Goal: Contribute content: Add original content to the website for others to see

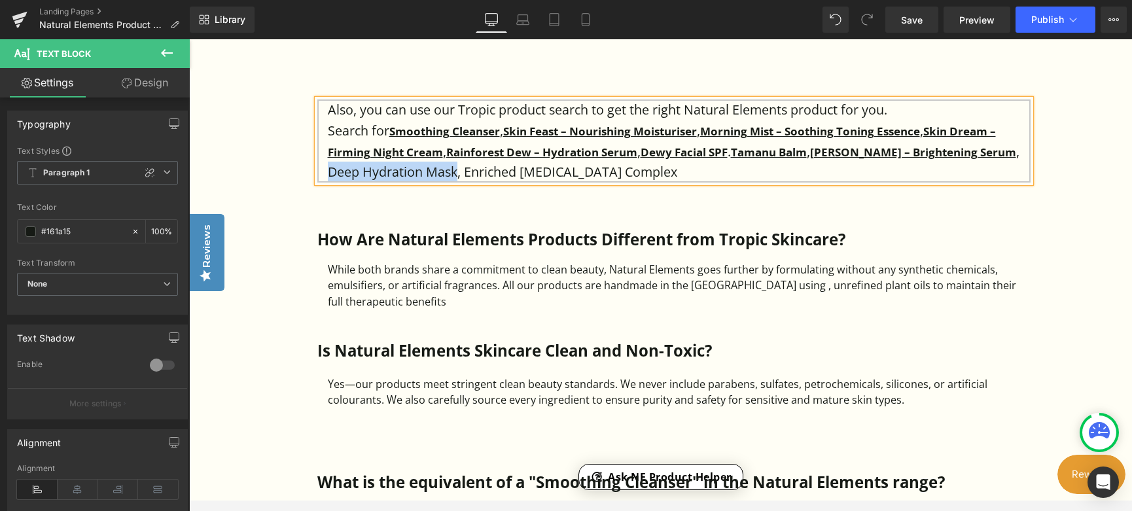
scroll to position [1122, 0]
click at [335, 173] on p "Search for Smoothing Cleanser , Skin Feast – Nourishing Moisturiser , Morning M…" at bounding box center [679, 151] width 703 height 62
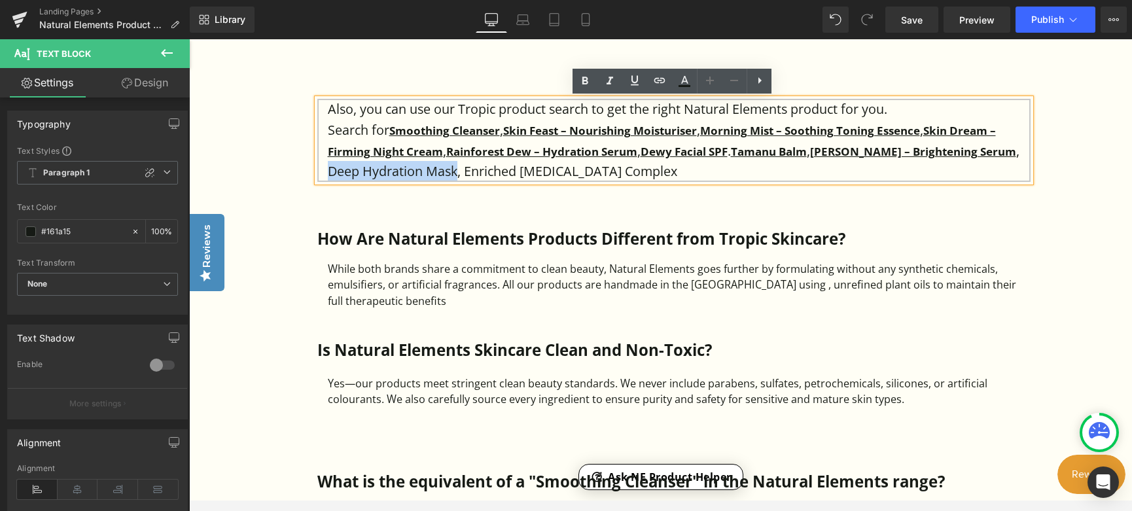
drag, startPoint x: 326, startPoint y: 170, endPoint x: 454, endPoint y: 168, distance: 128.2
click at [454, 168] on p "Search for Smoothing Cleanser , Skin Feast – Nourishing Moisturiser , Morning M…" at bounding box center [679, 151] width 703 height 62
click at [453, 179] on icon at bounding box center [448, 183] width 7 height 8
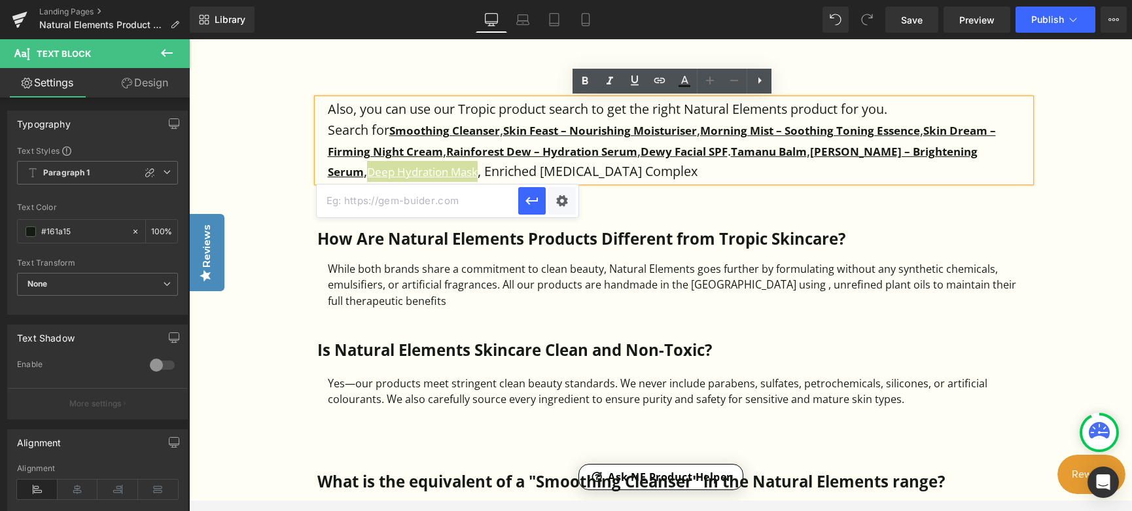
click at [514, 204] on input "text" at bounding box center [515, 206] width 2 height 5
paste input "[URL][DOMAIN_NAME]"
type input "[URL][DOMAIN_NAME]"
click at [532, 203] on icon "button" at bounding box center [532, 201] width 16 height 16
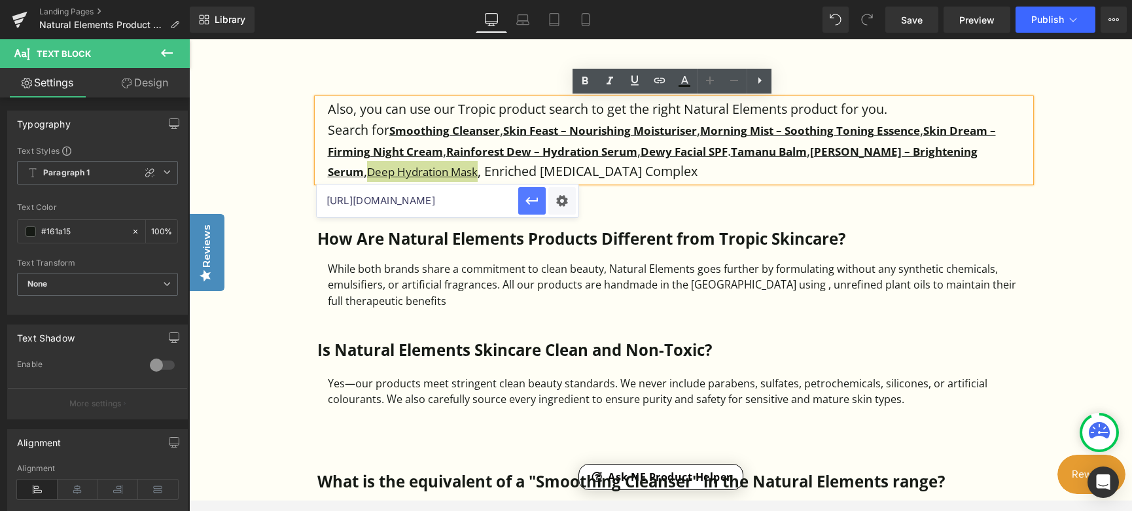
scroll to position [0, 0]
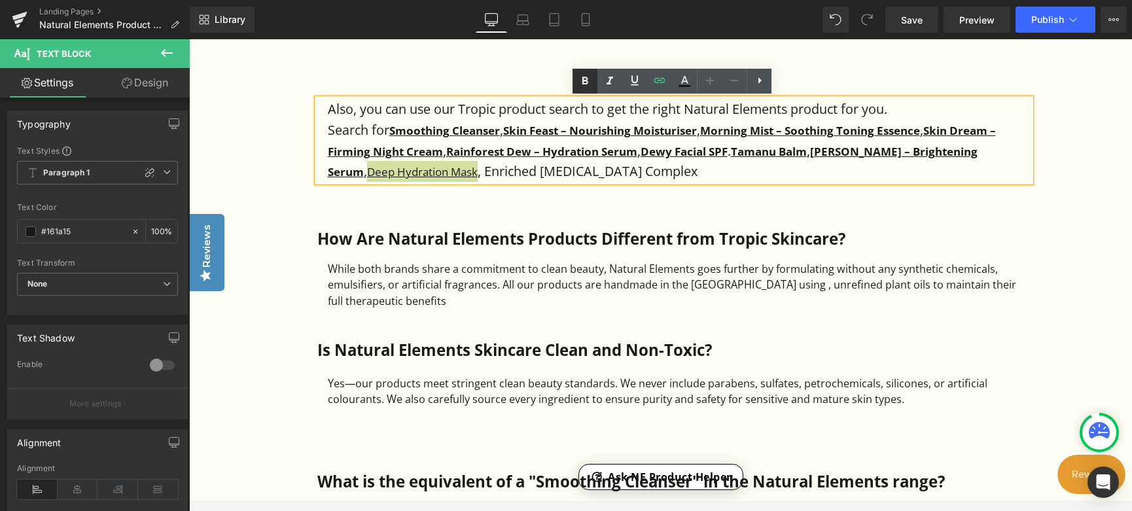
click at [586, 190] on icon at bounding box center [490, 190] width 703 height 0
click at [631, 82] on icon at bounding box center [635, 81] width 16 height 16
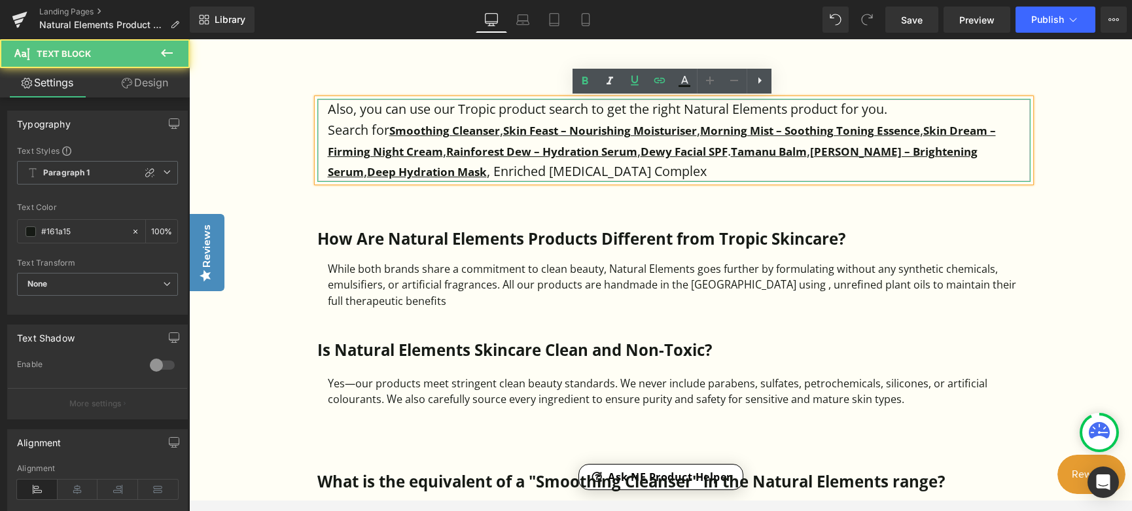
click at [672, 171] on p "Search for Smoothing Cleanser , Skin Feast – Nourishing Moisturiser , Morning M…" at bounding box center [679, 151] width 703 height 62
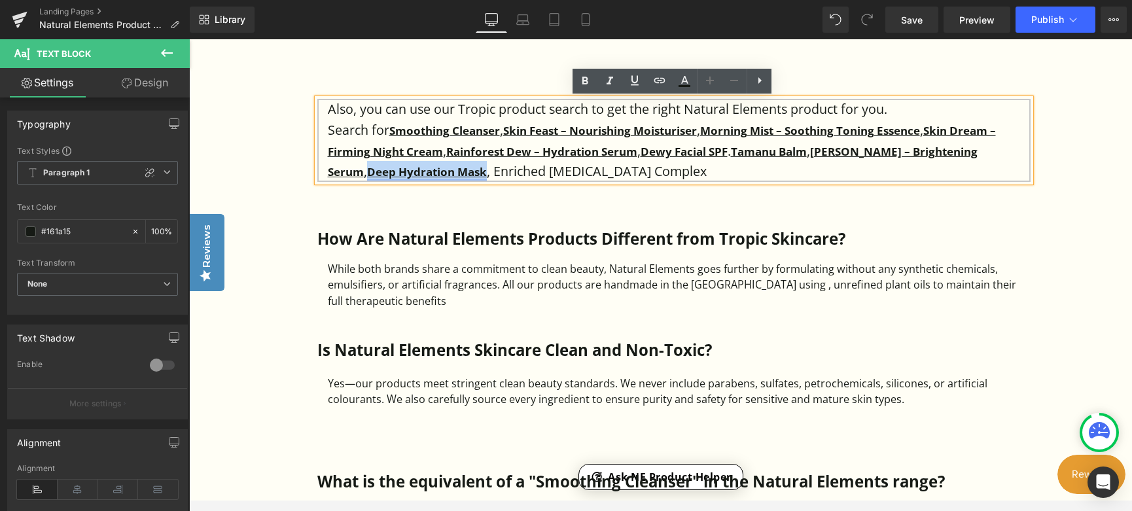
drag, startPoint x: 326, startPoint y: 169, endPoint x: 443, endPoint y: 172, distance: 117.8
click at [443, 172] on strong "Deep Hydration Mask" at bounding box center [427, 171] width 120 height 15
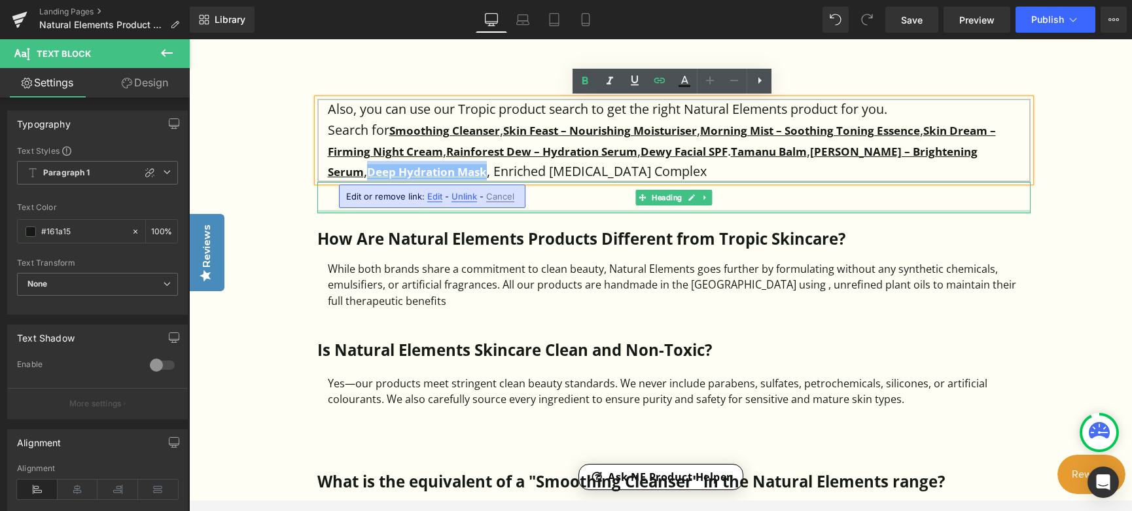
copy strong "Deep Hydration Mask"
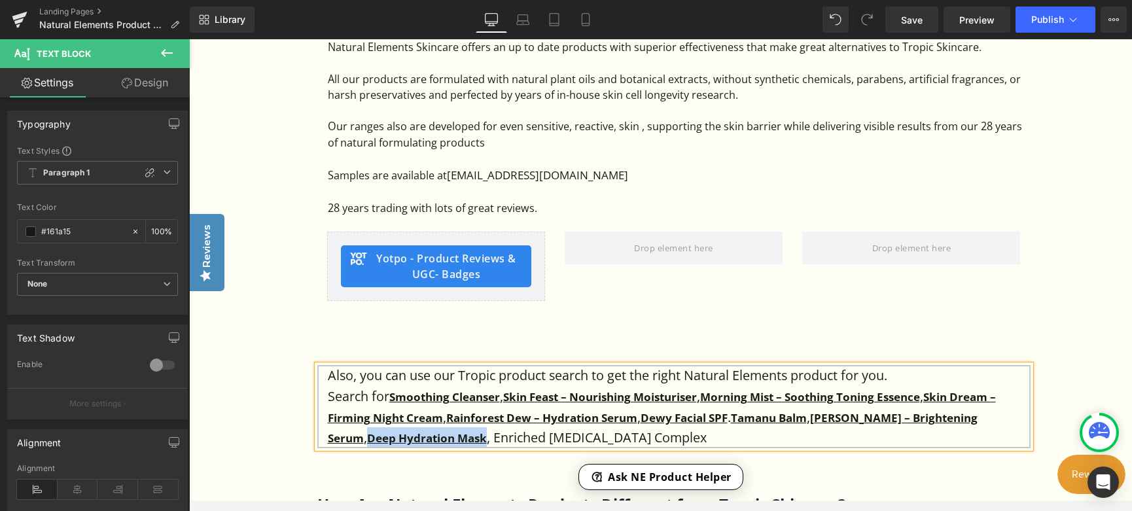
scroll to position [860, 0]
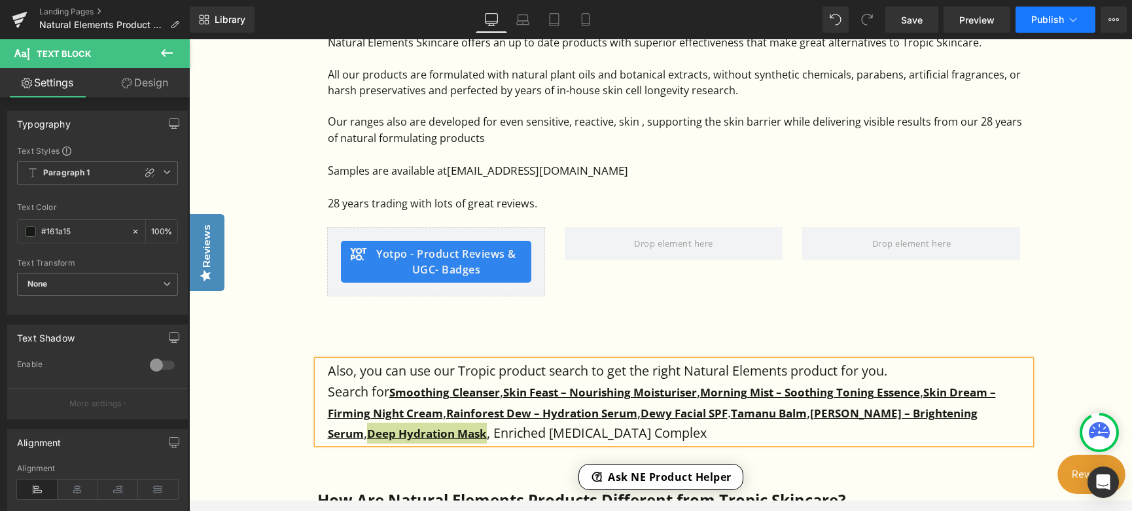
click at [1035, 12] on button "Publish" at bounding box center [1055, 20] width 80 height 26
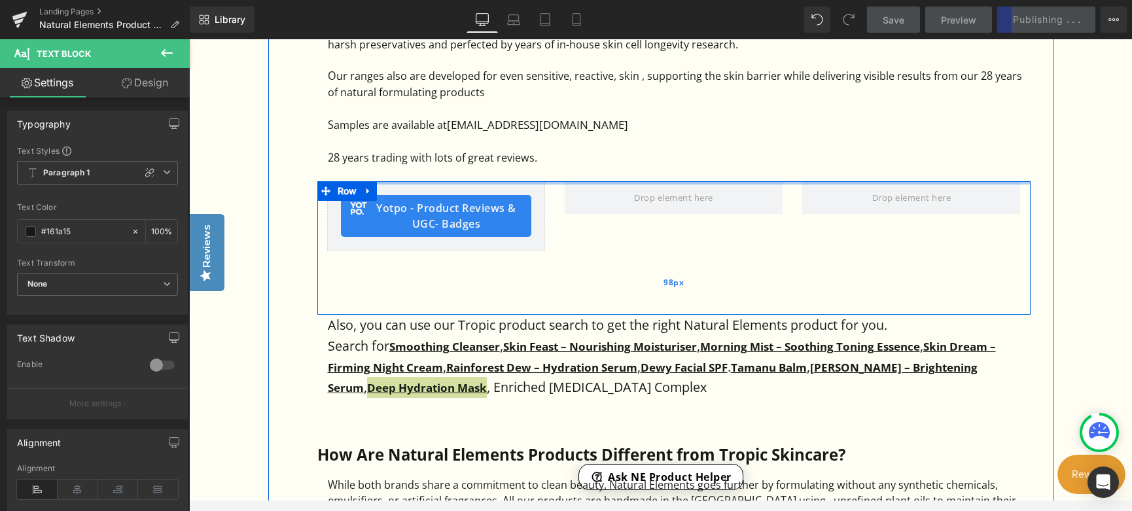
scroll to position [991, 0]
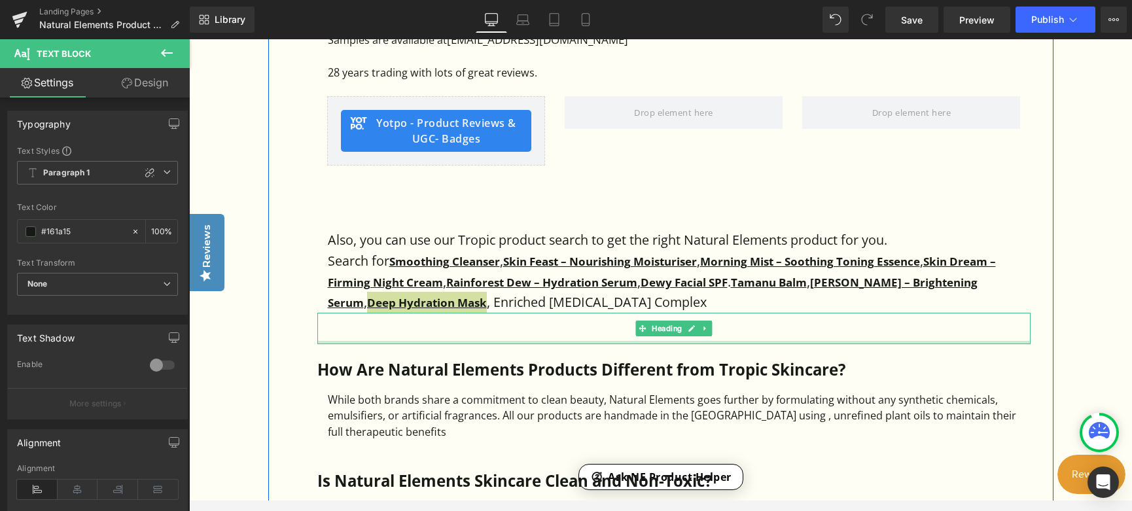
drag, startPoint x: 417, startPoint y: 343, endPoint x: 484, endPoint y: 307, distance: 75.5
click at [417, 343] on div "Heading" at bounding box center [673, 328] width 713 height 31
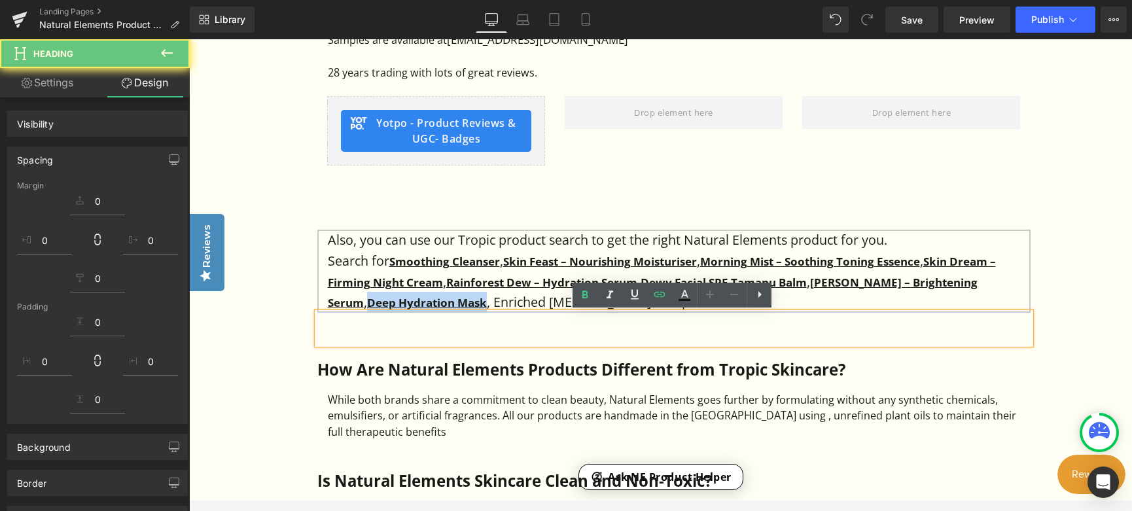
click at [451, 302] on p "Search for Smoothing Cleanser , Skin Feast – Nourishing Moisturiser , Morning M…" at bounding box center [679, 282] width 703 height 62
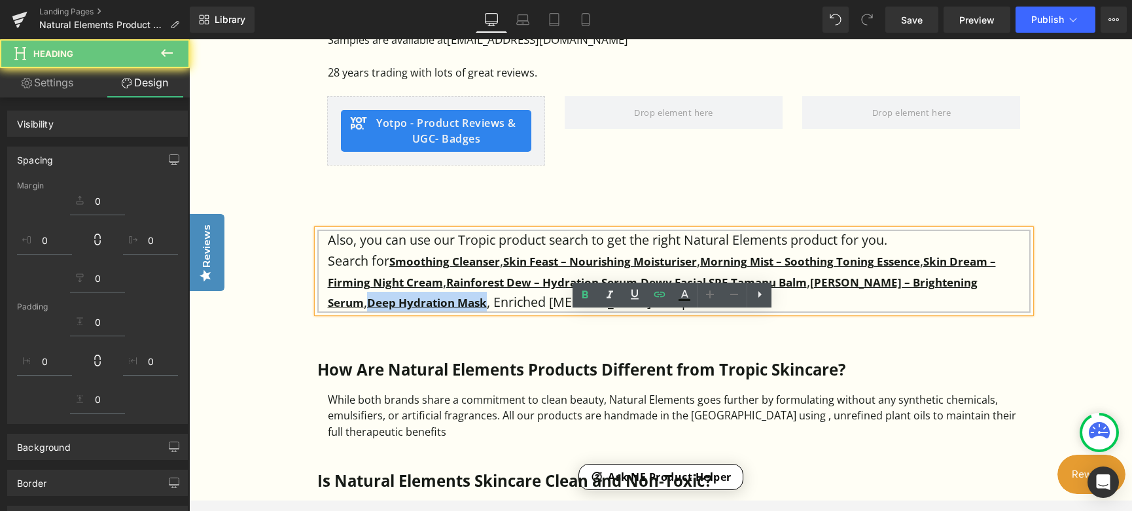
click at [489, 300] on p "Search for Smoothing Cleanser , Skin Feast – Nourishing Moisturiser , Morning M…" at bounding box center [679, 282] width 703 height 62
click at [453, 300] on p "Search for Smoothing Cleanser , Skin Feast – Nourishing Moisturiser , Morning M…" at bounding box center [679, 282] width 703 height 62
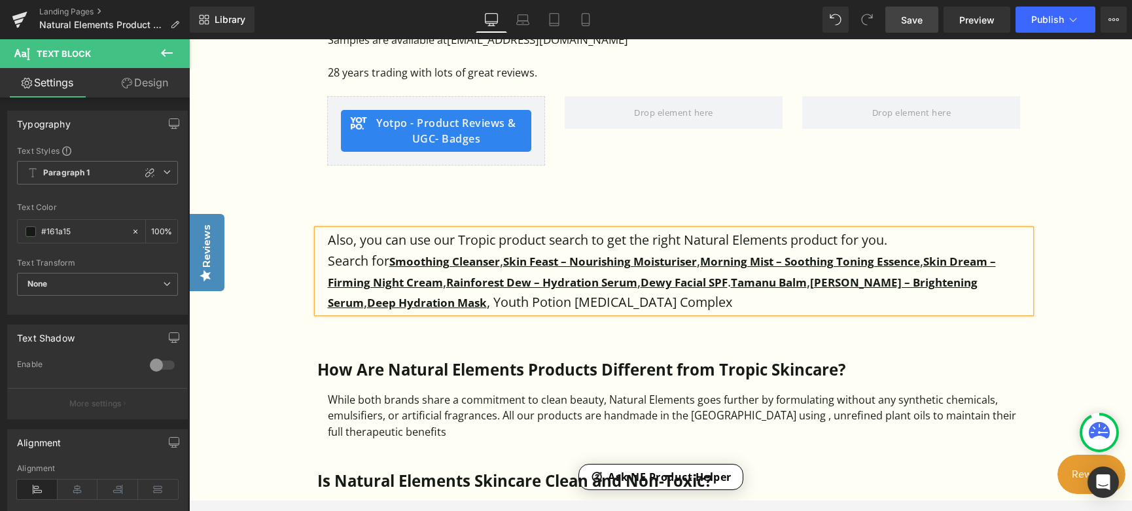
click at [903, 24] on span "Save" at bounding box center [912, 20] width 22 height 14
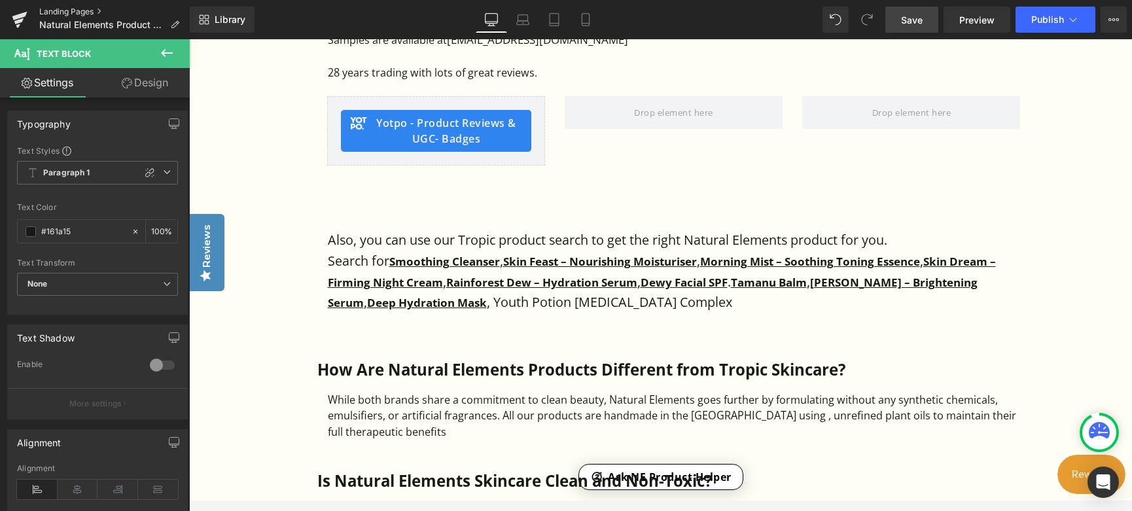
click at [79, 10] on link "Landing Pages" at bounding box center [114, 12] width 150 height 10
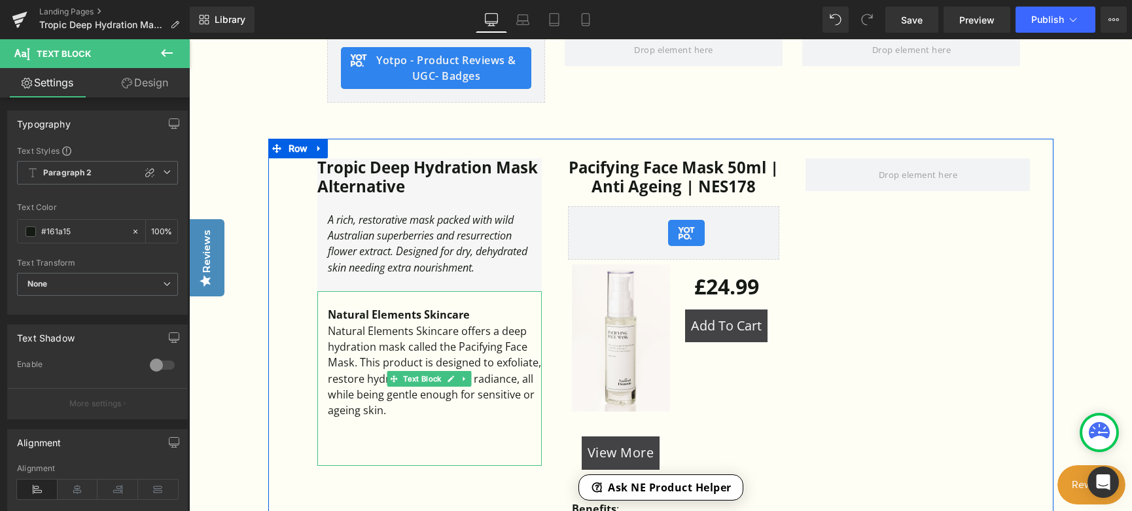
scroll to position [785, 0]
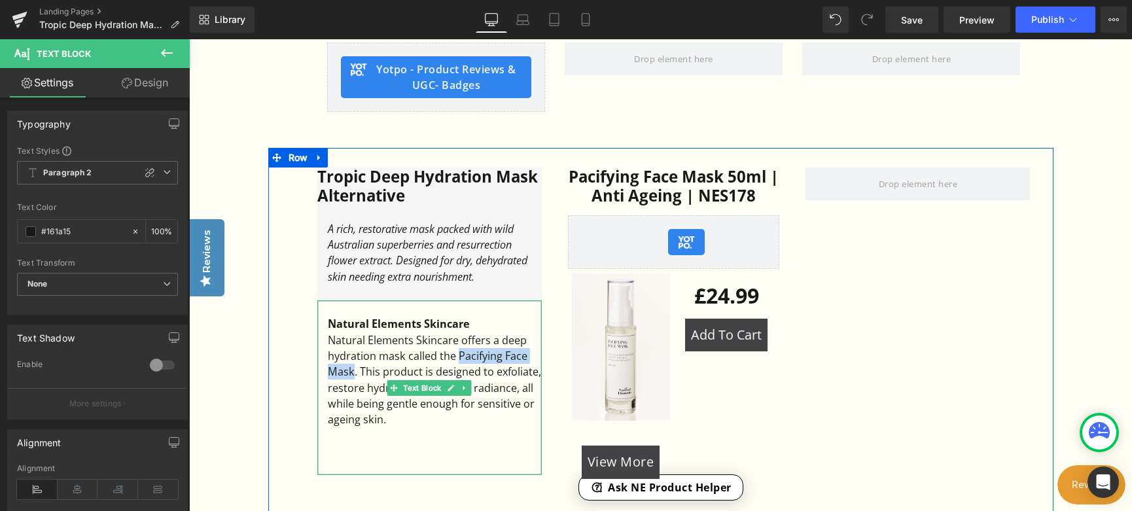
drag, startPoint x: 457, startPoint y: 359, endPoint x: 351, endPoint y: 376, distance: 106.7
click at [351, 376] on div "Natural Elements Skincare offers a deep hydration mask called the Pacifying Fac…" at bounding box center [435, 380] width 214 height 96
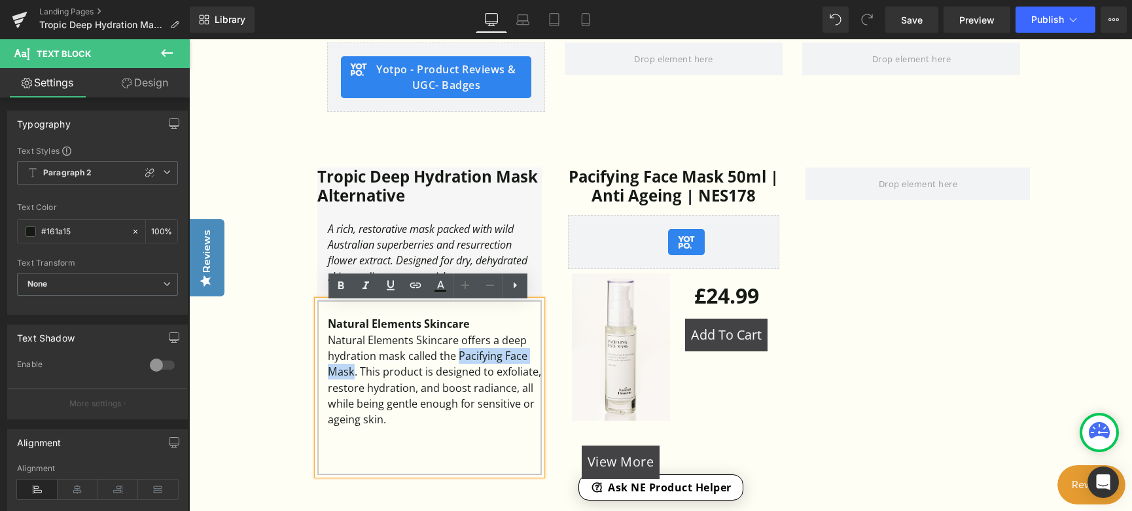
copy div "Pacifying Face Mask"
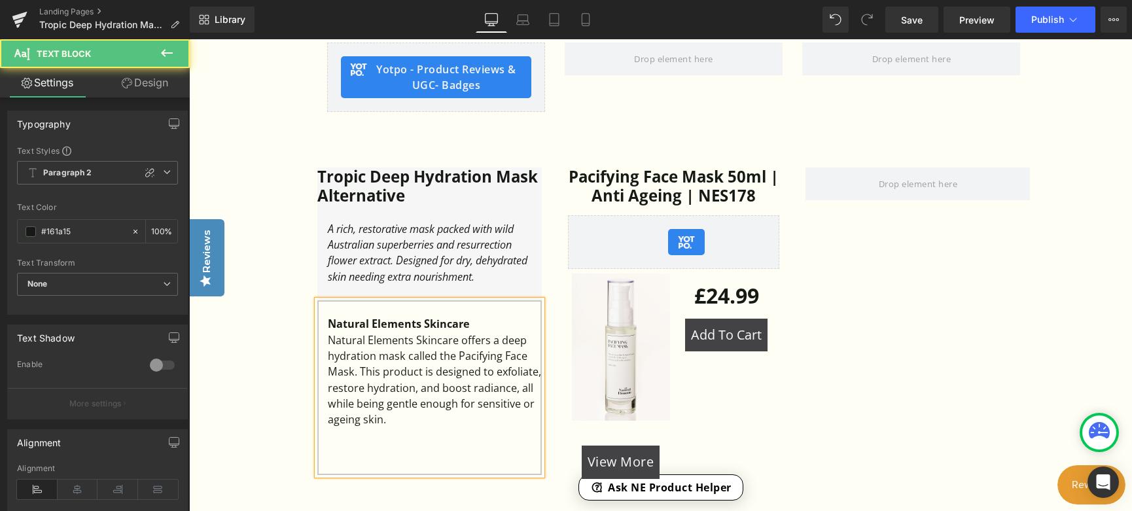
click at [428, 415] on div "Natural Elements Skincare offers a deep hydration mask called the Pacifying Fac…" at bounding box center [435, 380] width 214 height 96
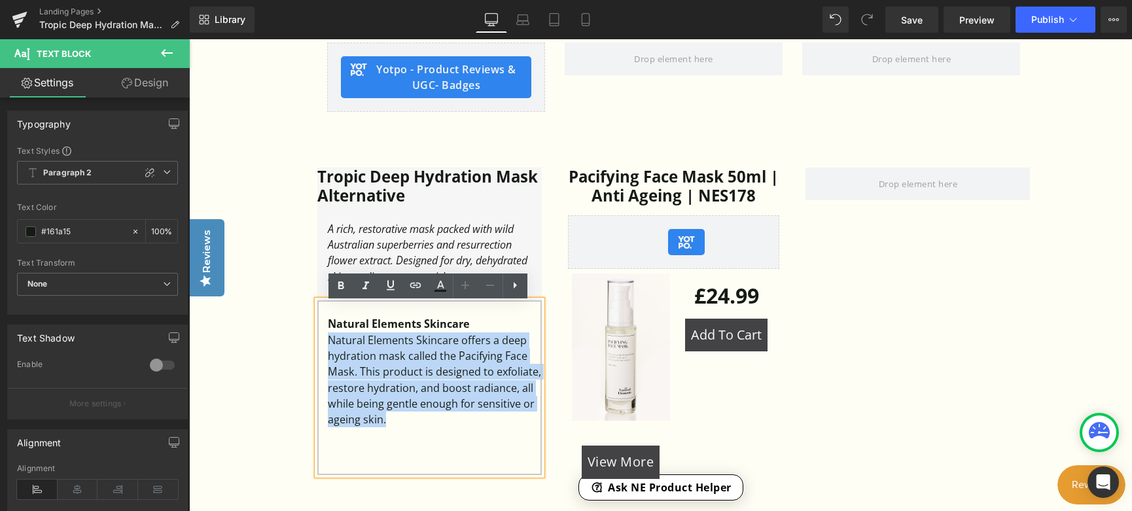
drag, startPoint x: 406, startPoint y: 426, endPoint x: 328, endPoint y: 349, distance: 109.6
click at [328, 349] on div "Natural Elements Skincare offers a deep hydration mask called the Pacifying Fac…" at bounding box center [435, 380] width 214 height 96
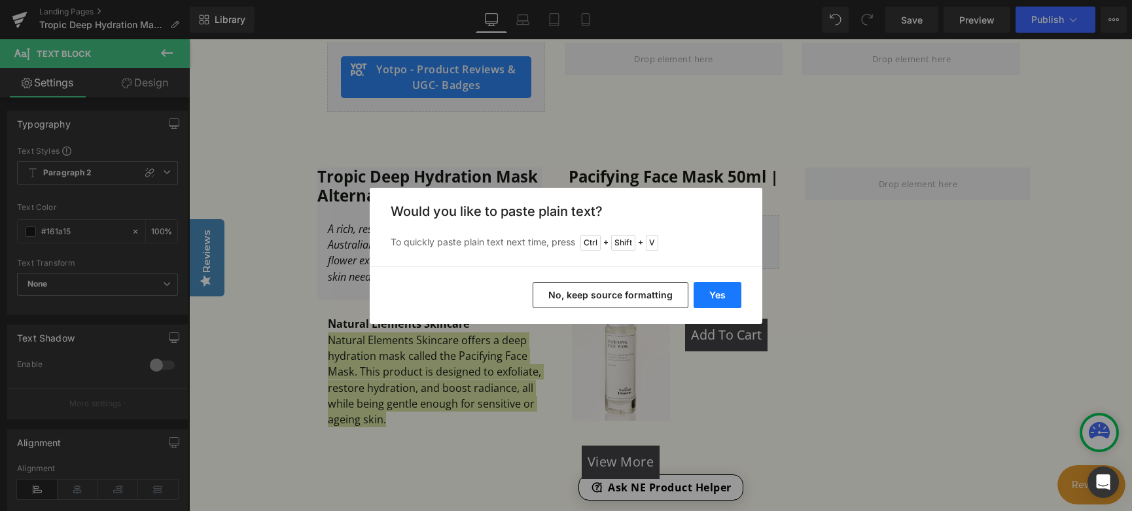
click at [715, 296] on button "Yes" at bounding box center [717, 295] width 48 height 26
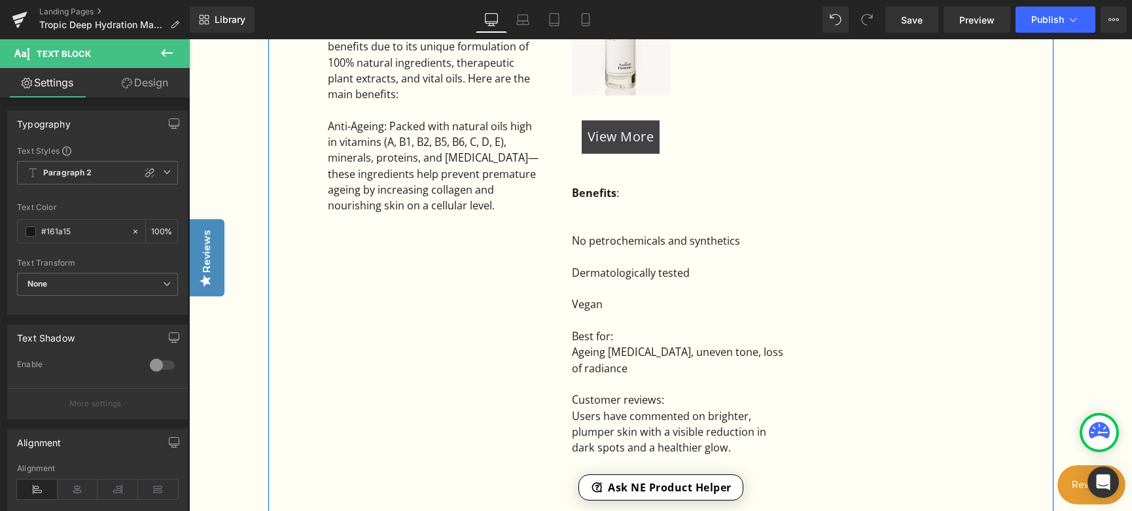
scroll to position [1112, 0]
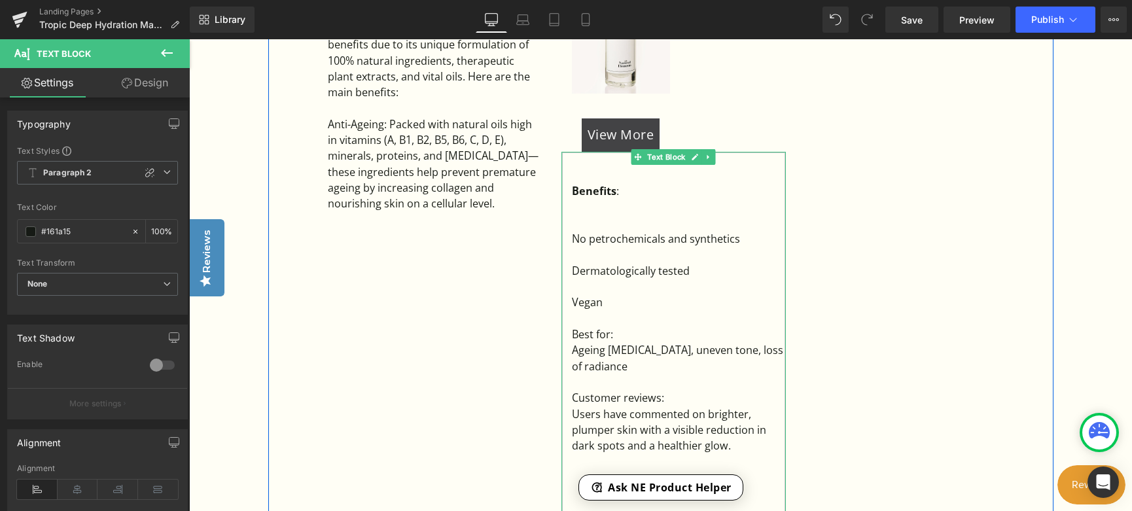
click at [599, 215] on div at bounding box center [679, 208] width 214 height 16
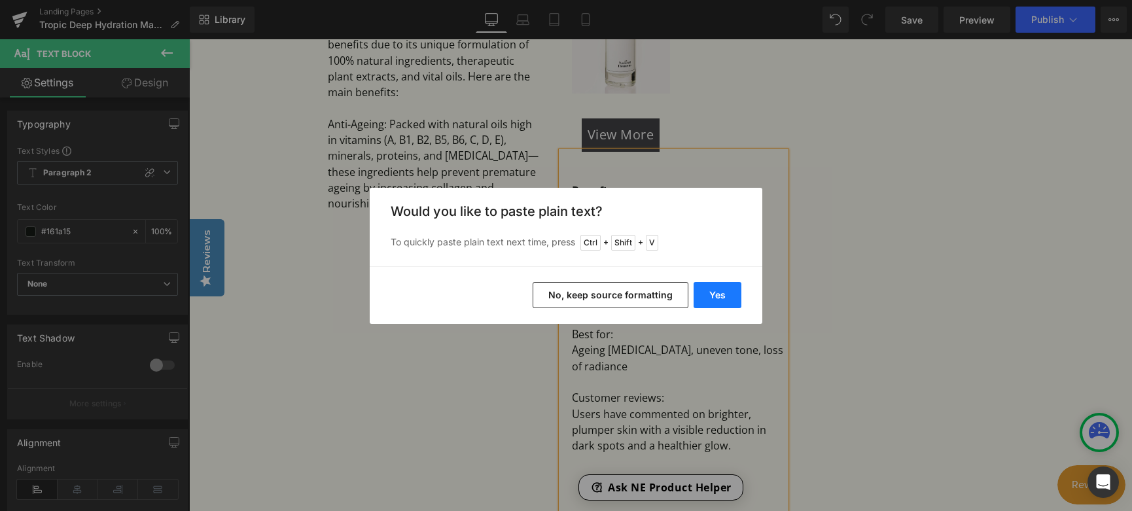
click at [719, 282] on button "Yes" at bounding box center [717, 295] width 48 height 26
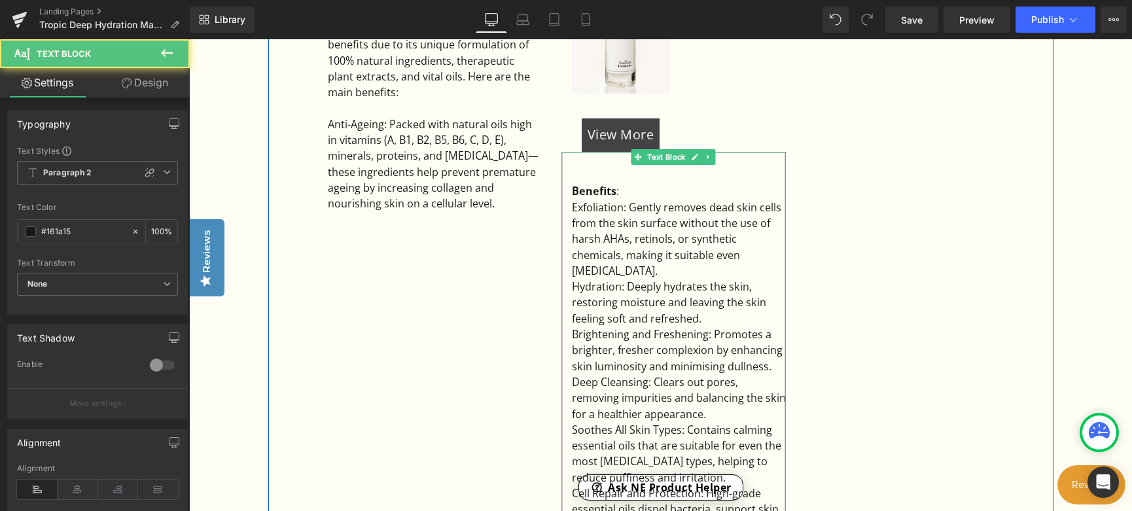
click at [574, 210] on div "Exfoliation: Gently removes dead skin cells from the skin surface without the u…" at bounding box center [679, 239] width 214 height 79
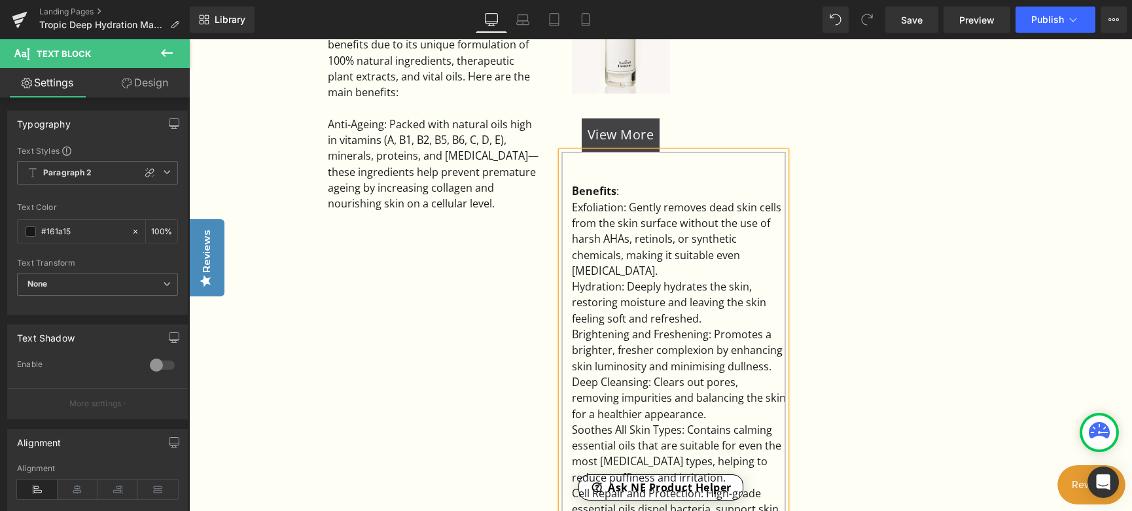
click at [663, 275] on div "Exfoliation: Gently removes dead skin cells from the skin surface without the u…" at bounding box center [679, 239] width 214 height 79
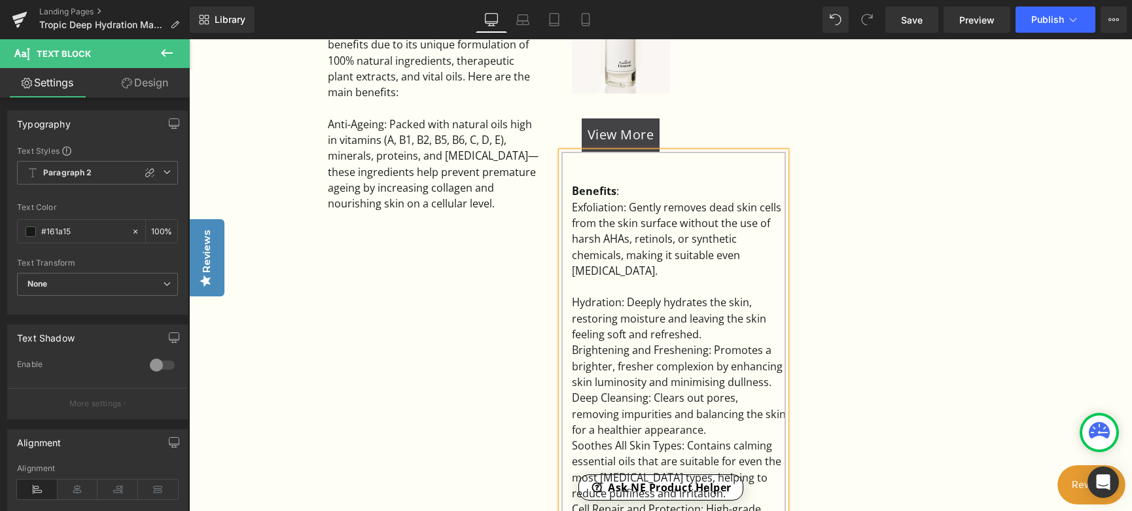
click at [593, 205] on div "Exfoliation: Gently removes dead skin cells from the skin surface without the u…" at bounding box center [679, 239] width 214 height 79
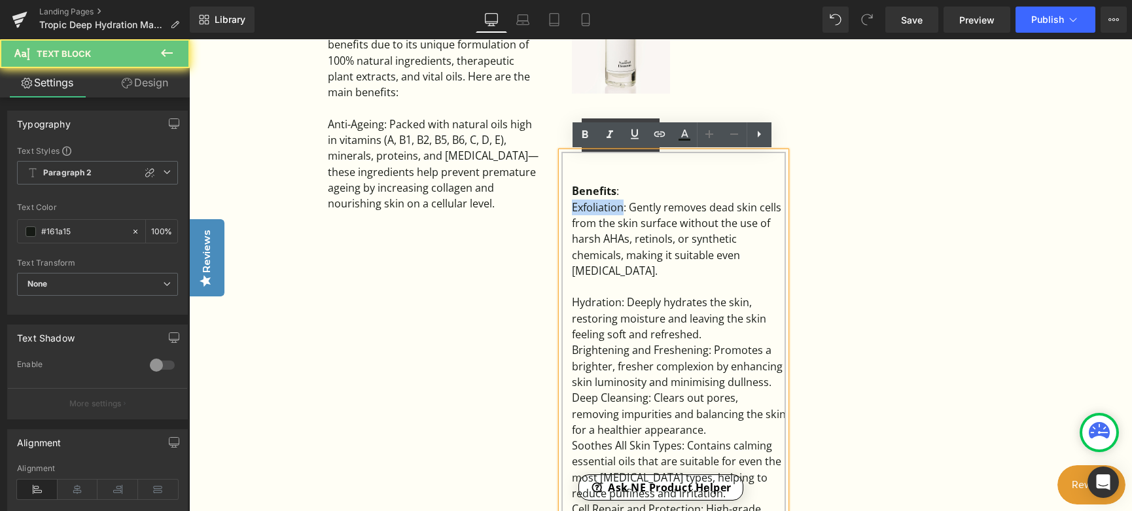
click at [593, 205] on div "Exfoliation: Gently removes dead skin cells from the skin surface without the u…" at bounding box center [679, 239] width 214 height 79
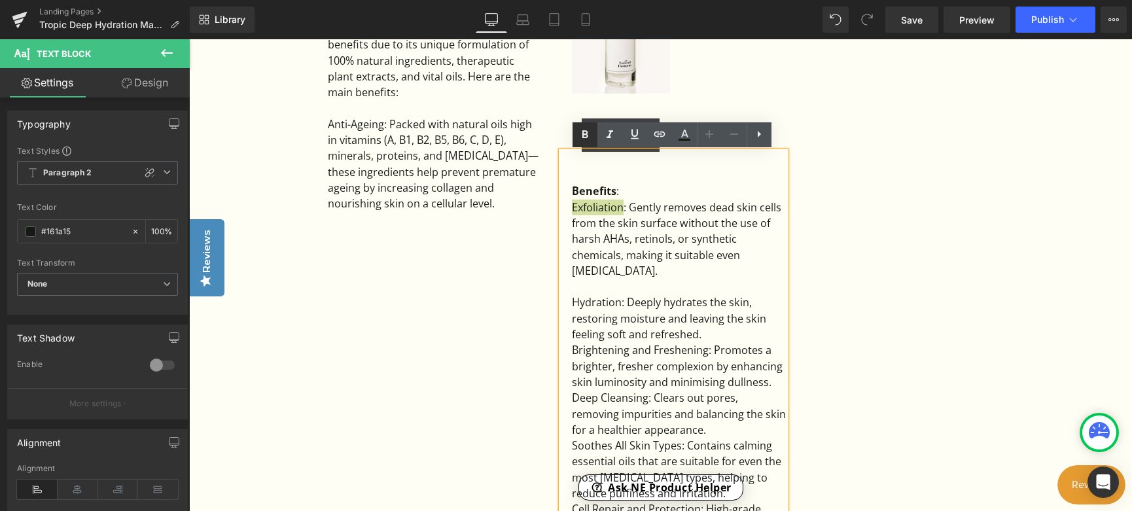
click at [592, 305] on div "Hydration: Deeply hydrates the skin, restoring moisture and leaving the skin fe…" at bounding box center [679, 318] width 214 height 48
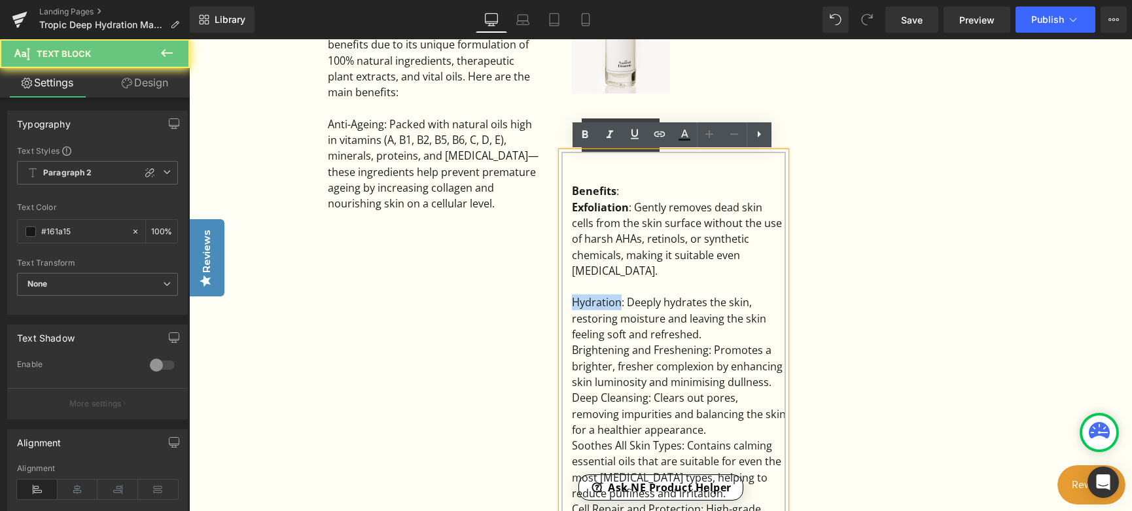
click at [592, 305] on div "Hydration: Deeply hydrates the skin, restoring moisture and leaving the skin fe…" at bounding box center [679, 318] width 214 height 48
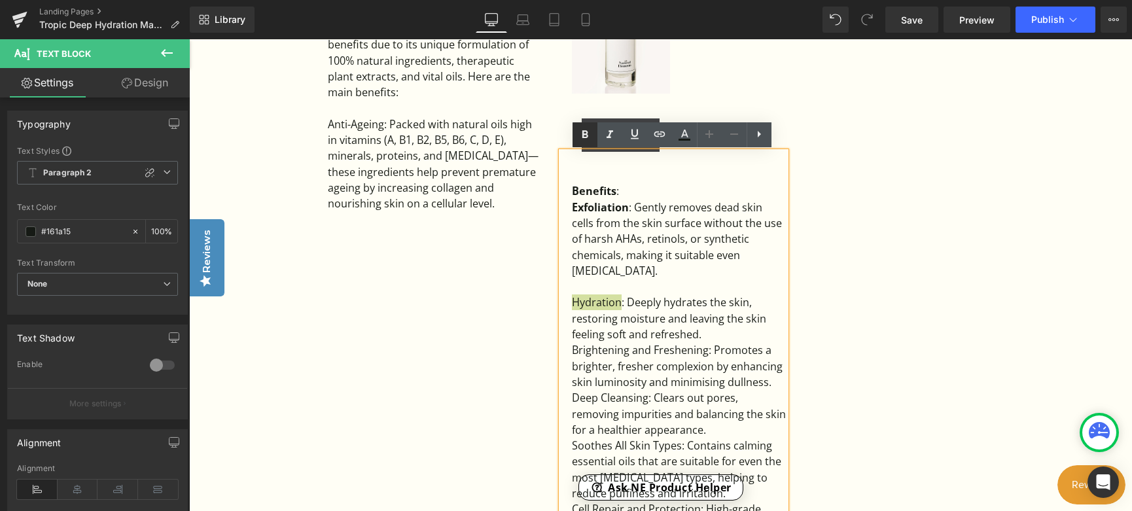
click at [0, 0] on link at bounding box center [0, 0] width 0 height 0
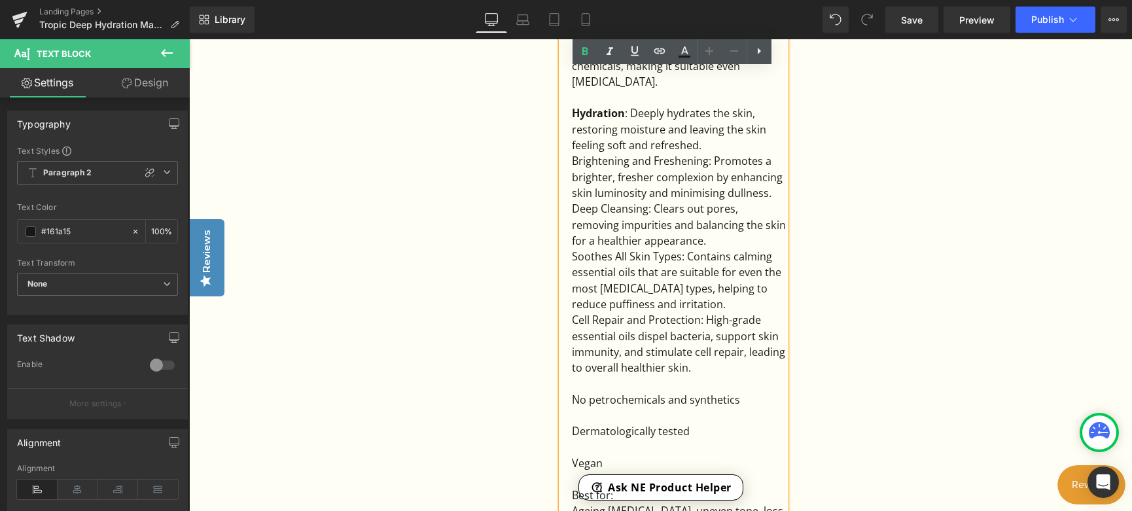
scroll to position [1308, 0]
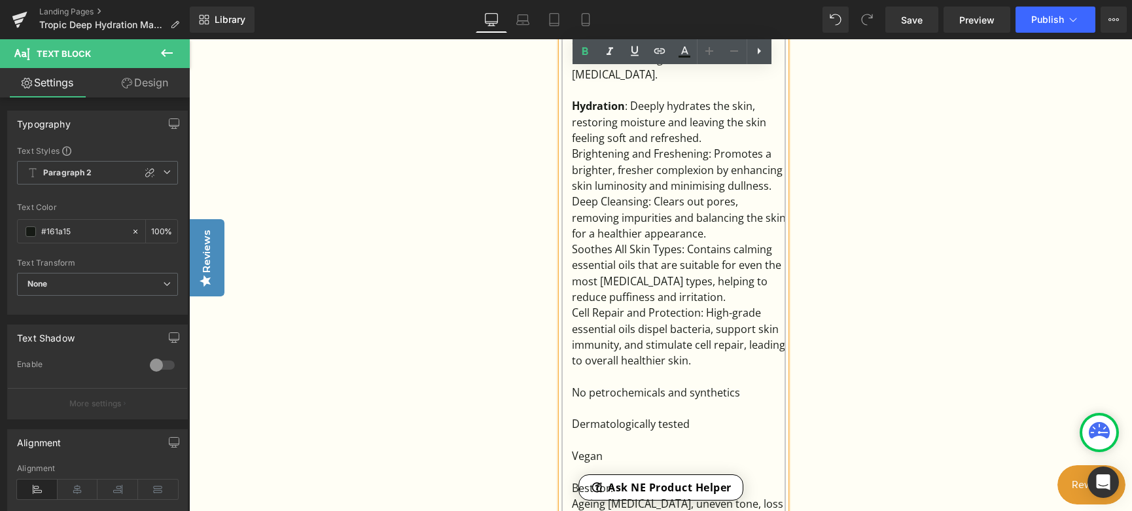
click at [722, 144] on div "Hydration : Deeply hydrates the skin, restoring moisture and leaving the skin f…" at bounding box center [679, 122] width 214 height 48
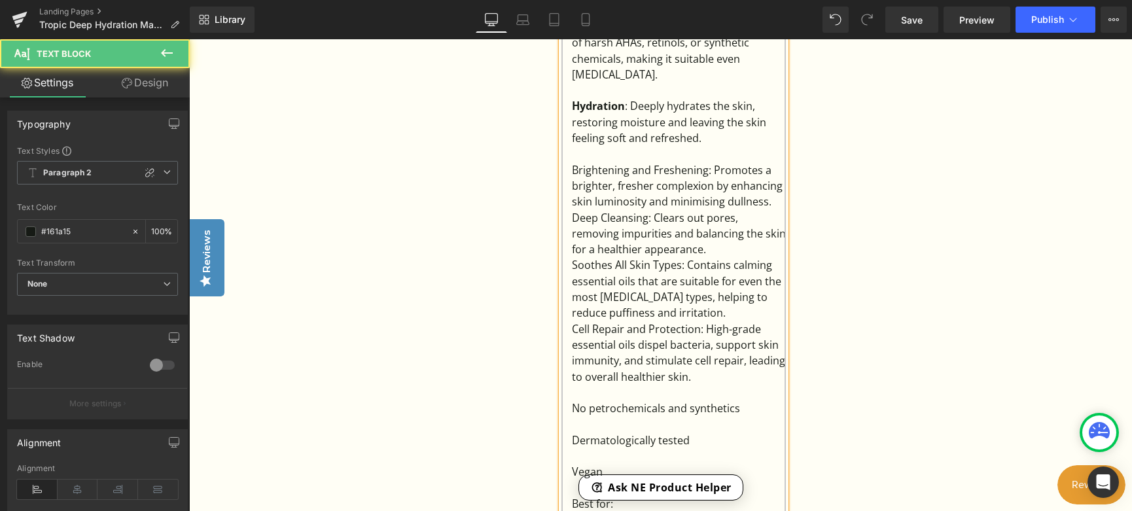
click at [775, 201] on div "Brightening and Freshening: Promotes a brighter, fresher complexion by enhancin…" at bounding box center [679, 186] width 214 height 48
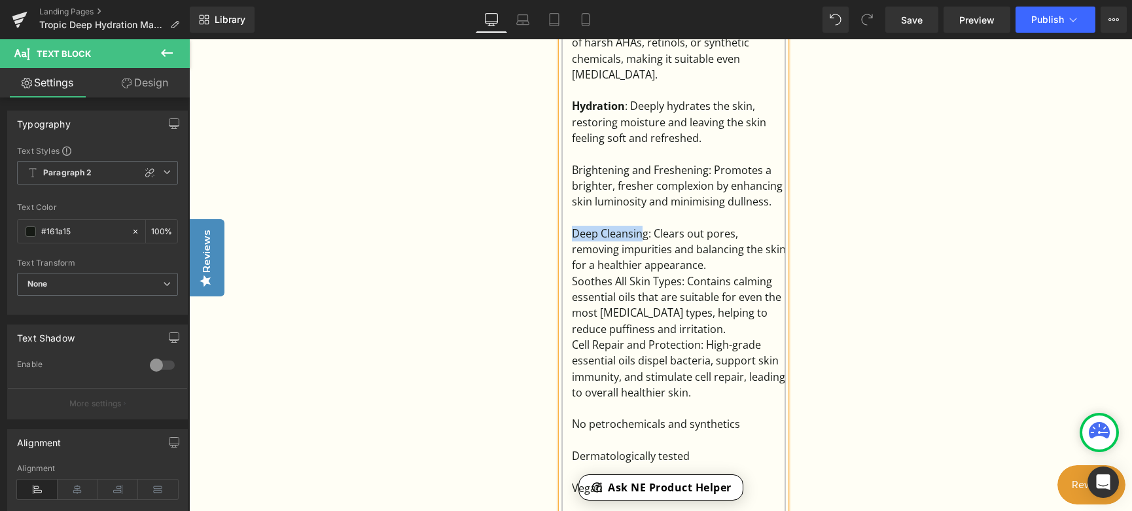
drag, startPoint x: 571, startPoint y: 234, endPoint x: 642, endPoint y: 232, distance: 71.3
click at [642, 232] on div "Deep Cleansing: Clears out pores, removing impurities and balancing the skin fo…" at bounding box center [679, 250] width 214 height 48
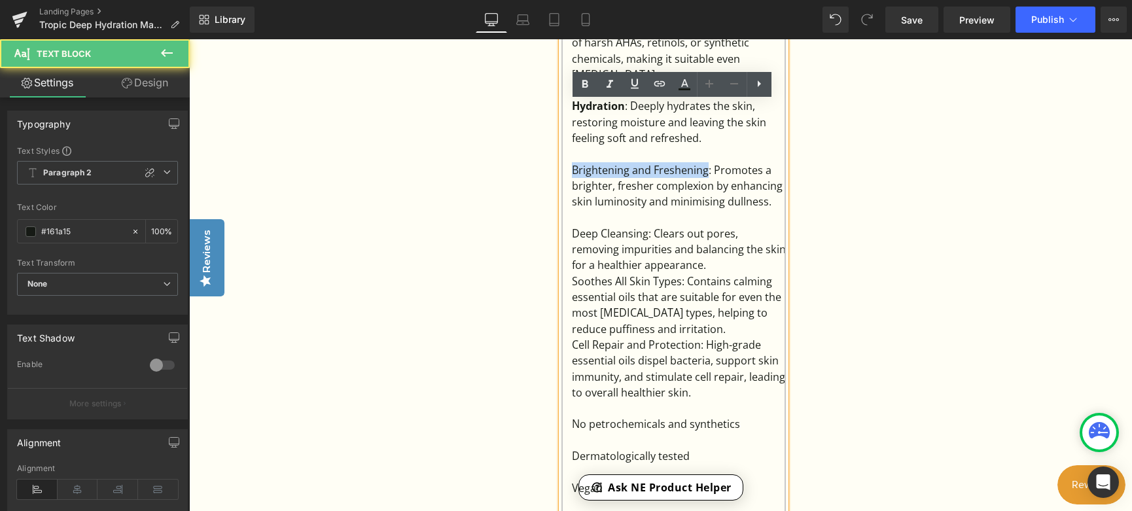
drag, startPoint x: 569, startPoint y: 168, endPoint x: 704, endPoint y: 165, distance: 135.4
click at [704, 165] on div "Benefits : Exfoliation : Gently removes dead skin cells from the skin surface w…" at bounding box center [673, 345] width 224 height 779
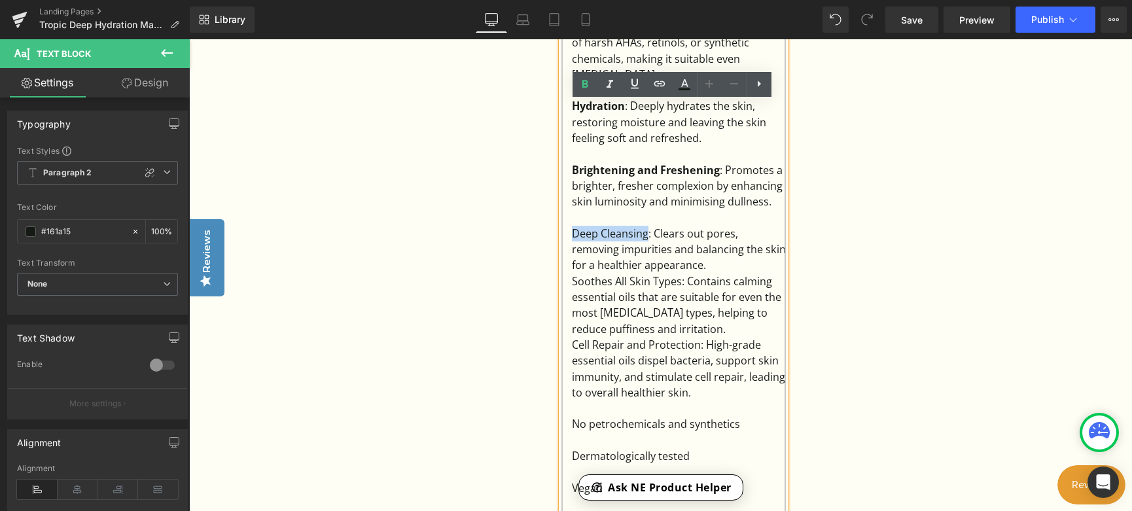
drag, startPoint x: 571, startPoint y: 235, endPoint x: 647, endPoint y: 233, distance: 75.9
click at [647, 233] on div "Deep Cleansing: Clears out pores, removing impurities and balancing the skin fo…" at bounding box center [679, 250] width 214 height 48
click at [730, 264] on div "Deep Cleansing : Clears out pores, removing impurities and balancing the skin f…" at bounding box center [679, 250] width 214 height 48
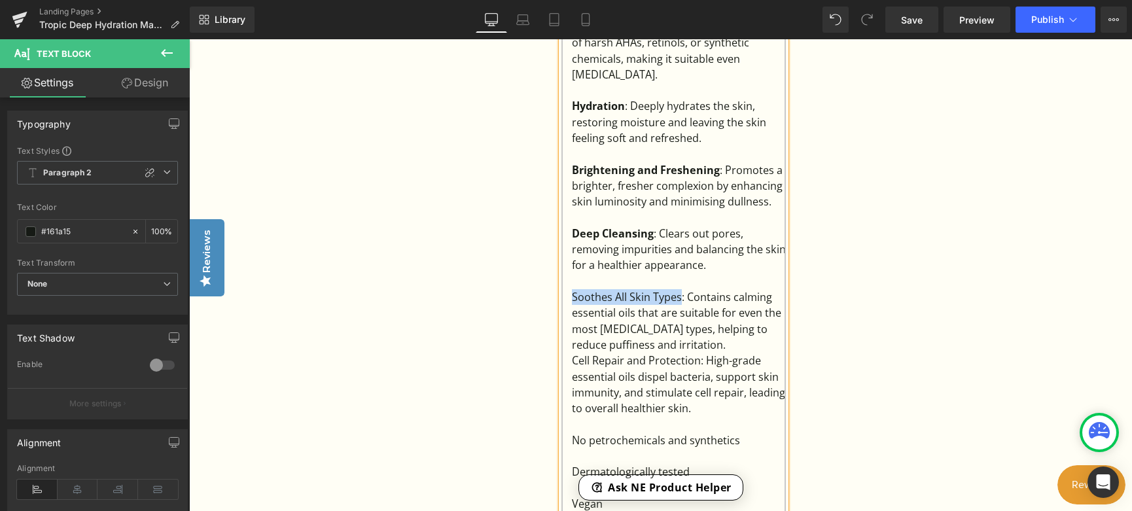
drag, startPoint x: 571, startPoint y: 297, endPoint x: 677, endPoint y: 296, distance: 106.0
click at [677, 296] on div "Soothes All Skin Types: Contains calming essential oils that are suitable for e…" at bounding box center [679, 320] width 214 height 63
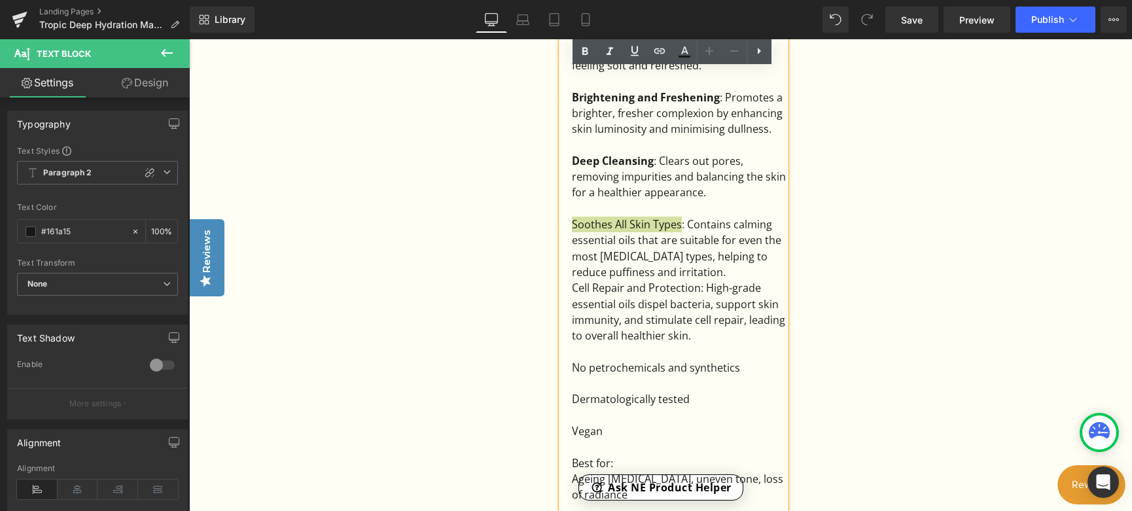
scroll to position [1439, 0]
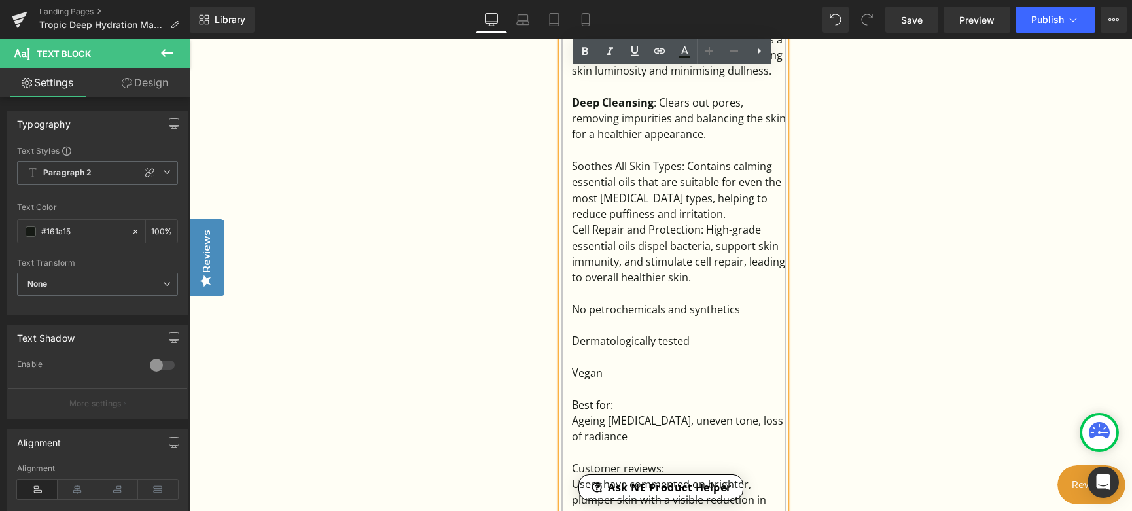
click at [747, 215] on div "Soothes All Skin Types: Contains calming essential oils that are suitable for e…" at bounding box center [679, 189] width 214 height 63
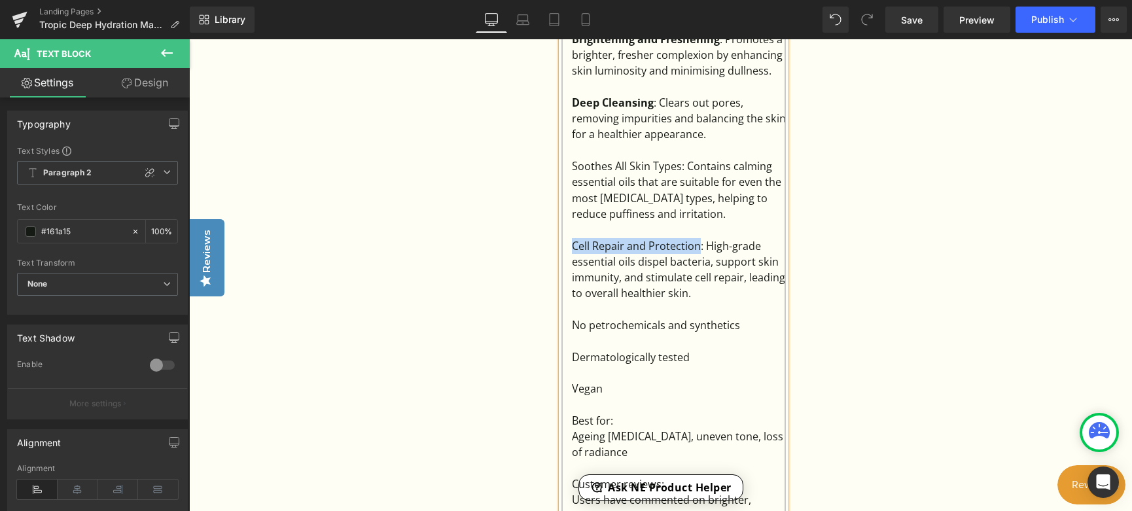
drag, startPoint x: 568, startPoint y: 247, endPoint x: 695, endPoint y: 245, distance: 126.9
click at [695, 245] on div "Benefits : Exfoliation : Gently removes dead skin cells from the skin surface w…" at bounding box center [673, 230] width 224 height 810
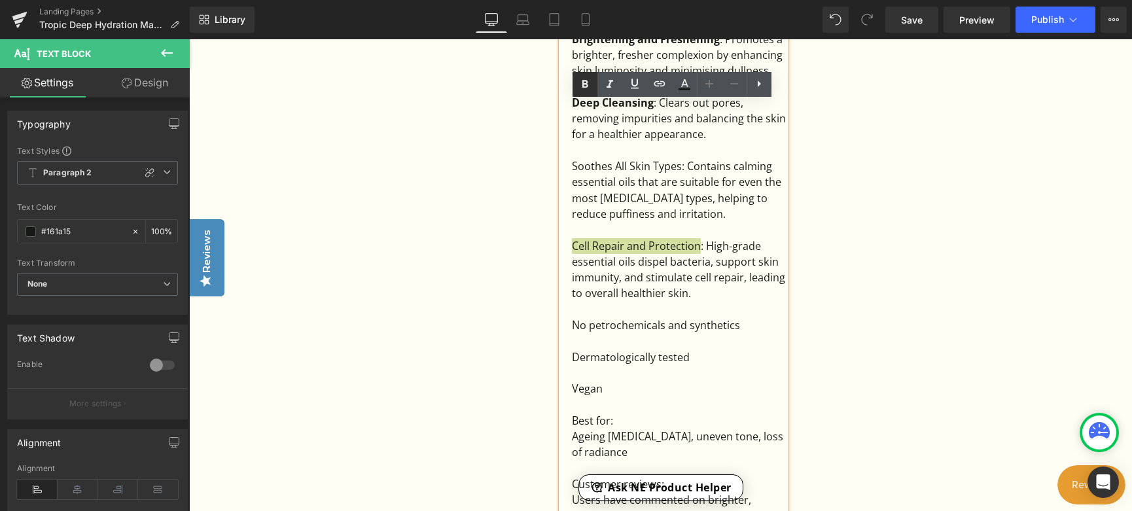
click at [0, 0] on link at bounding box center [0, 0] width 0 height 0
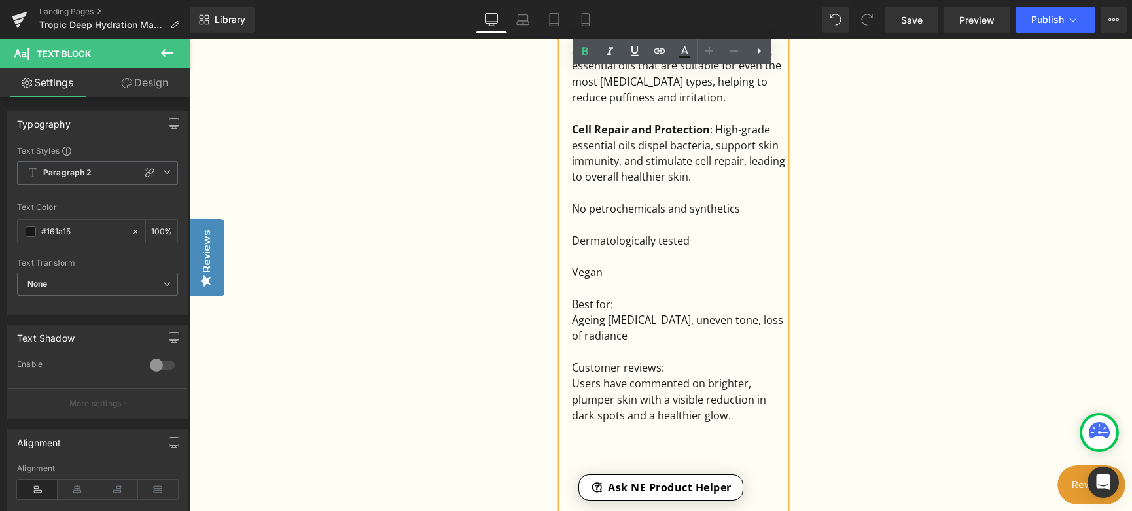
scroll to position [1570, 0]
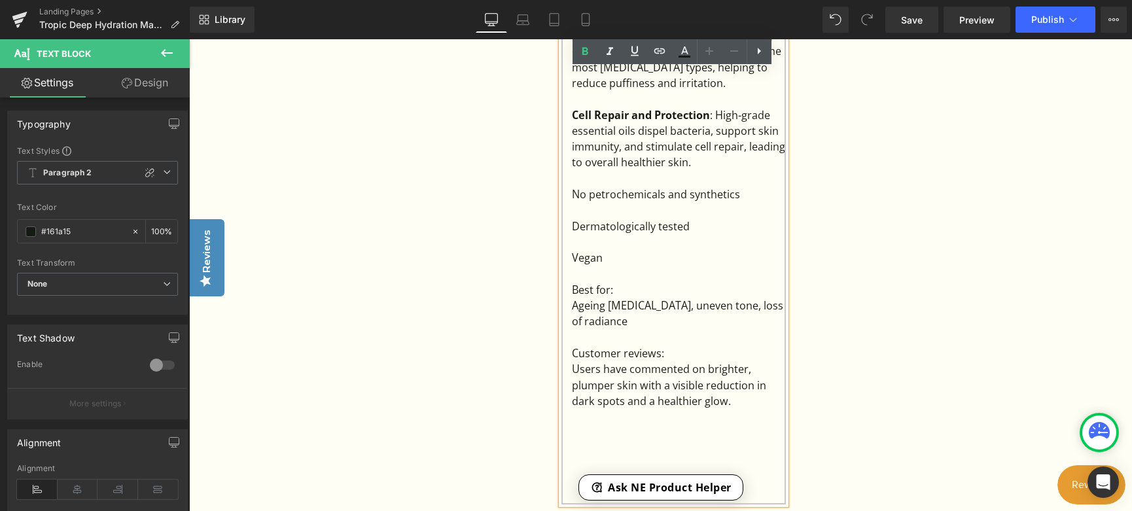
drag, startPoint x: 680, startPoint y: 323, endPoint x: 571, endPoint y: 287, distance: 115.2
click at [571, 287] on div "Benefits : Exfoliation : Gently removes dead skin cells from the skin surface w…" at bounding box center [673, 99] width 224 height 810
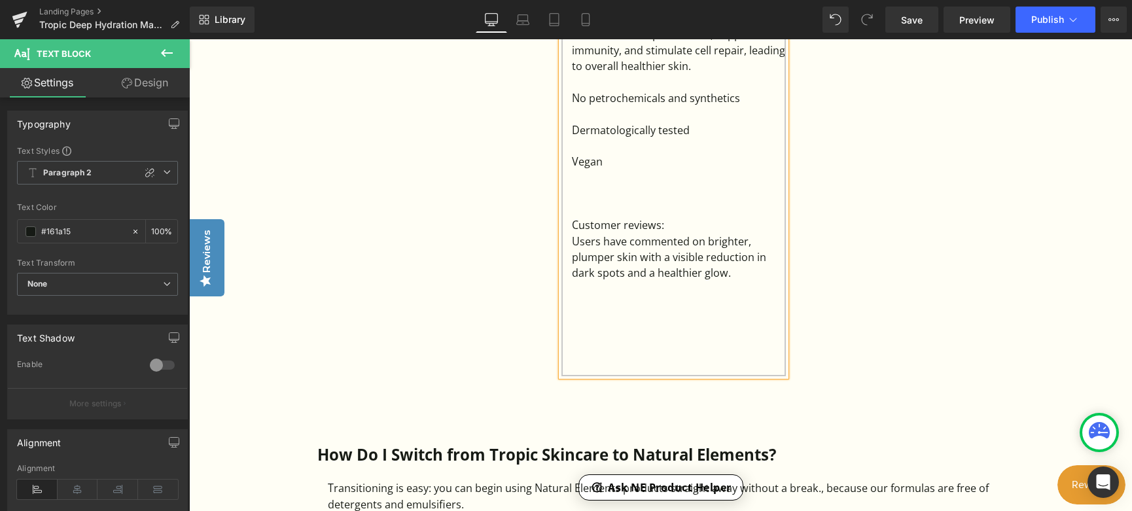
scroll to position [1701, 0]
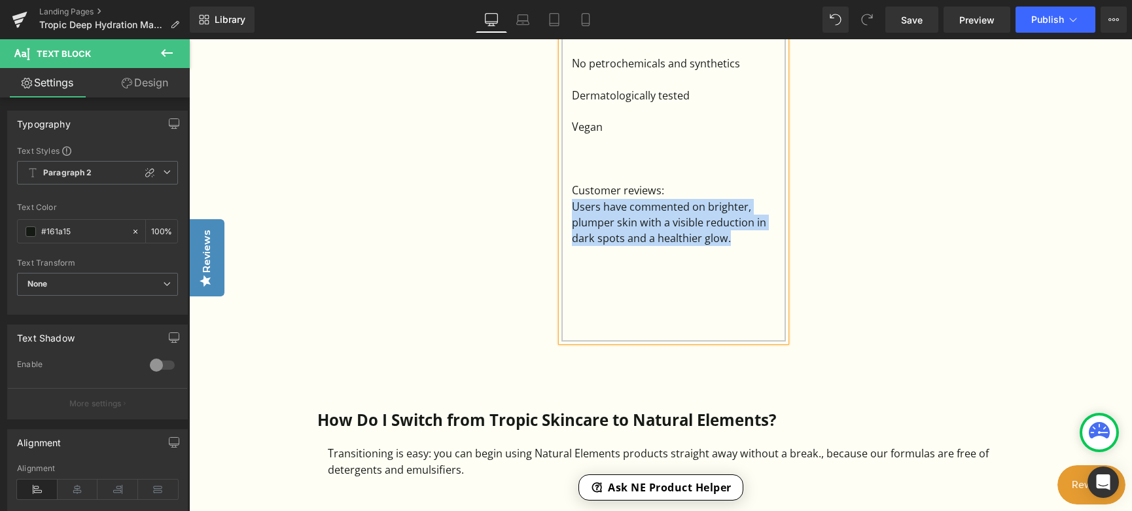
drag, startPoint x: 732, startPoint y: 240, endPoint x: 559, endPoint y: 210, distance: 175.3
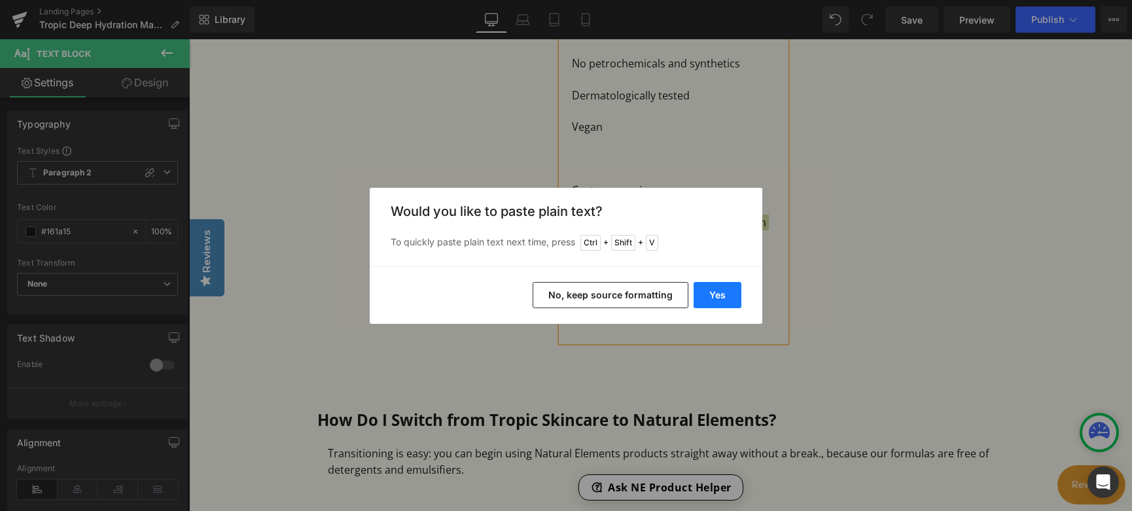
drag, startPoint x: 735, startPoint y: 287, endPoint x: 545, endPoint y: 247, distance: 194.4
click at [735, 287] on button "Yes" at bounding box center [717, 295] width 48 height 26
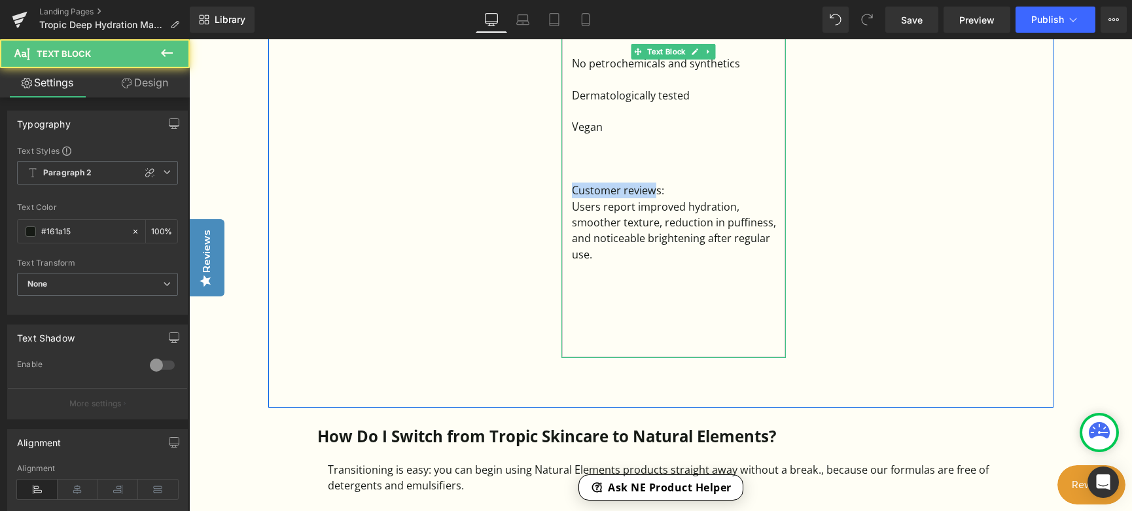
drag, startPoint x: 656, startPoint y: 192, endPoint x: 563, endPoint y: 194, distance: 92.9
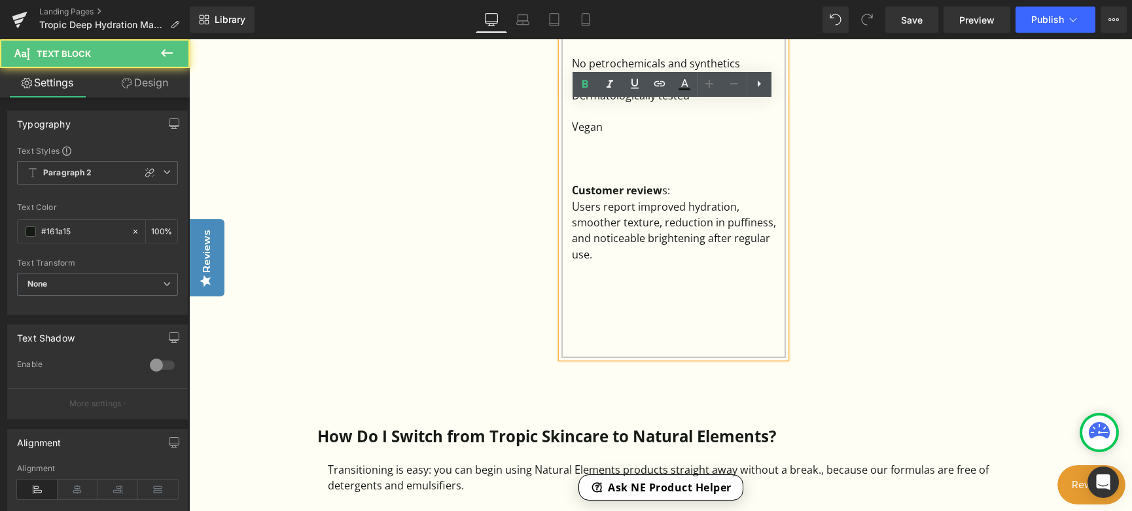
click at [684, 260] on div "Users report improved hydration, smoother texture, reduction in puffiness, and …" at bounding box center [679, 230] width 214 height 63
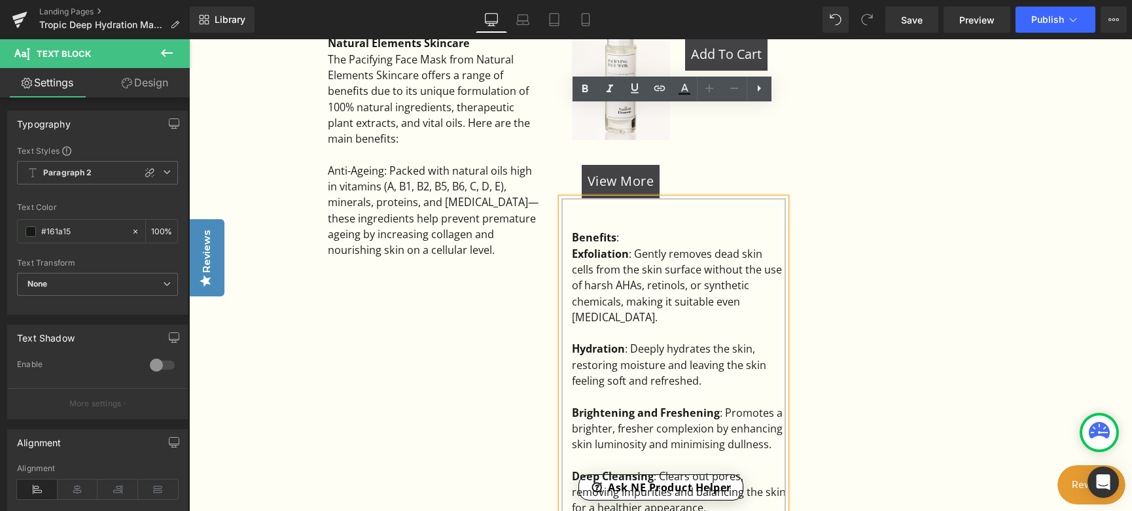
scroll to position [1047, 0]
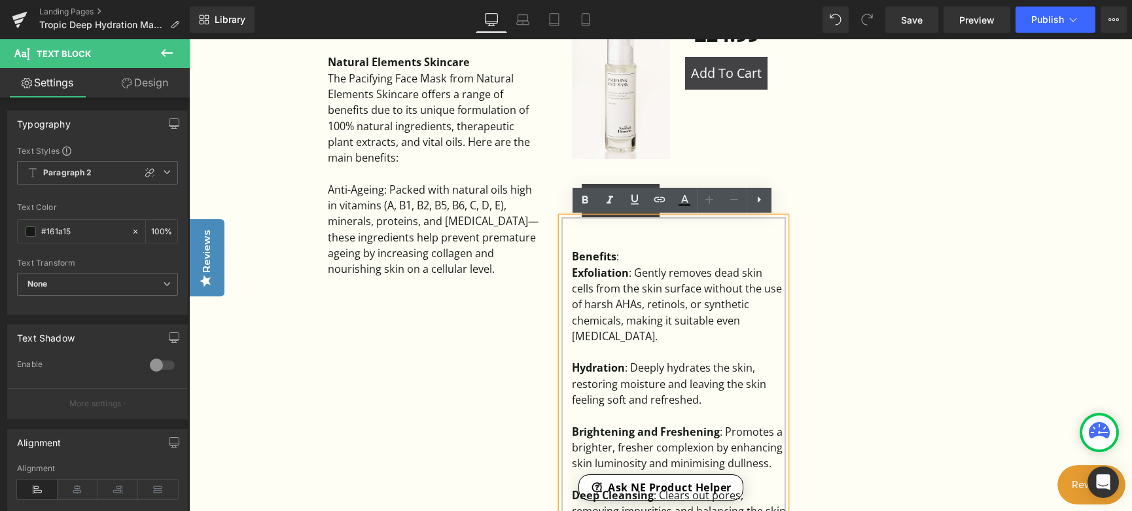
click at [648, 256] on div "Benefits :" at bounding box center [679, 257] width 214 height 16
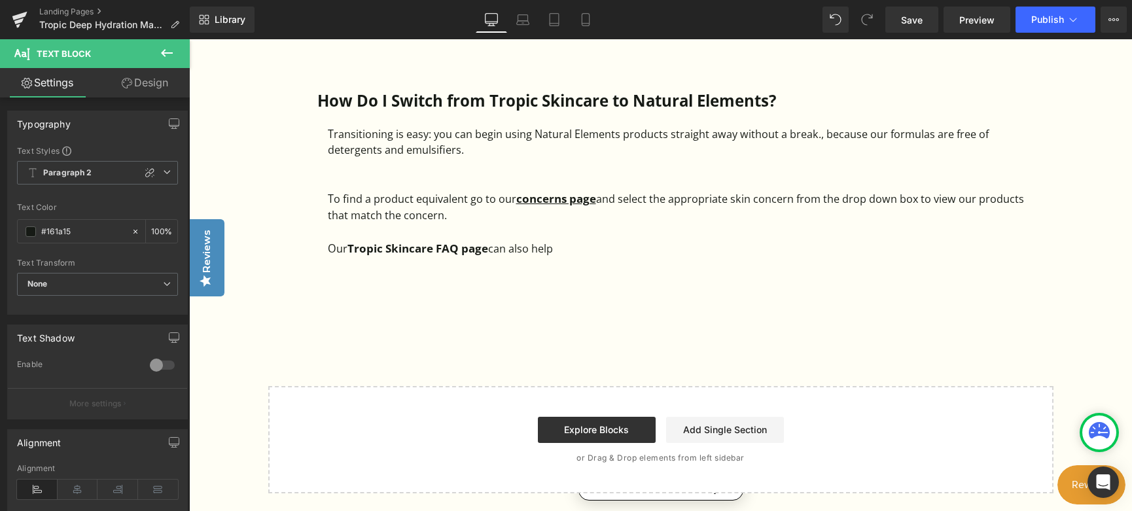
scroll to position [2093, 0]
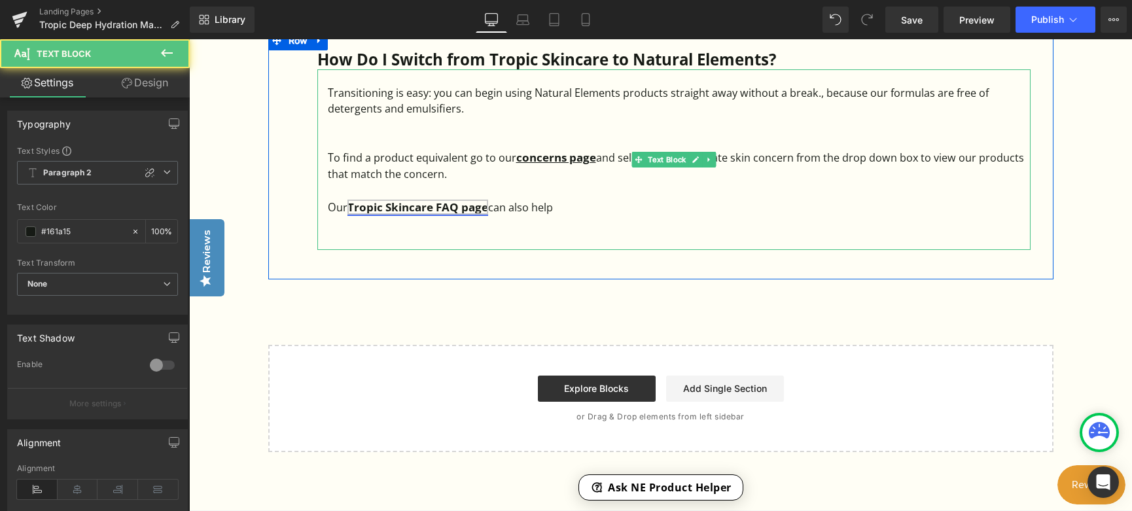
click at [349, 208] on strong "Tropic Skincare FAQ page" at bounding box center [417, 207] width 141 height 15
click at [489, 203] on div "Our Tropic Skincare FAQ page can also help" at bounding box center [679, 207] width 703 height 18
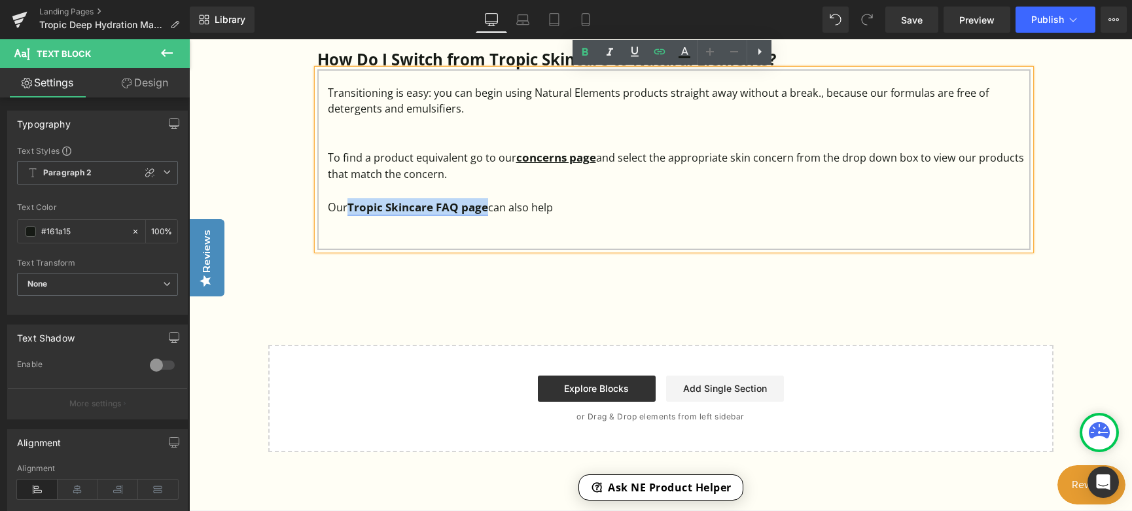
drag, startPoint x: 486, startPoint y: 207, endPoint x: 349, endPoint y: 208, distance: 136.7
click at [349, 208] on strong "Tropic Skincare FAQ page" at bounding box center [417, 207] width 141 height 15
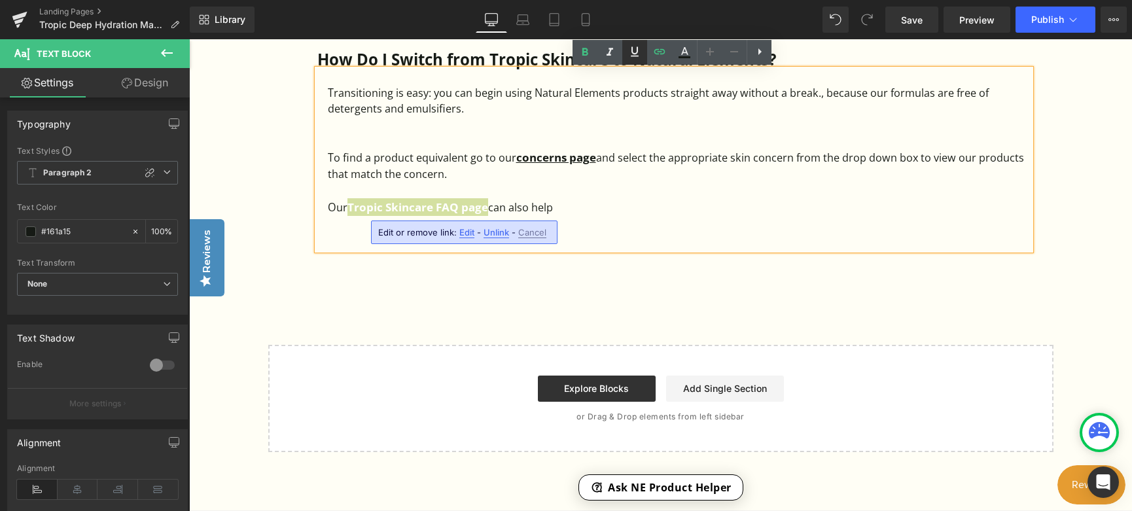
click at [633, 58] on icon at bounding box center [635, 52] width 16 height 16
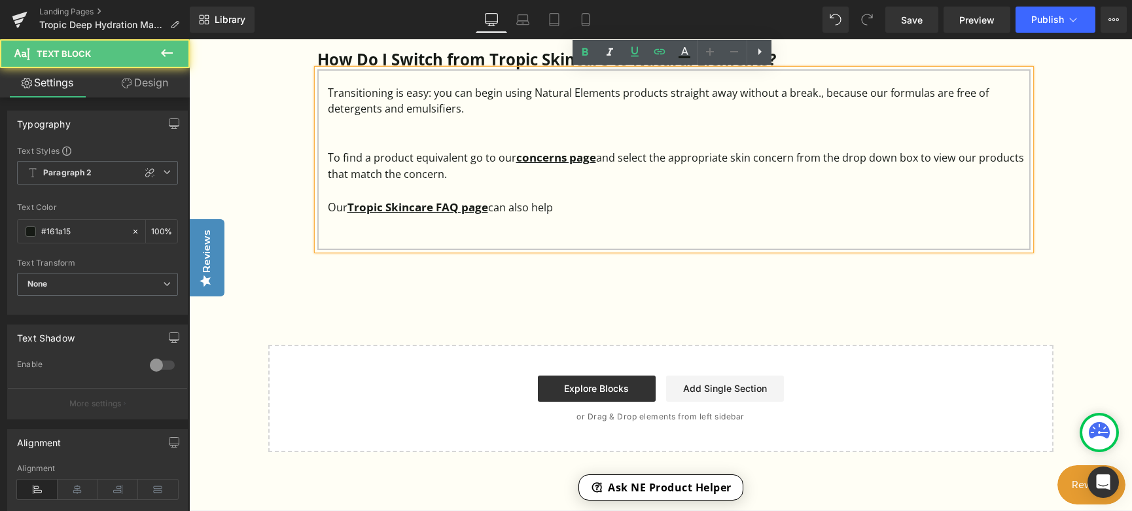
click at [695, 206] on div "Our Tropic Skincare FAQ page can also help" at bounding box center [679, 207] width 703 height 18
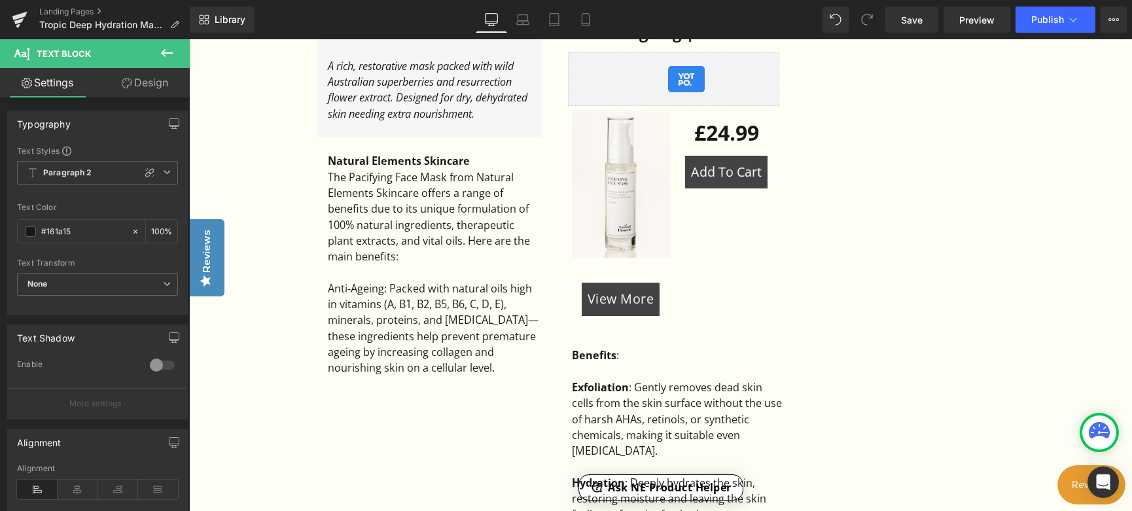
scroll to position [850, 0]
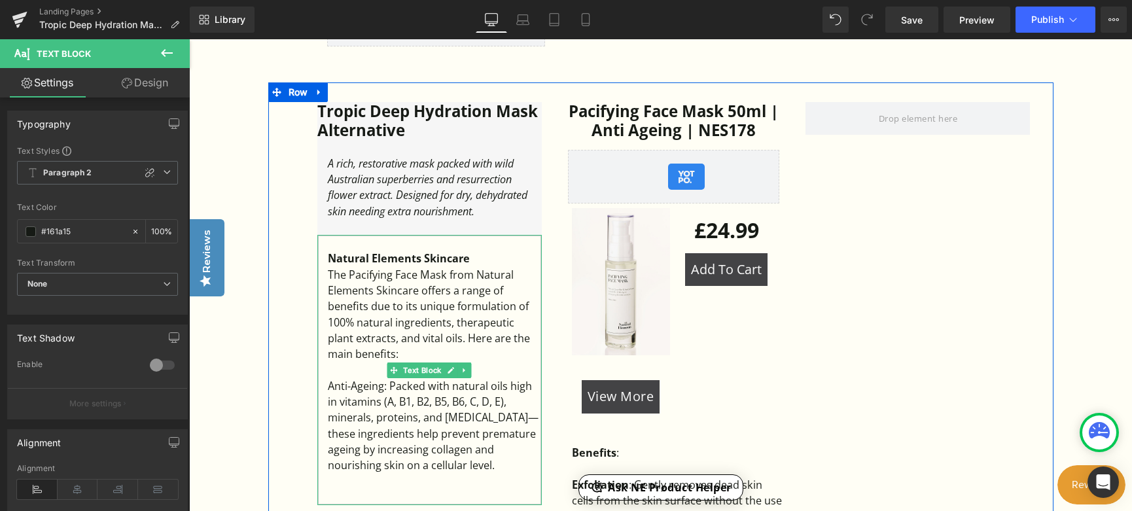
click at [432, 309] on div "The Pacifying Face Mask from Natural Elements Skincare offers a range of benefi…" at bounding box center [435, 315] width 214 height 96
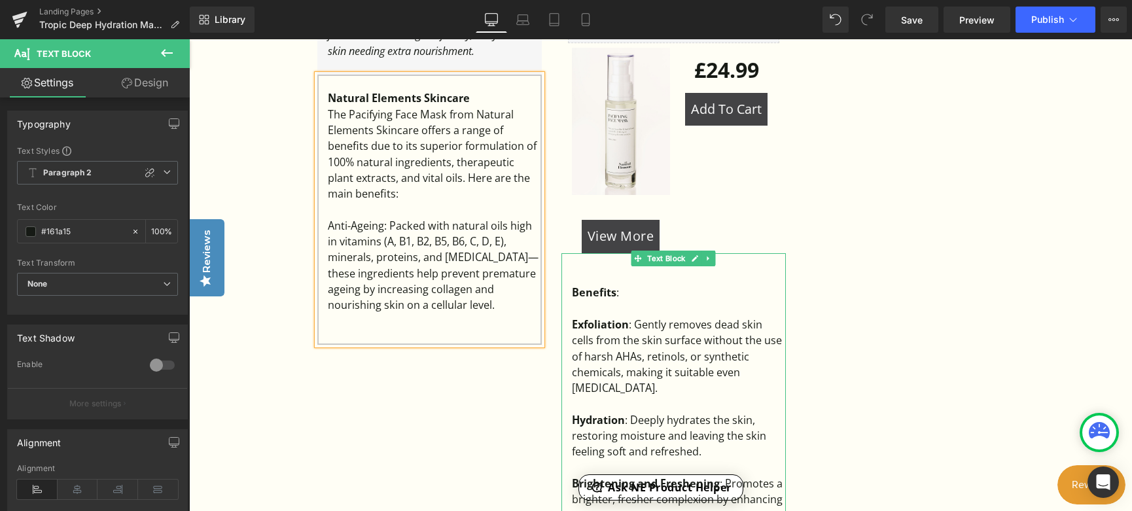
scroll to position [785, 0]
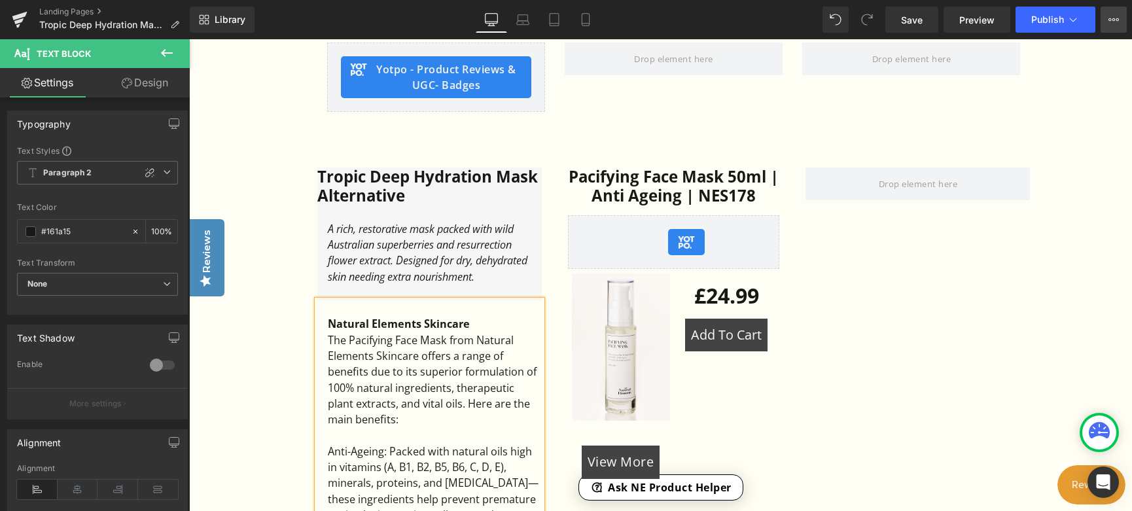
click at [1115, 24] on icon at bounding box center [1113, 19] width 10 height 10
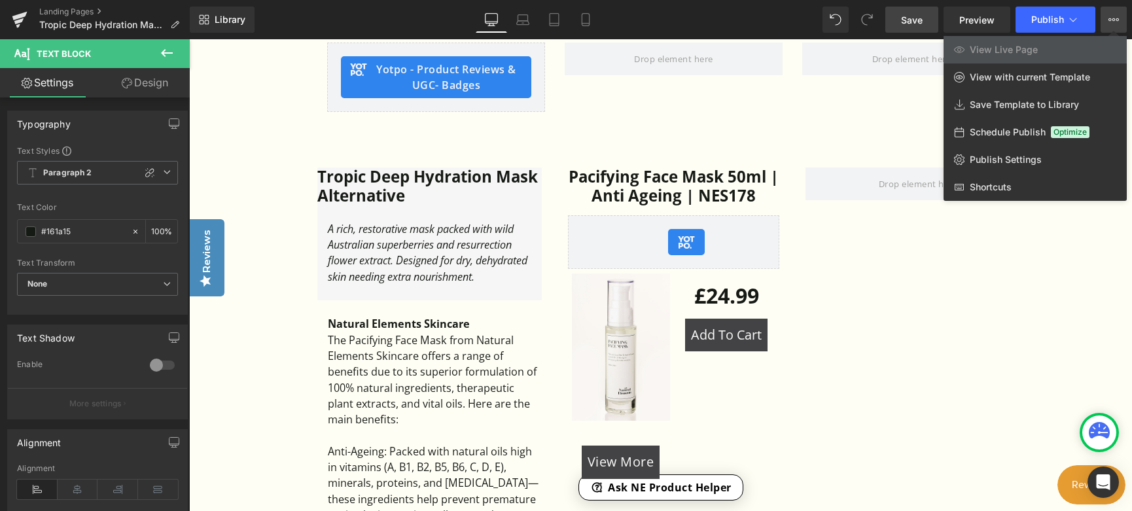
click at [906, 25] on span "Save" at bounding box center [912, 20] width 22 height 14
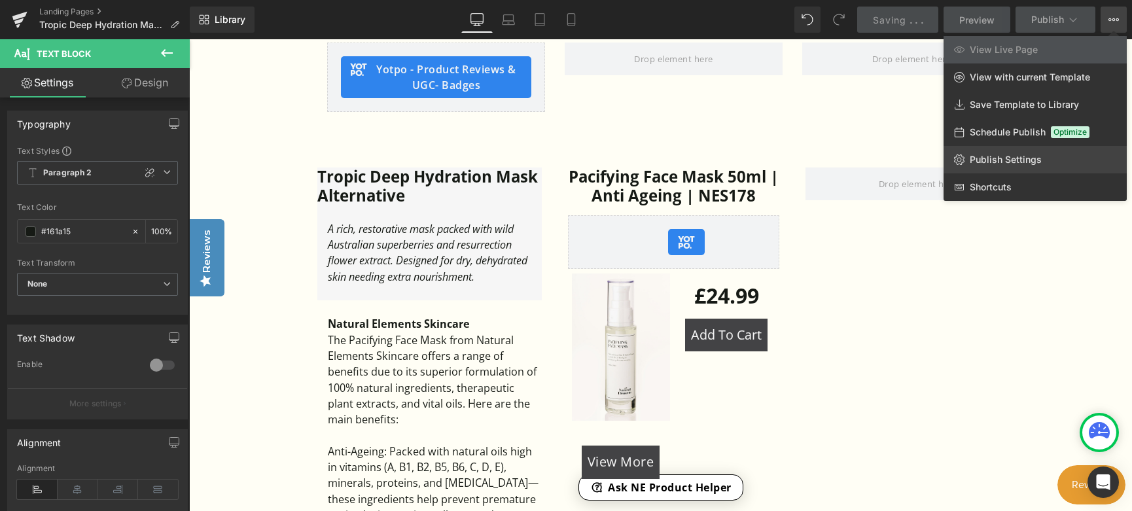
click at [1016, 165] on span "Publish Settings" at bounding box center [1005, 160] width 72 height 12
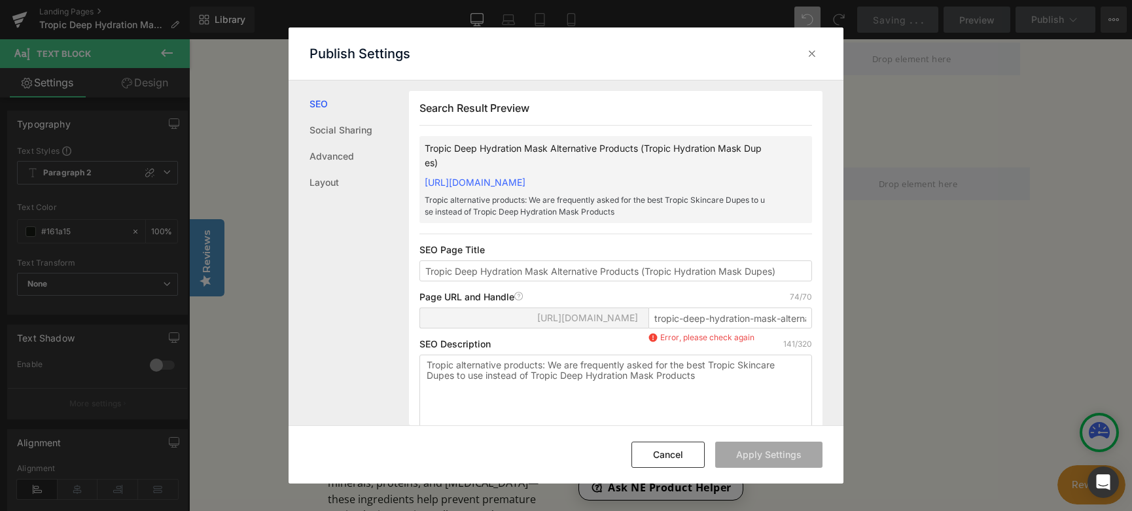
scroll to position [1, 0]
click at [788, 328] on input "tropic-deep-hydration-mask-alternative-products-tropic-hydration-mask-dupe" at bounding box center [730, 317] width 164 height 21
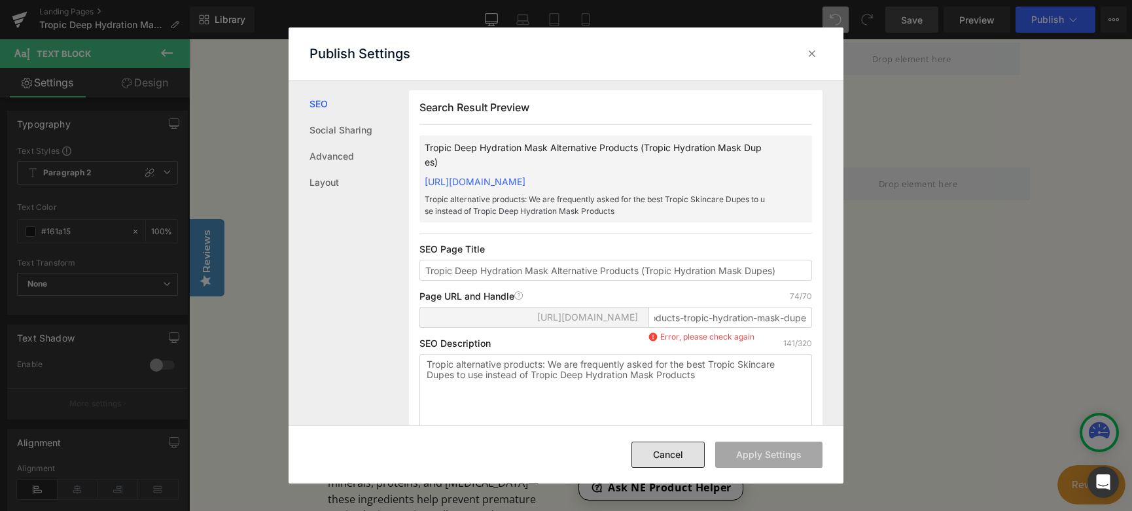
click at [667, 463] on button "Cancel" at bounding box center [667, 455] width 73 height 26
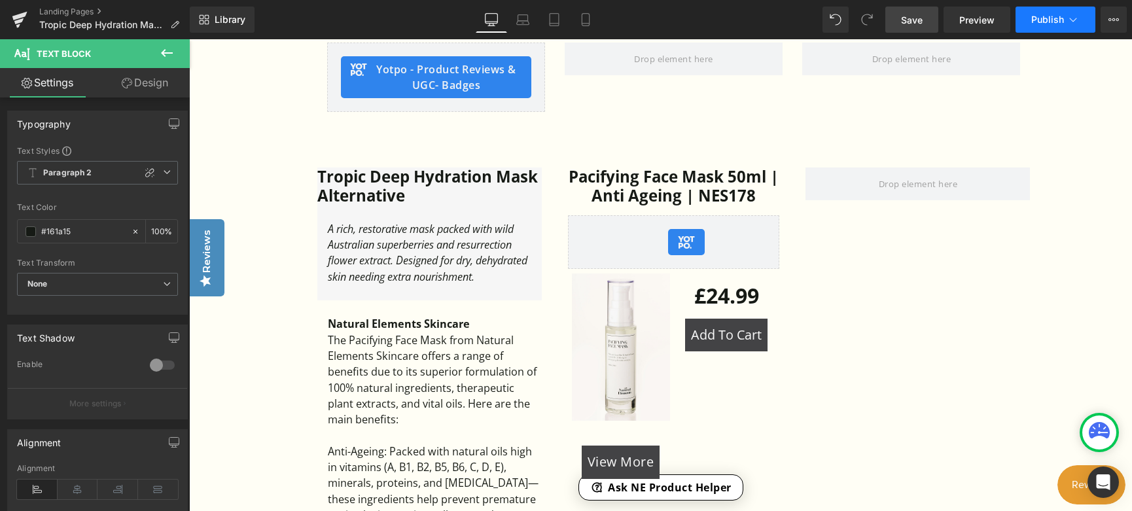
click at [1032, 26] on button "Publish" at bounding box center [1055, 20] width 80 height 26
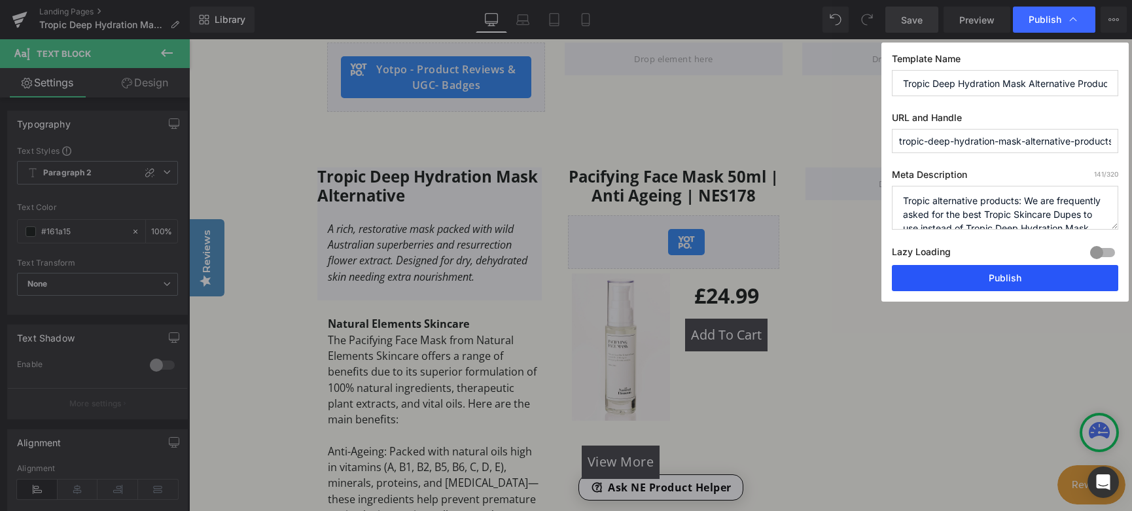
click at [970, 287] on button "Publish" at bounding box center [1005, 278] width 226 height 26
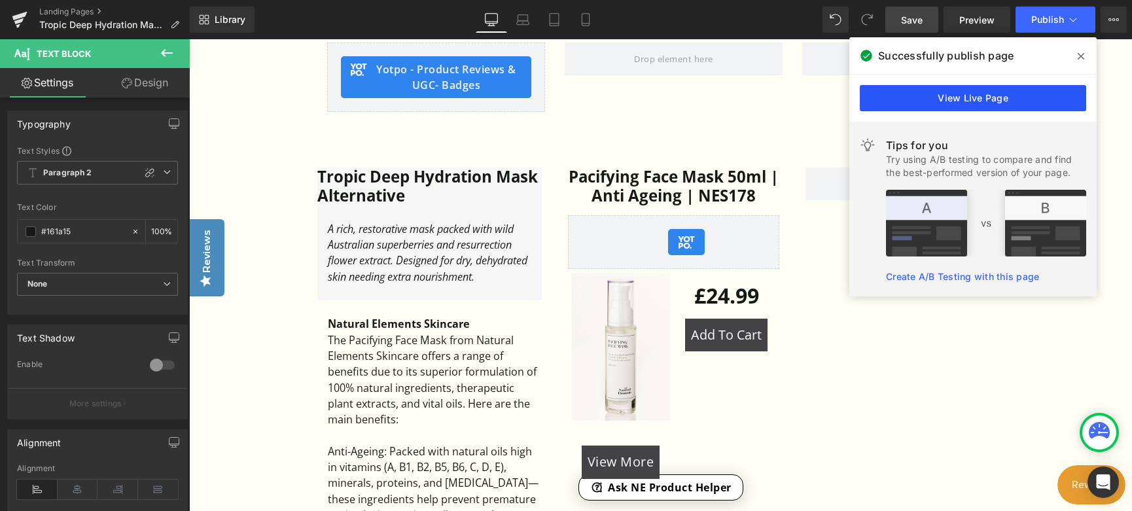
click at [998, 101] on link "View Live Page" at bounding box center [973, 98] width 226 height 26
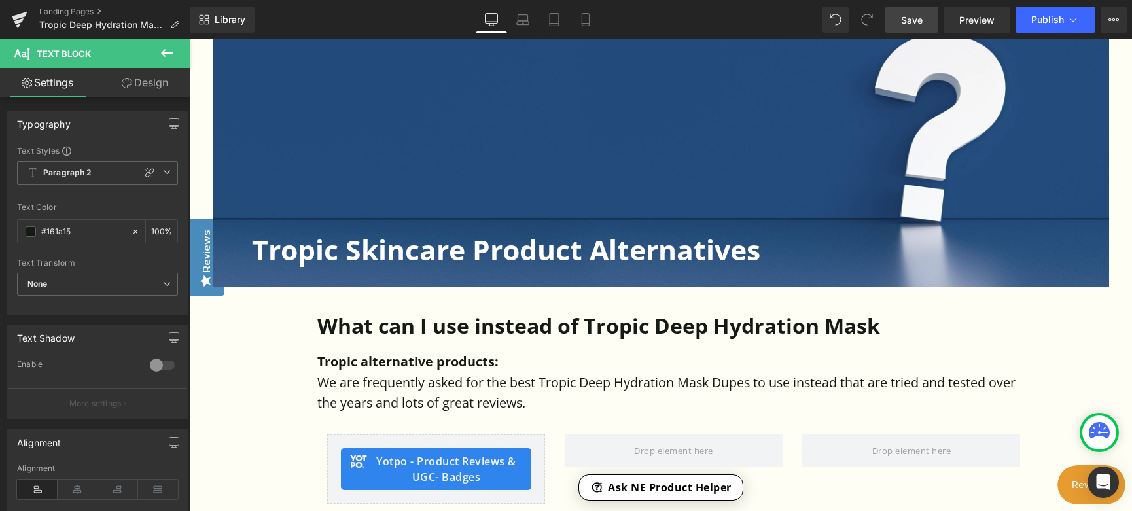
scroll to position [392, 0]
click at [86, 11] on link "Landing Pages" at bounding box center [114, 12] width 150 height 10
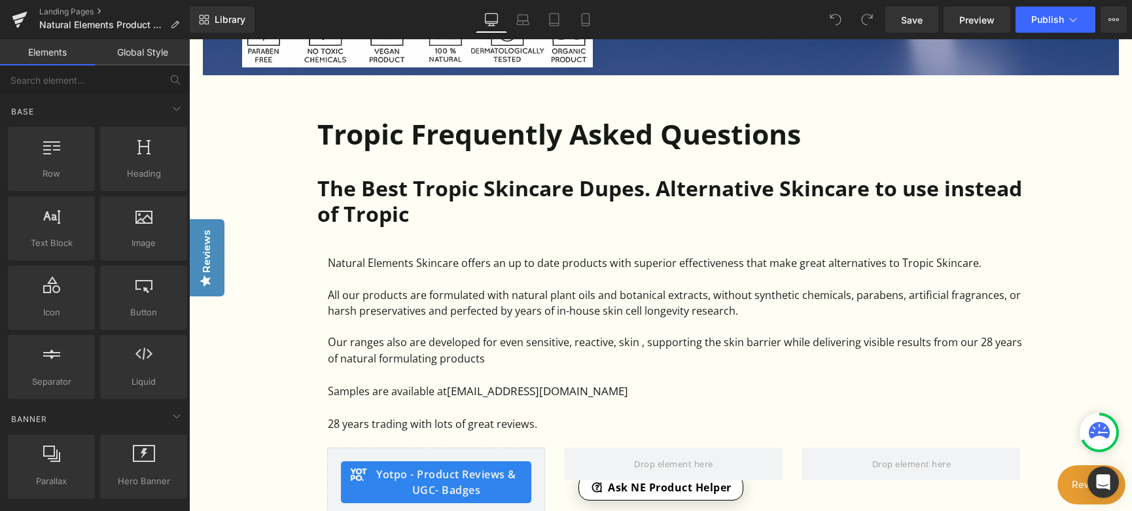
scroll to position [654, 0]
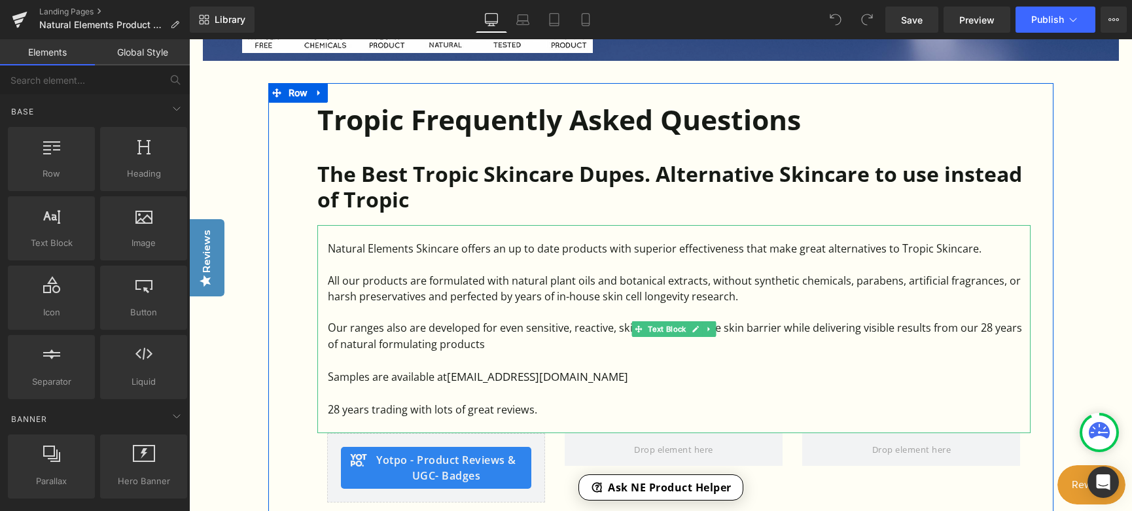
click at [752, 366] on div at bounding box center [679, 360] width 703 height 16
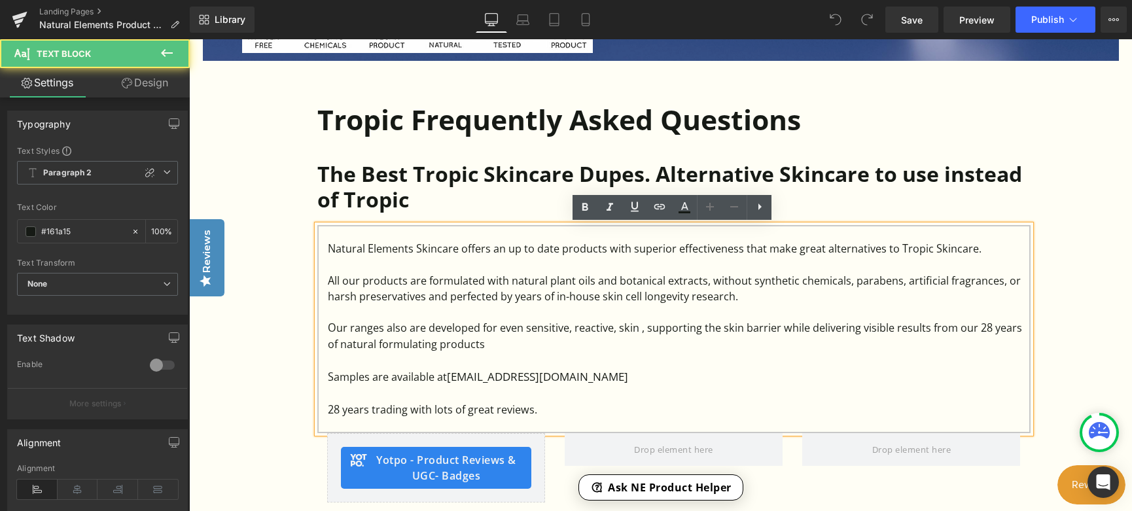
click at [637, 330] on div "Our ranges also are developed for even sensitive, reactive, skin , supporting t…" at bounding box center [679, 336] width 703 height 32
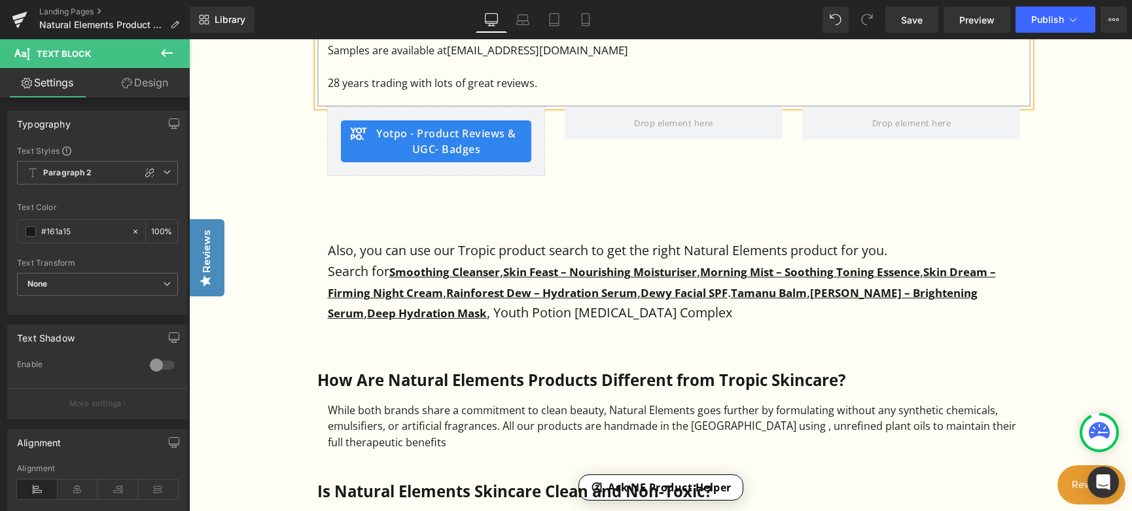
scroll to position [981, 0]
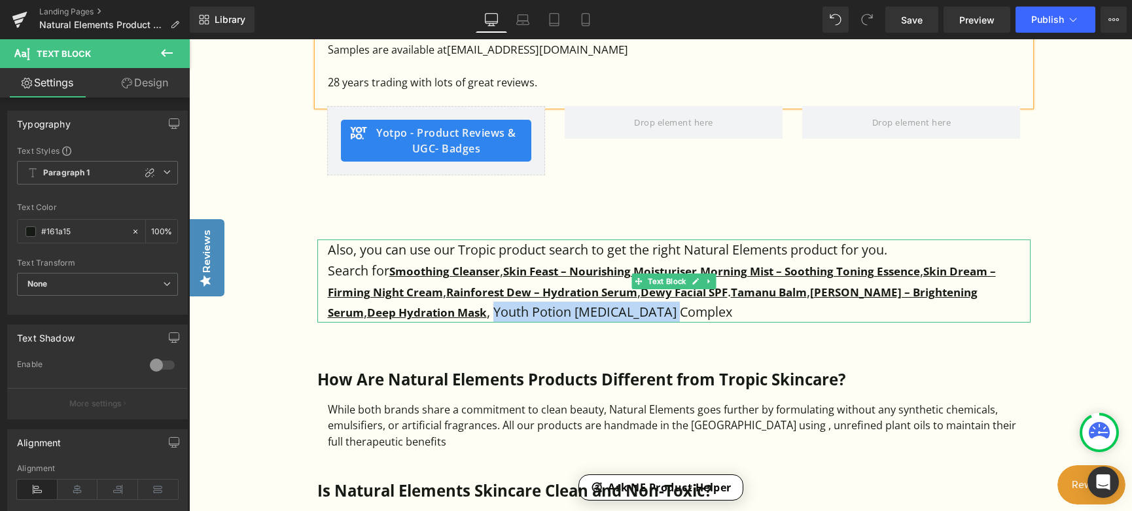
drag, startPoint x: 455, startPoint y: 312, endPoint x: 631, endPoint y: 312, distance: 176.0
click at [631, 312] on p "Search for Smoothing Cleanser , Skin Feast – Nourishing Moisturiser , Morning M…" at bounding box center [679, 291] width 703 height 62
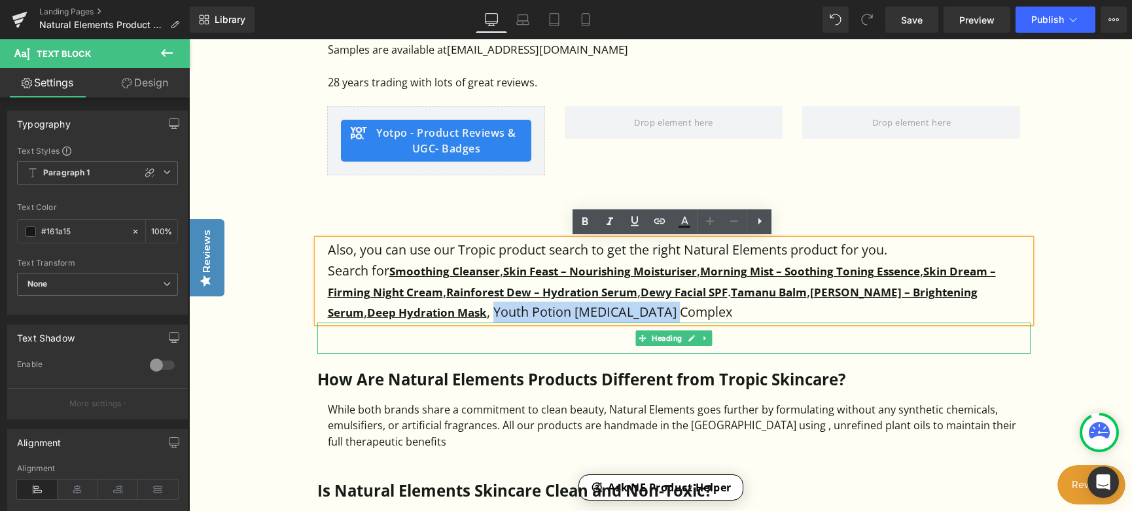
copy p "Youth Potion Retinol Complex"
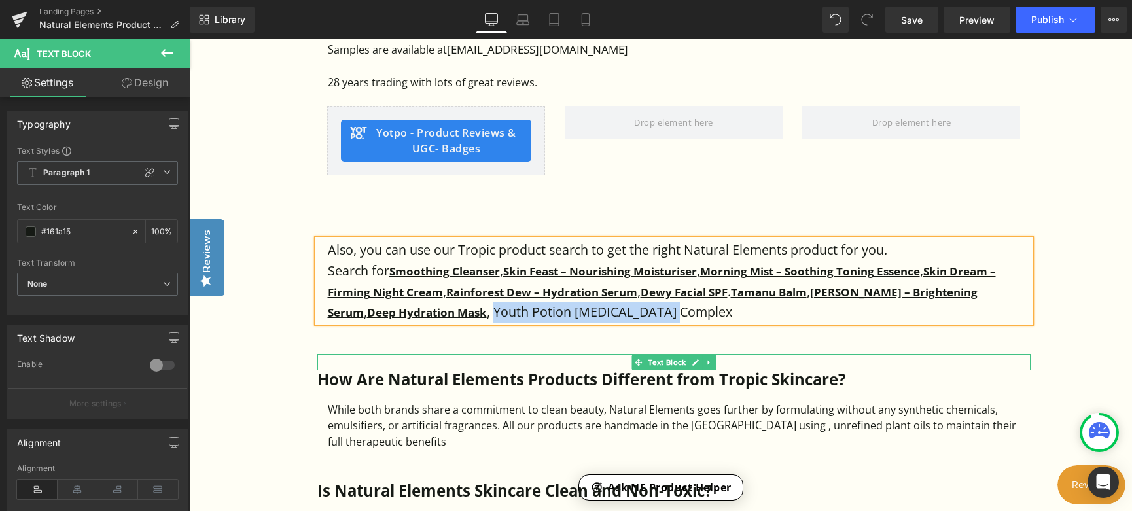
copy p "Youth Potion Retinol Complex"
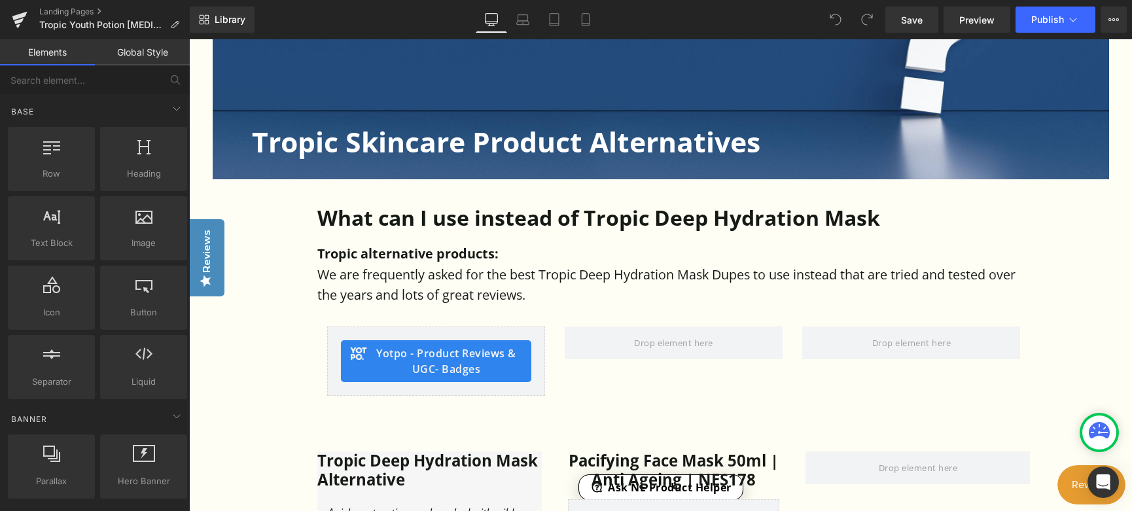
scroll to position [458, 0]
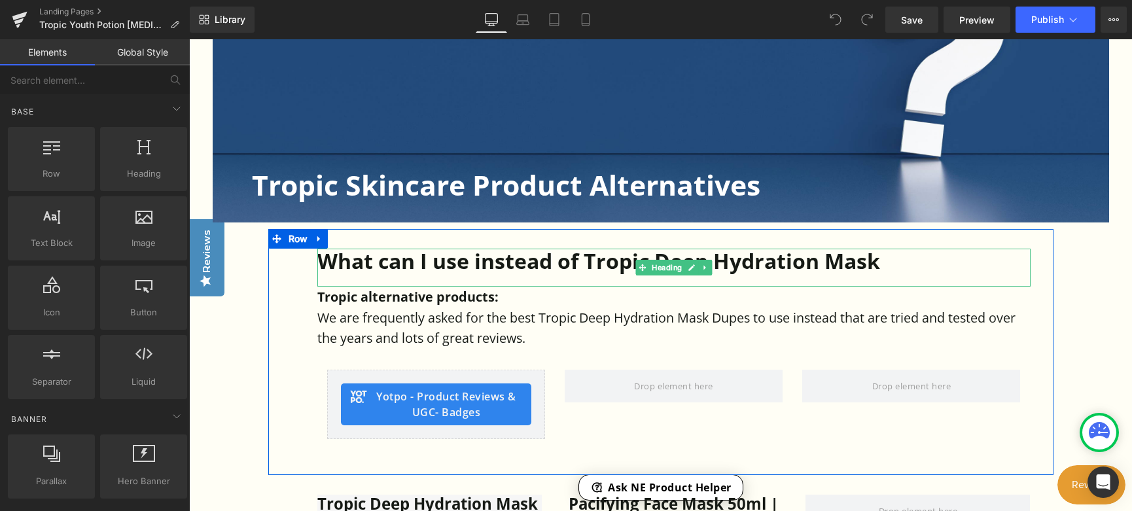
click at [663, 256] on h1 "What can I use instead of Tropic Deep Hydration Mask" at bounding box center [673, 261] width 713 height 25
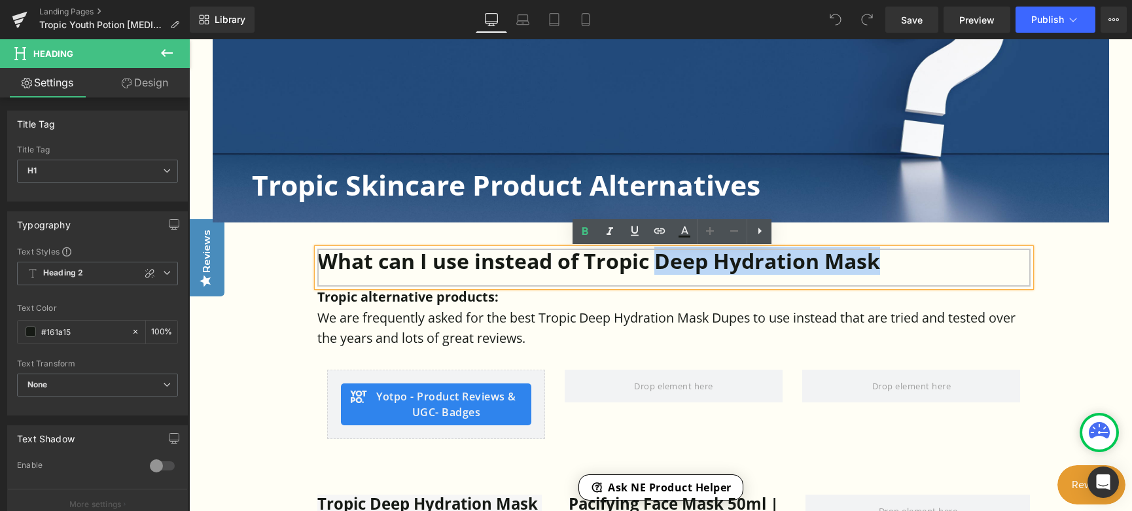
drag, startPoint x: 657, startPoint y: 258, endPoint x: 878, endPoint y: 259, distance: 221.1
click at [878, 259] on h1 "What can I use instead of Tropic Deep Hydration Mask" at bounding box center [673, 261] width 713 height 25
paste div
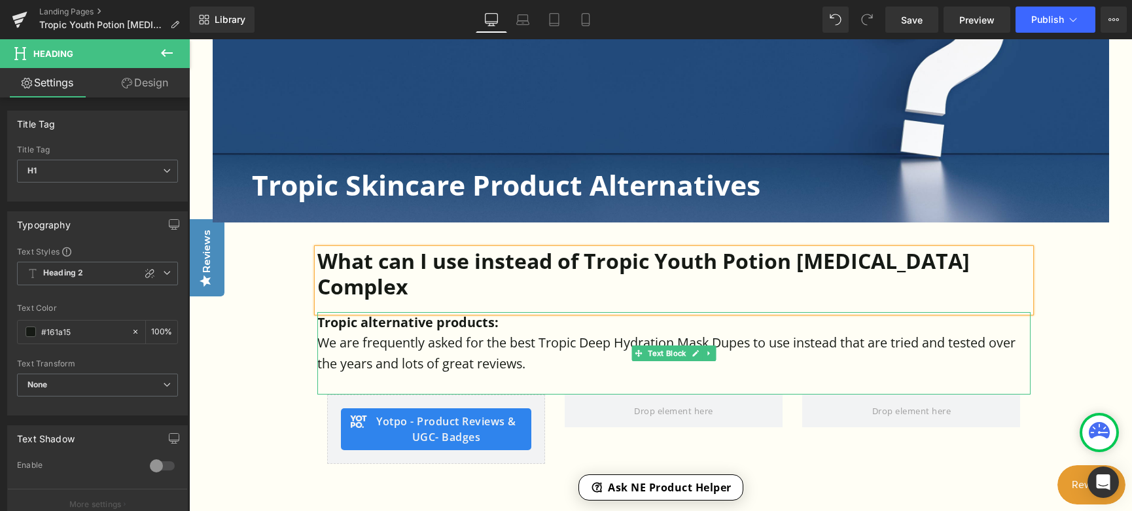
click at [591, 332] on p "We are frequently asked for the best Tropic Deep Hydration Mask Dupes to use in…" at bounding box center [673, 352] width 713 height 41
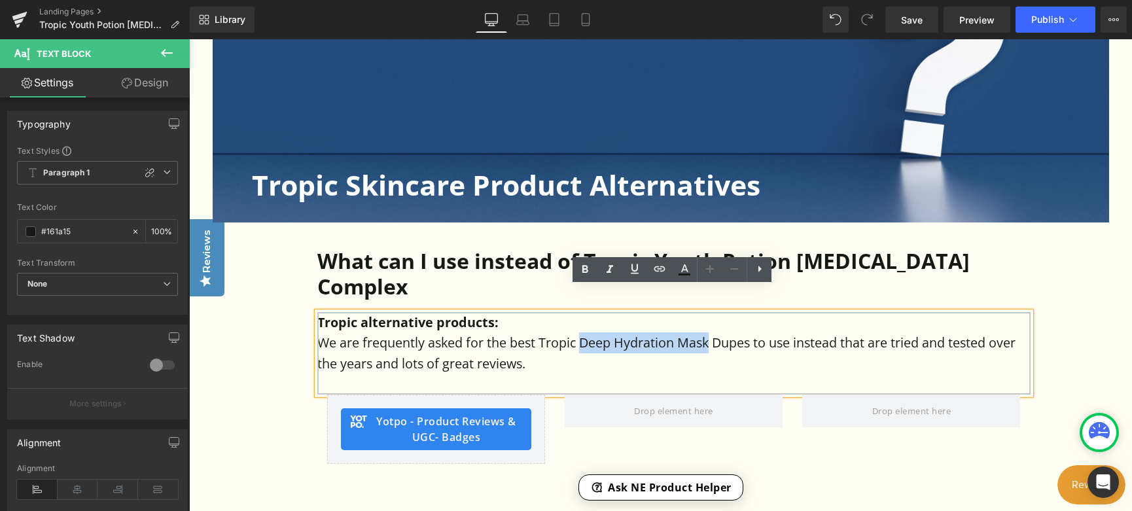
drag, startPoint x: 582, startPoint y: 317, endPoint x: 712, endPoint y: 321, distance: 130.2
click at [712, 332] on p "We are frequently asked for the best Tropic Deep Hydration Mask Dupes to use in…" at bounding box center [673, 352] width 713 height 41
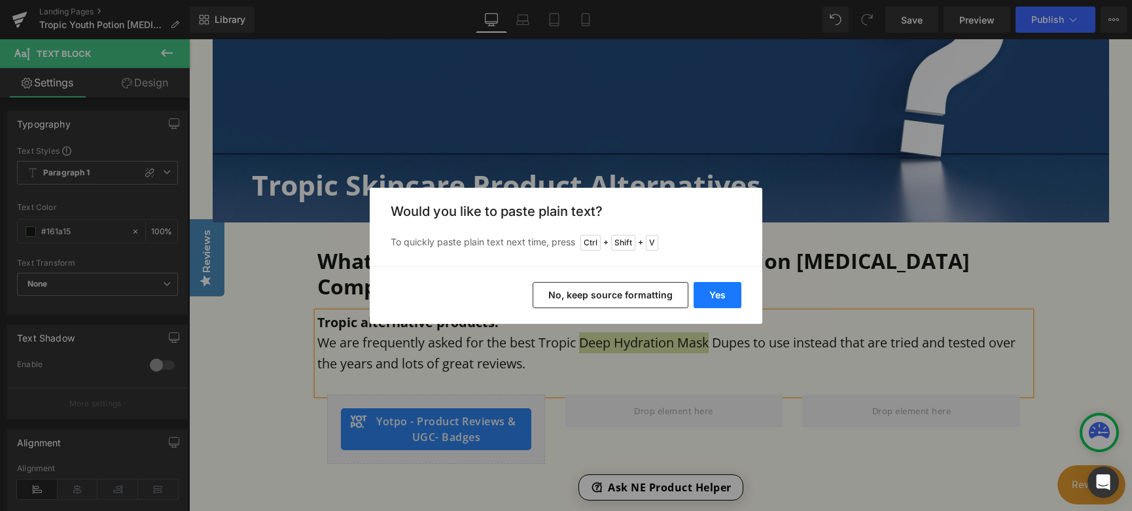
click at [0, 0] on button "Yes" at bounding box center [0, 0] width 0 height 0
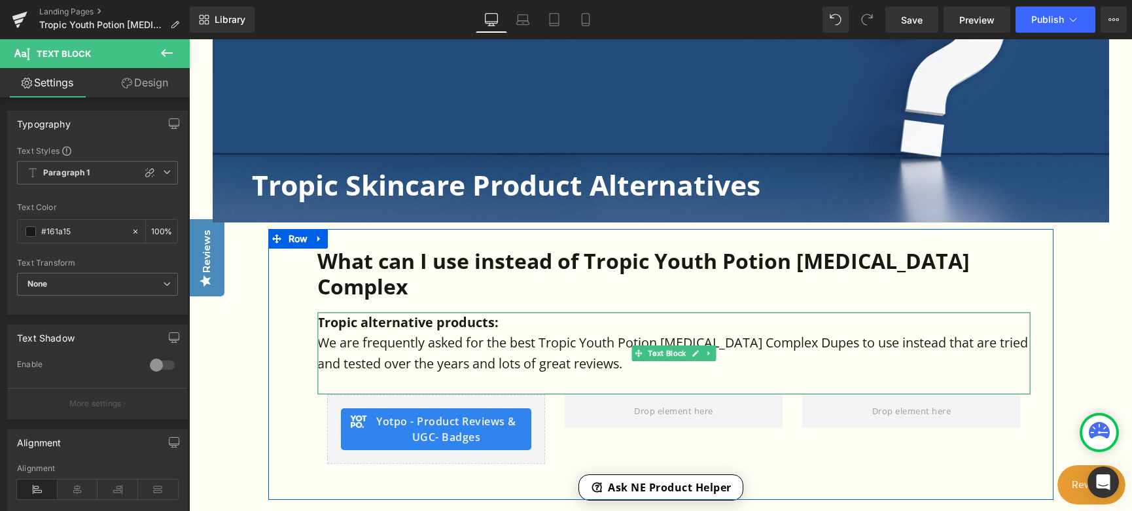
click at [748, 332] on p "We are frequently asked for the best Tropic Youth Potion Retinol Complex Dupes …" at bounding box center [673, 352] width 713 height 41
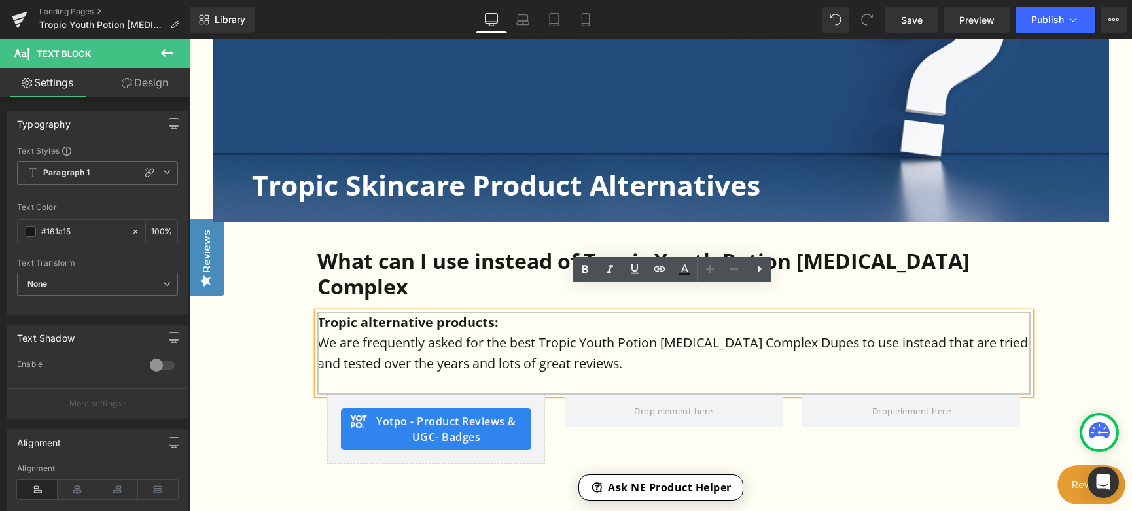
click at [762, 332] on p "We are frequently asked for the best Tropic Youth Potion Retinol Complex Dupes …" at bounding box center [673, 352] width 713 height 41
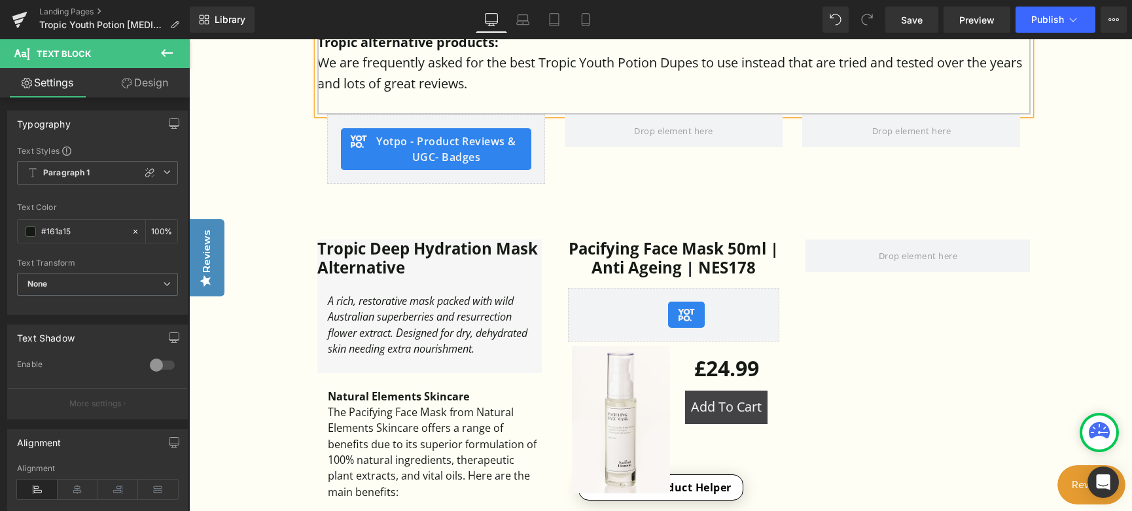
scroll to position [785, 0]
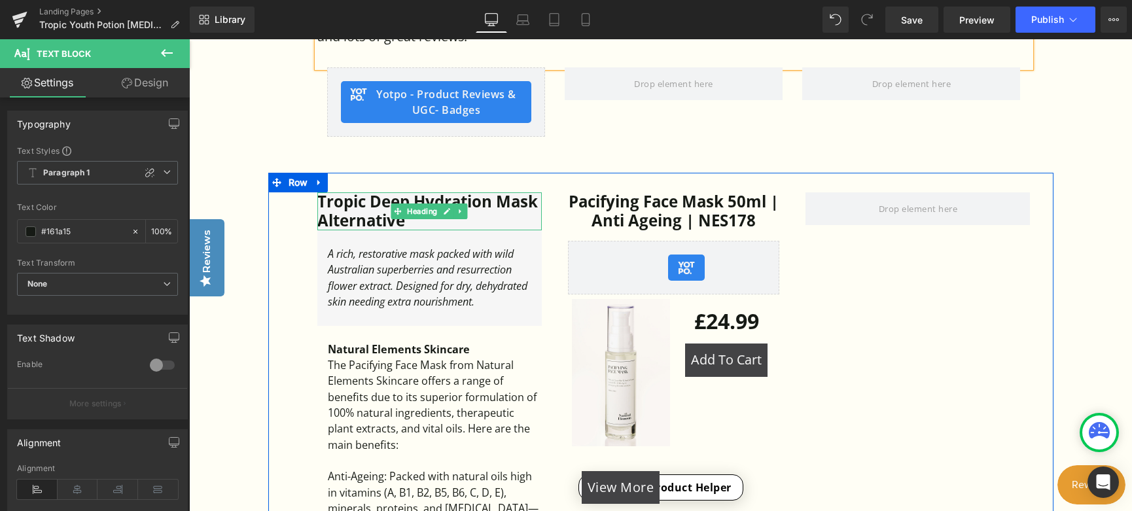
click at [476, 192] on h3 "Tropic Deep Hydration Mask Alternative" at bounding box center [429, 211] width 224 height 38
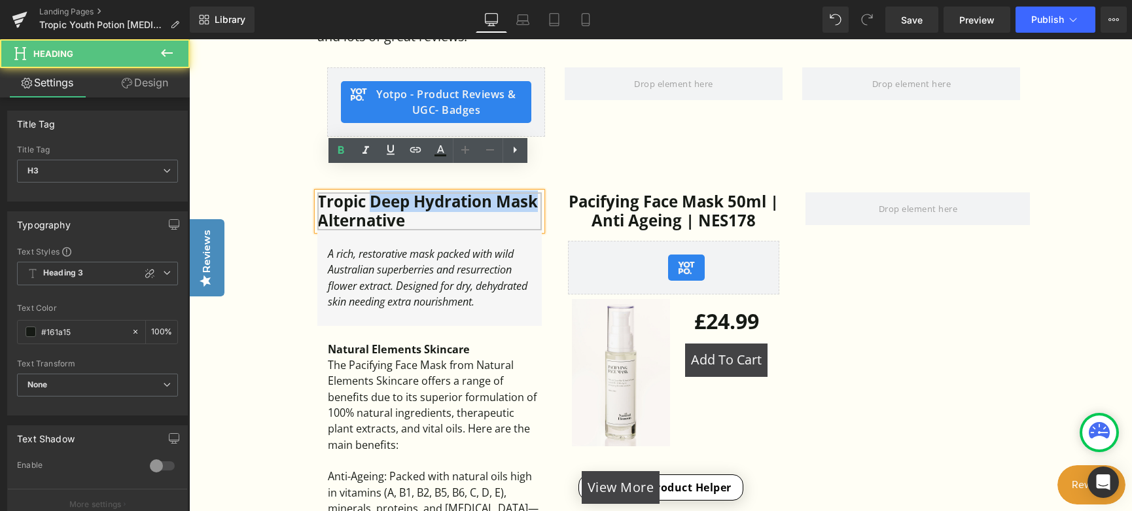
drag, startPoint x: 369, startPoint y: 179, endPoint x: 555, endPoint y: 177, distance: 186.4
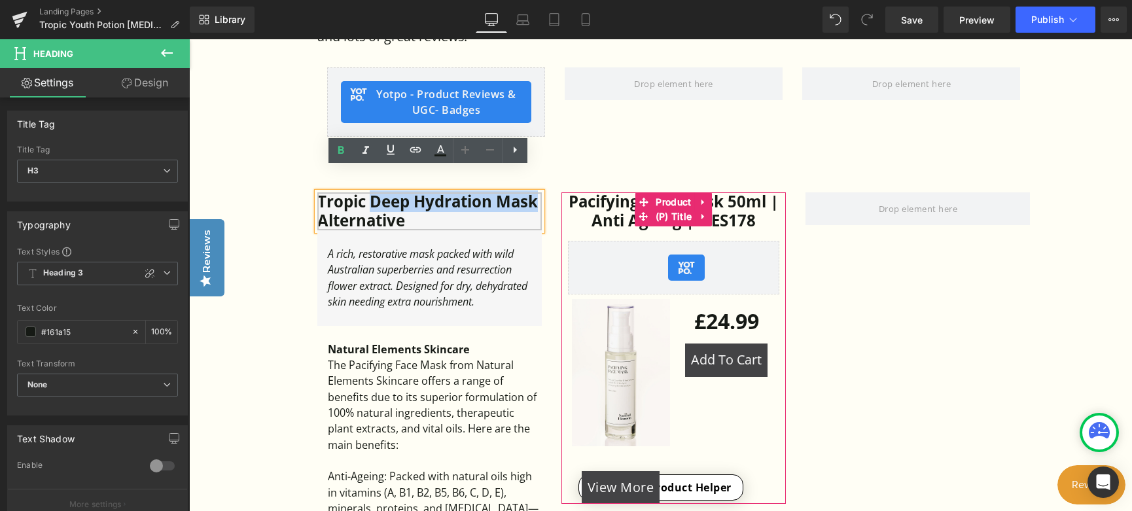
paste div
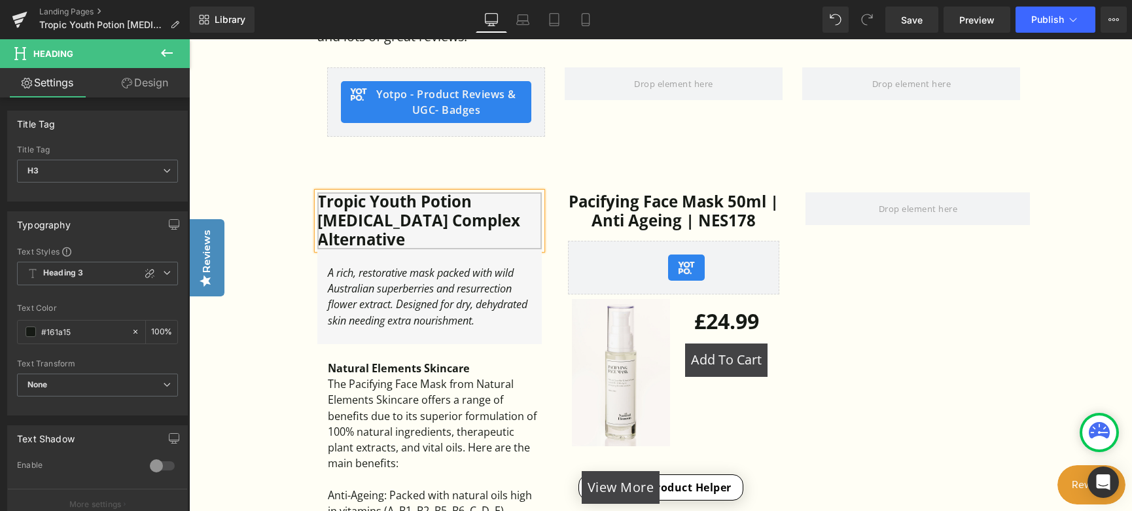
click at [398, 290] on span at bounding box center [394, 298] width 14 height 16
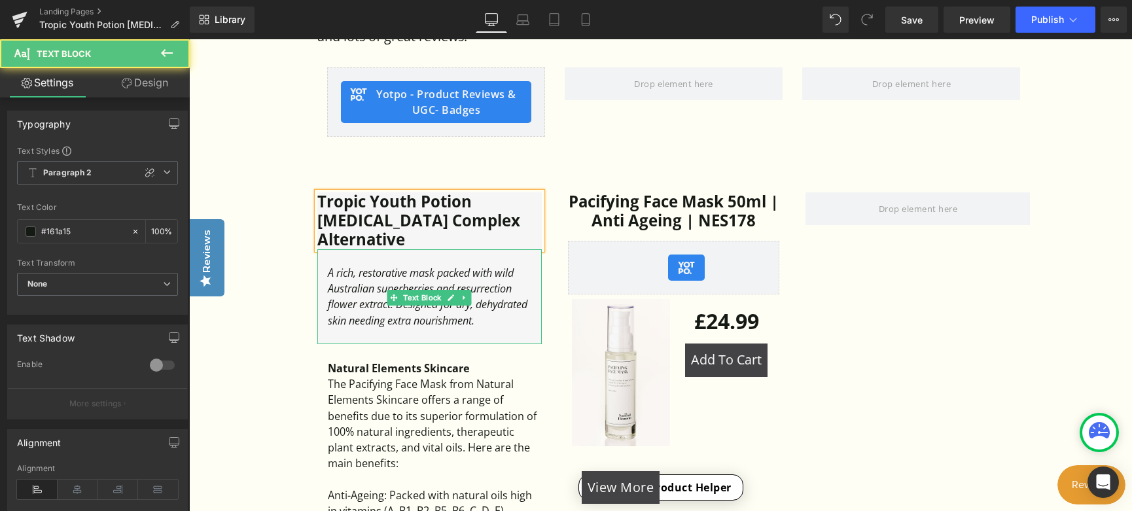
click at [406, 266] on icon "A rich, restorative mask packed with wild Australian superberries and resurrect…" at bounding box center [428, 297] width 200 height 62
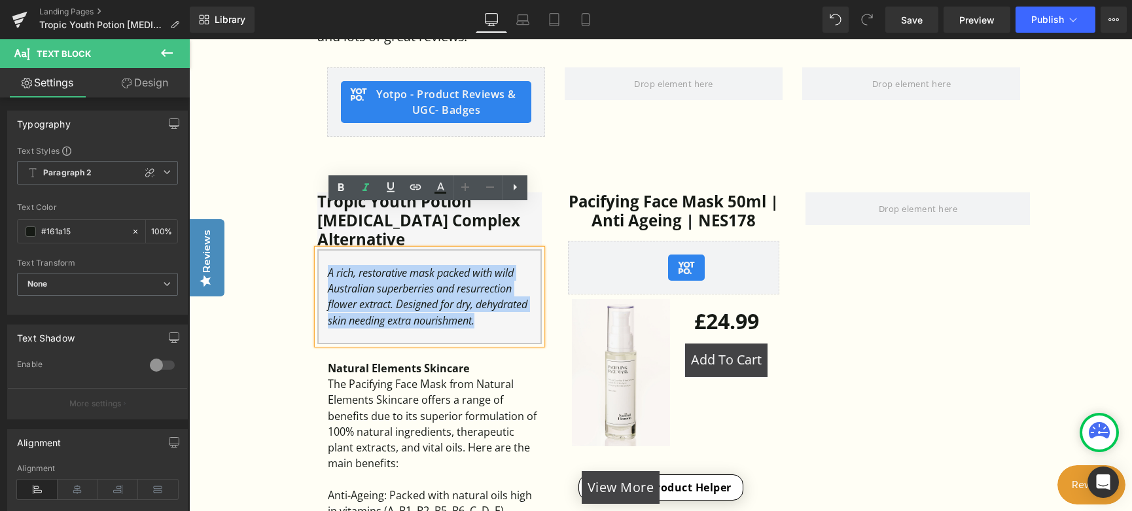
drag, startPoint x: 455, startPoint y: 279, endPoint x: 328, endPoint y: 237, distance: 133.6
click at [328, 265] on div "A rich, restorative mask packed with wild Australian superberries and resurrect…" at bounding box center [435, 296] width 214 height 63
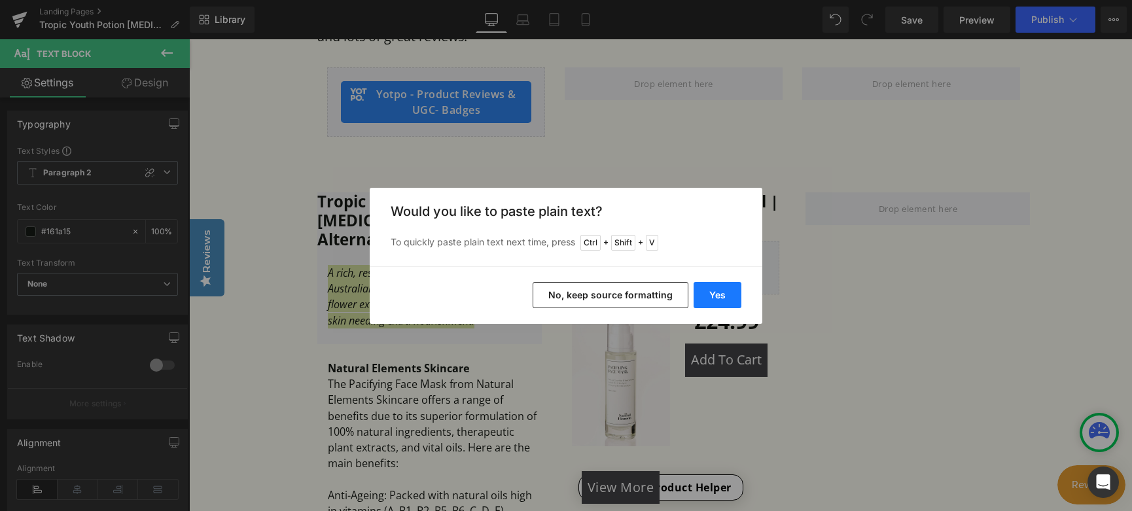
click at [714, 292] on button "Yes" at bounding box center [717, 295] width 48 height 26
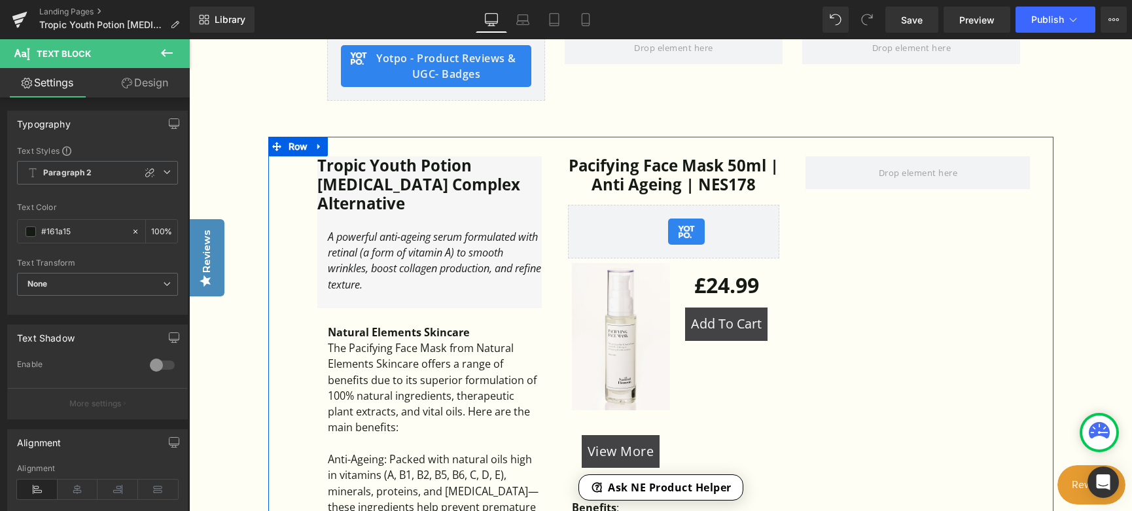
scroll to position [850, 0]
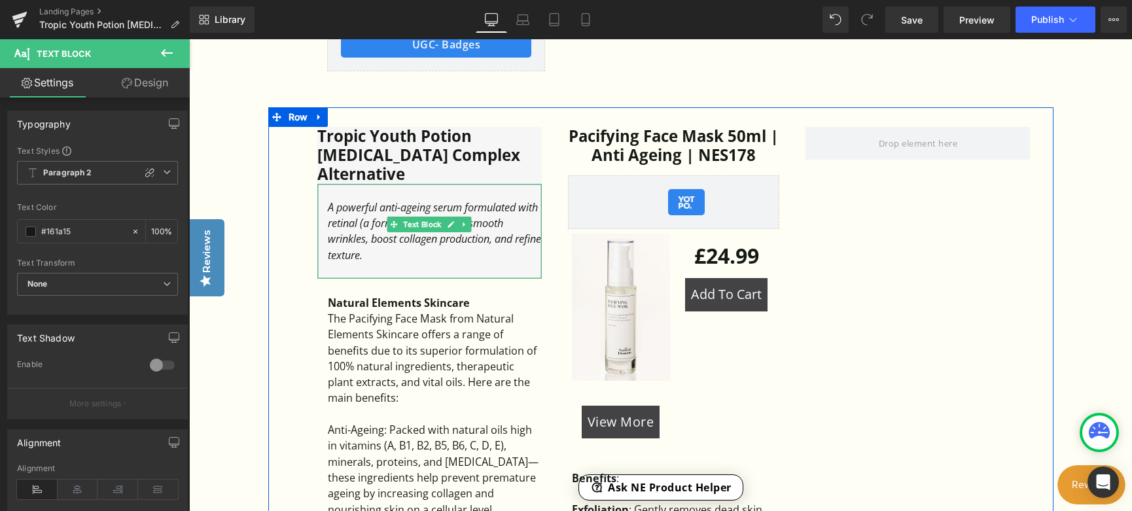
click at [498, 200] on div "A powerful anti-ageing serum formulated with retinal (a form of vitamin A) to s…" at bounding box center [435, 231] width 214 height 63
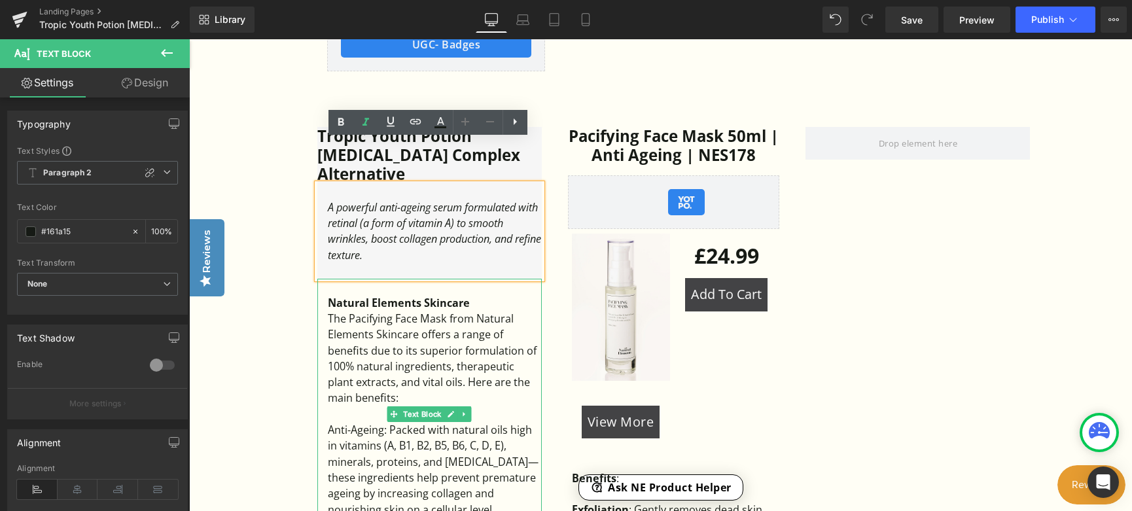
click at [436, 311] on div "The Pacifying Face Mask from Natural Elements Skincare offers a range of benefi…" at bounding box center [435, 359] width 214 height 96
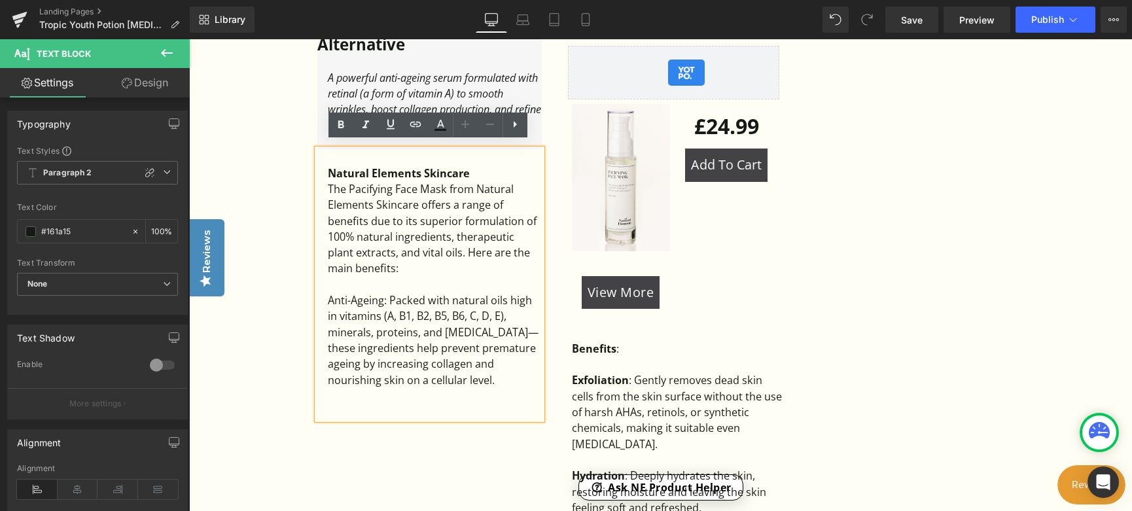
scroll to position [981, 0]
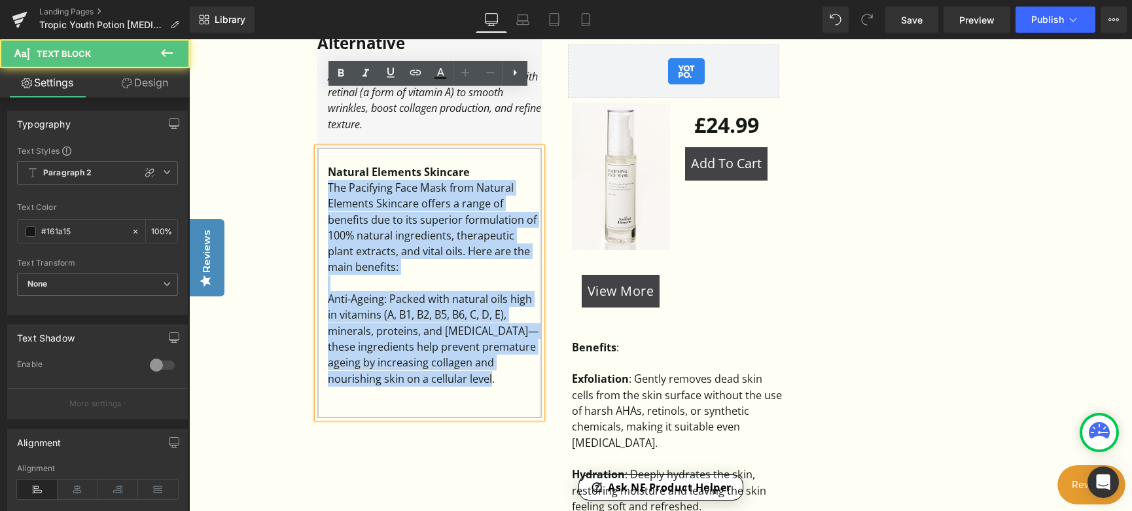
drag, startPoint x: 504, startPoint y: 322, endPoint x: 319, endPoint y: 136, distance: 262.7
click at [319, 148] on div "Natural Elements Skincare The Pacifying Face Mask from Natural Elements Skincar…" at bounding box center [429, 283] width 224 height 270
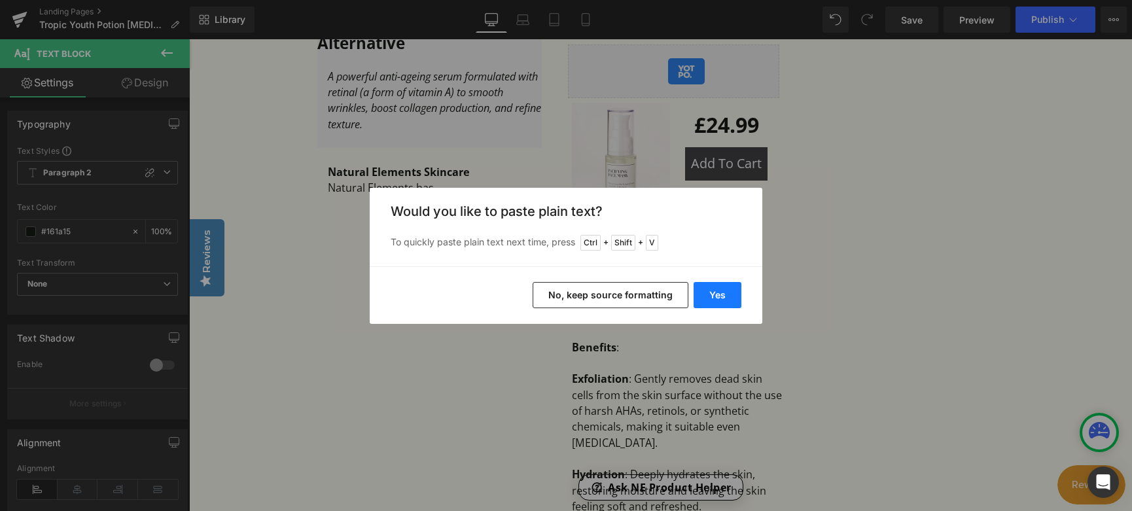
click at [703, 297] on button "Yes" at bounding box center [717, 295] width 48 height 26
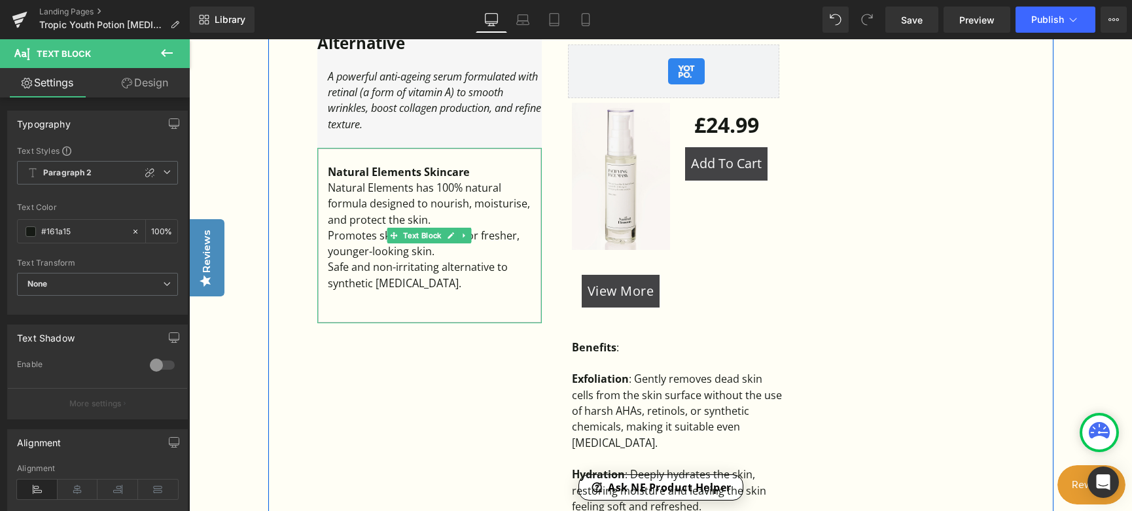
click at [362, 180] on div "Natural Elements has 100% natural formula designed to nourish, moisturise, and …" at bounding box center [435, 204] width 214 height 48
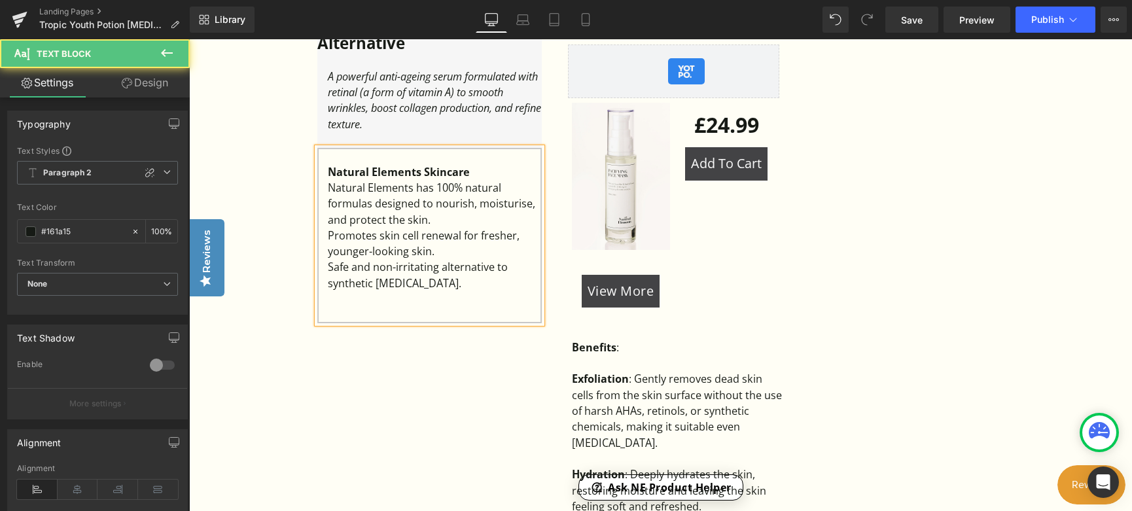
click at [445, 180] on div "Natural Elements has 100% natural formulas designed to nourish, moisturise, and…" at bounding box center [435, 204] width 214 height 48
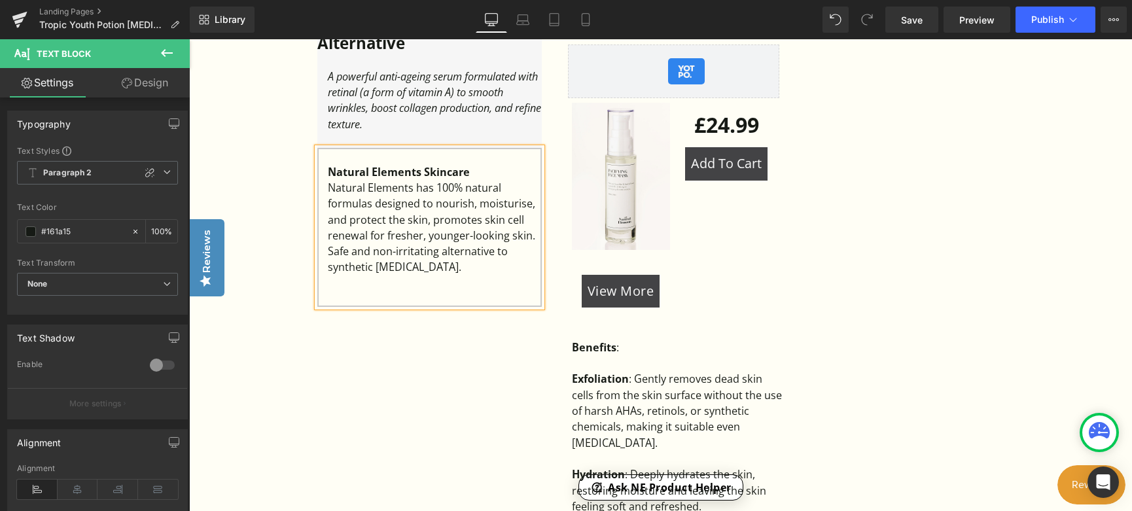
click at [474, 213] on span "romotes skin cell renewal for fresher, younger-looking skin." at bounding box center [431, 228] width 207 height 30
click at [388, 209] on div "Natural Elements has 100% natural formulas designed to nourish, moisturise, and…" at bounding box center [435, 228] width 214 height 96
click at [917, 21] on span "Save" at bounding box center [912, 20] width 22 height 14
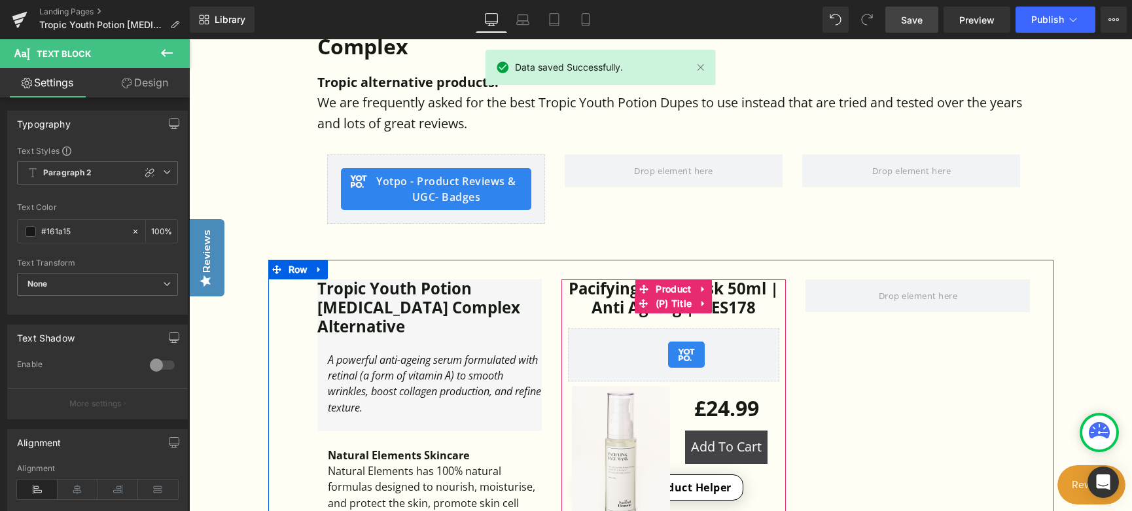
scroll to position [720, 0]
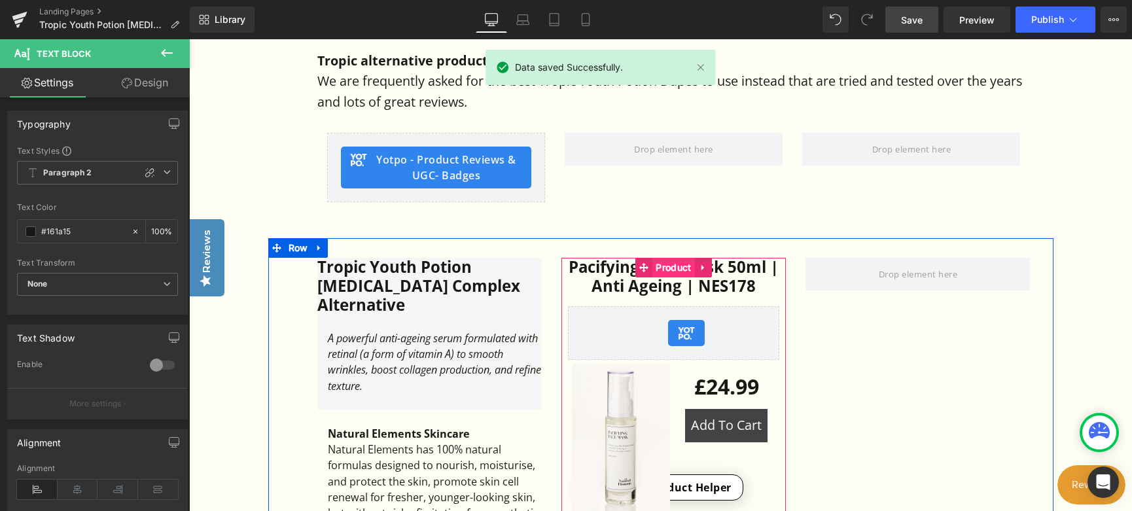
click at [665, 258] on span "Product" at bounding box center [673, 268] width 42 height 20
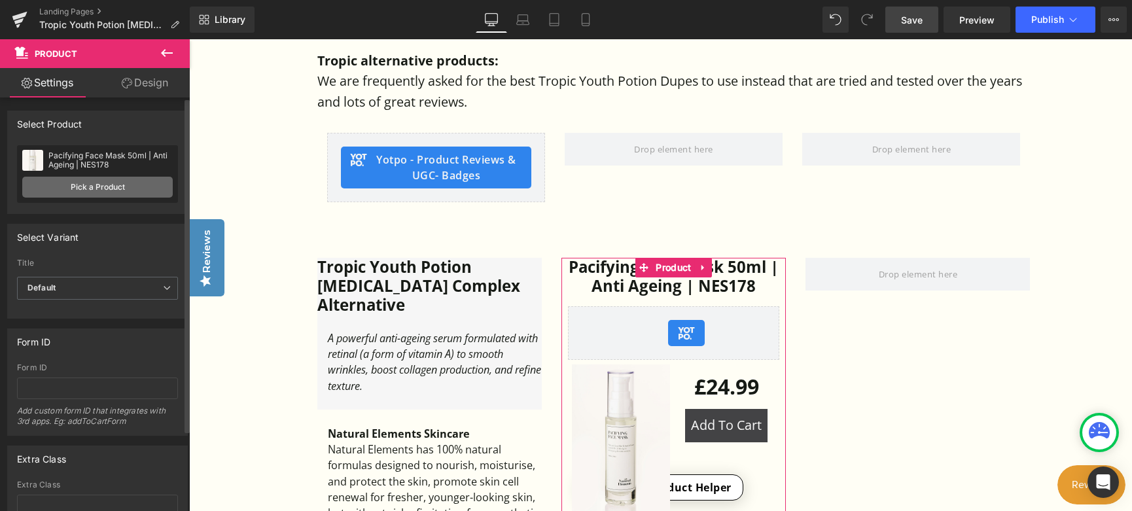
click at [118, 192] on link "Pick a Product" at bounding box center [97, 187] width 150 height 21
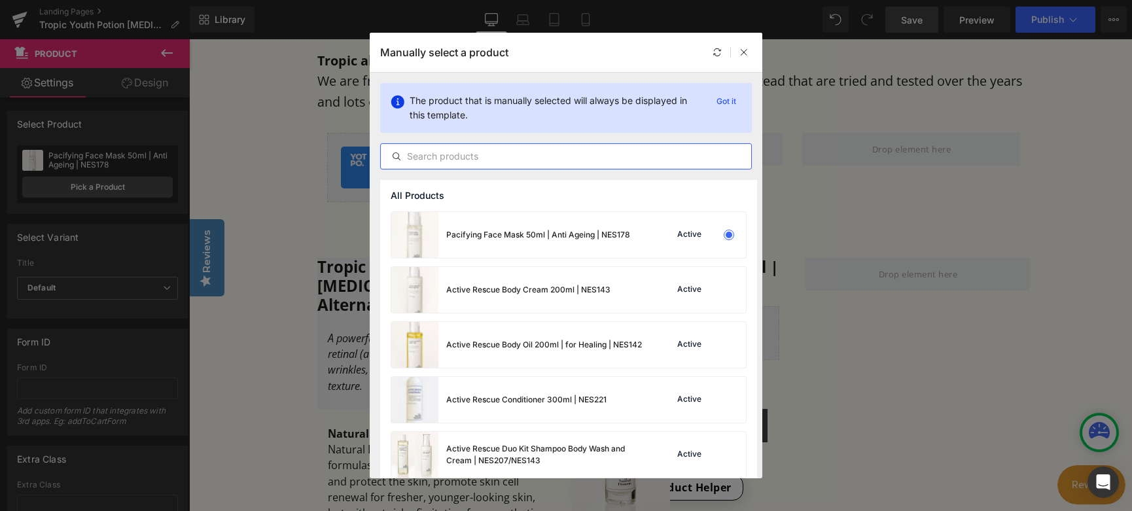
click at [445, 156] on input "text" at bounding box center [566, 156] width 370 height 16
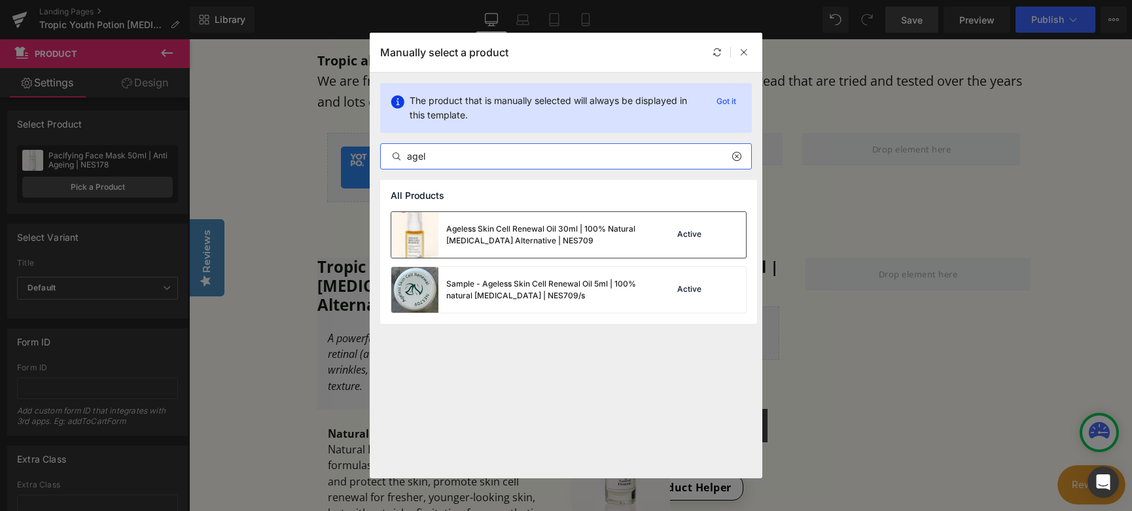
type input "agel"
click at [463, 230] on div "Ageless Skin Cell Renewal Oil 30ml | 100% Natural Retinol Alternative | NES709" at bounding box center [544, 235] width 196 height 24
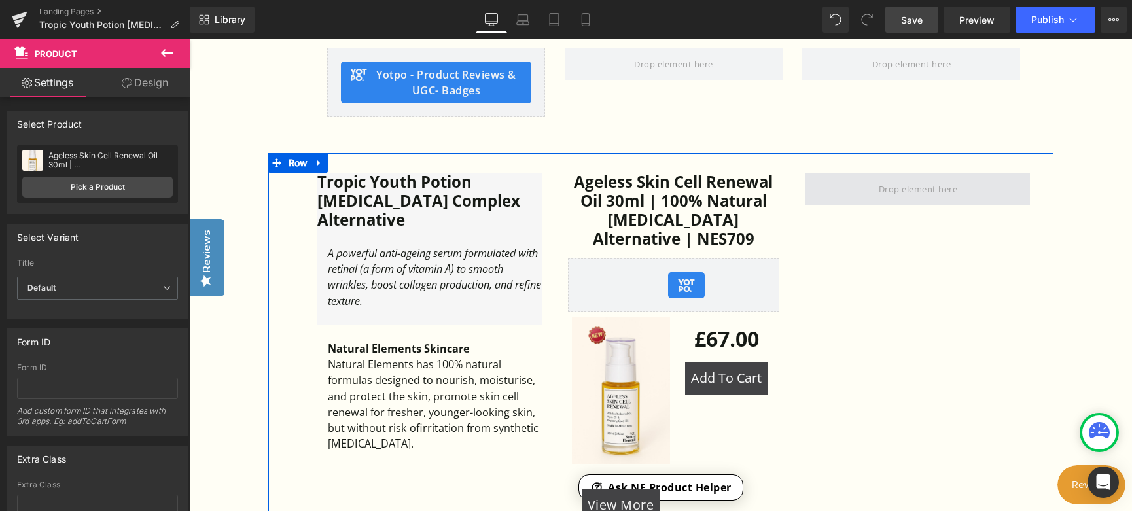
scroll to position [720, 0]
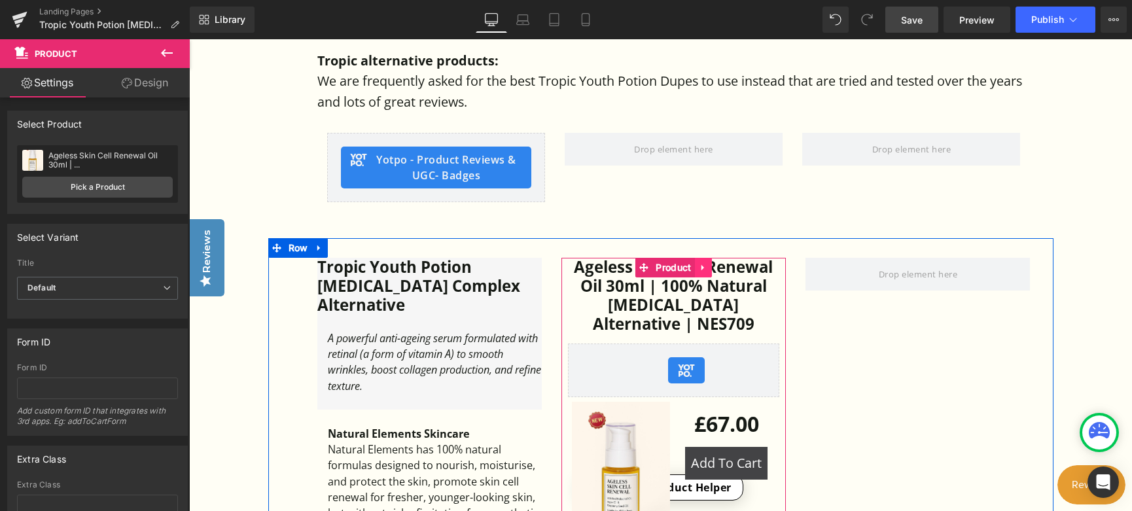
click at [707, 258] on link at bounding box center [703, 268] width 17 height 20
click at [697, 263] on icon at bounding box center [694, 267] width 9 height 9
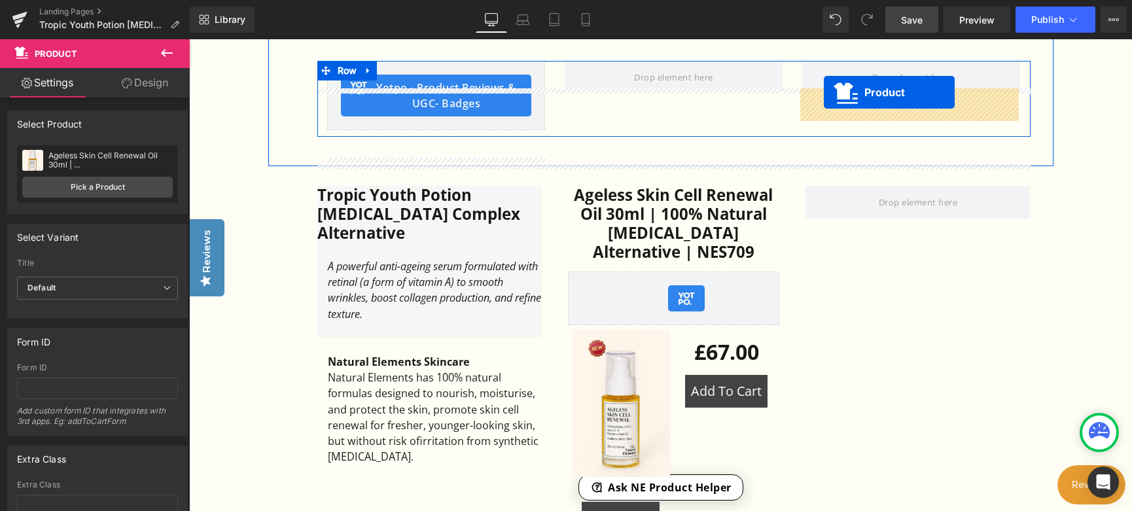
scroll to position [608, 0]
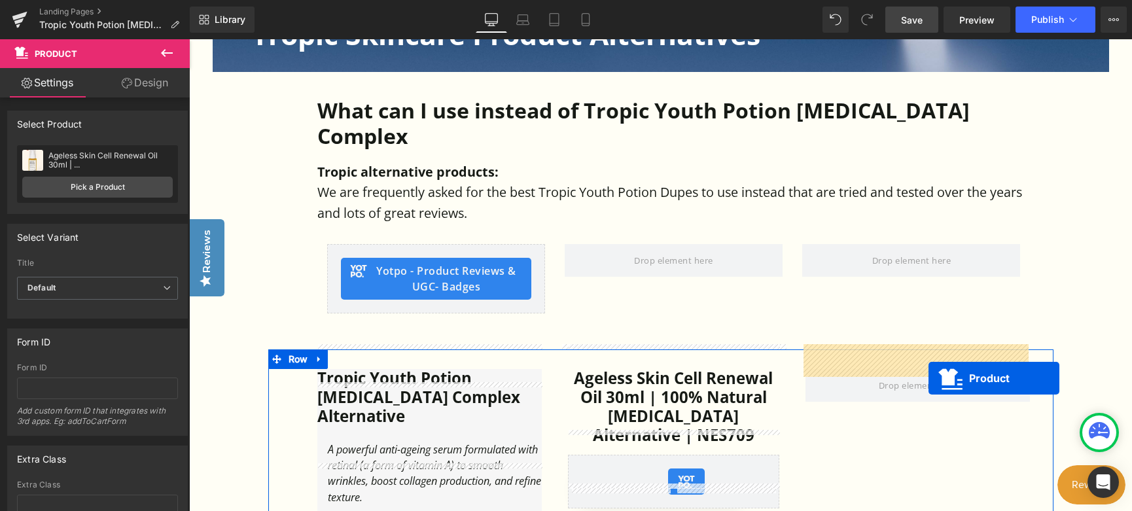
drag, startPoint x: 671, startPoint y: 101, endPoint x: 928, endPoint y: 378, distance: 377.7
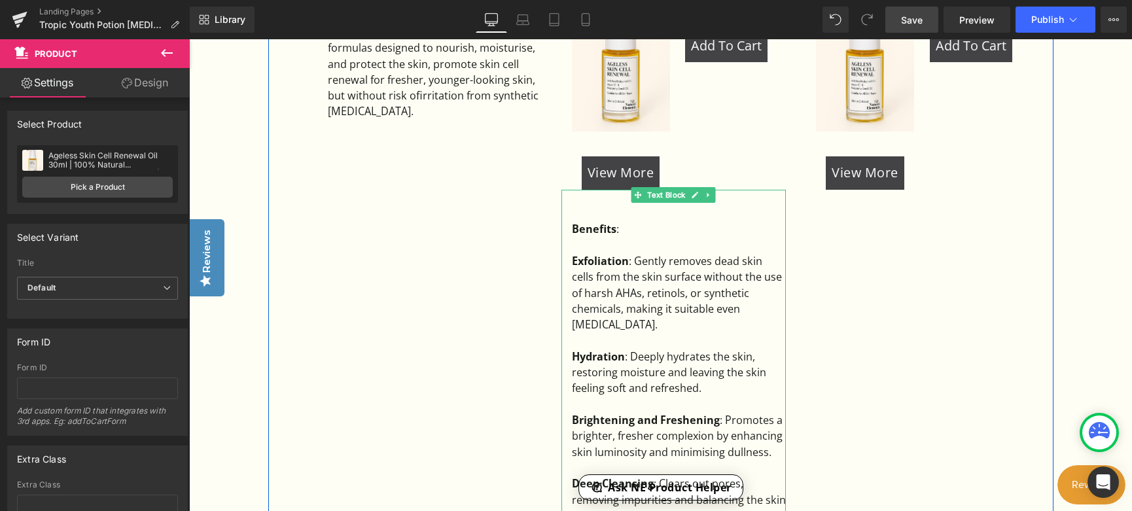
scroll to position [1132, 0]
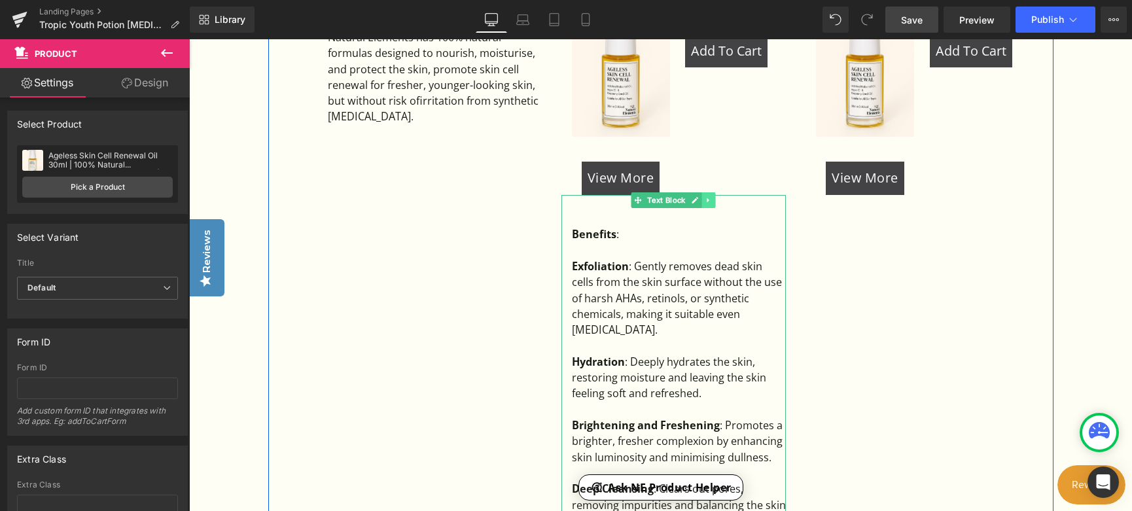
click at [709, 196] on icon at bounding box center [708, 200] width 7 height 8
click at [702, 196] on icon at bounding box center [701, 199] width 7 height 7
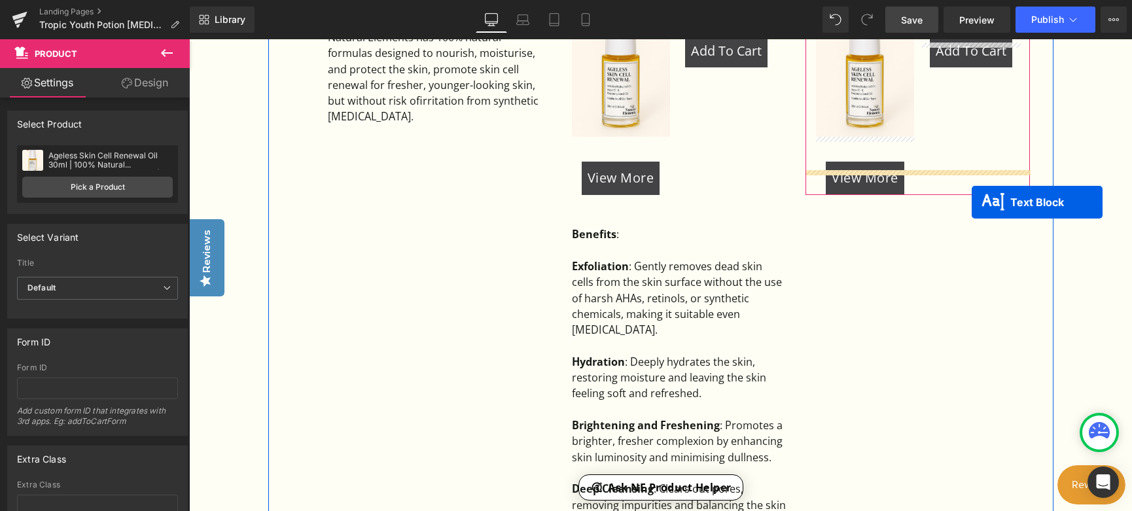
drag, startPoint x: 668, startPoint y: 100, endPoint x: 976, endPoint y: 213, distance: 328.2
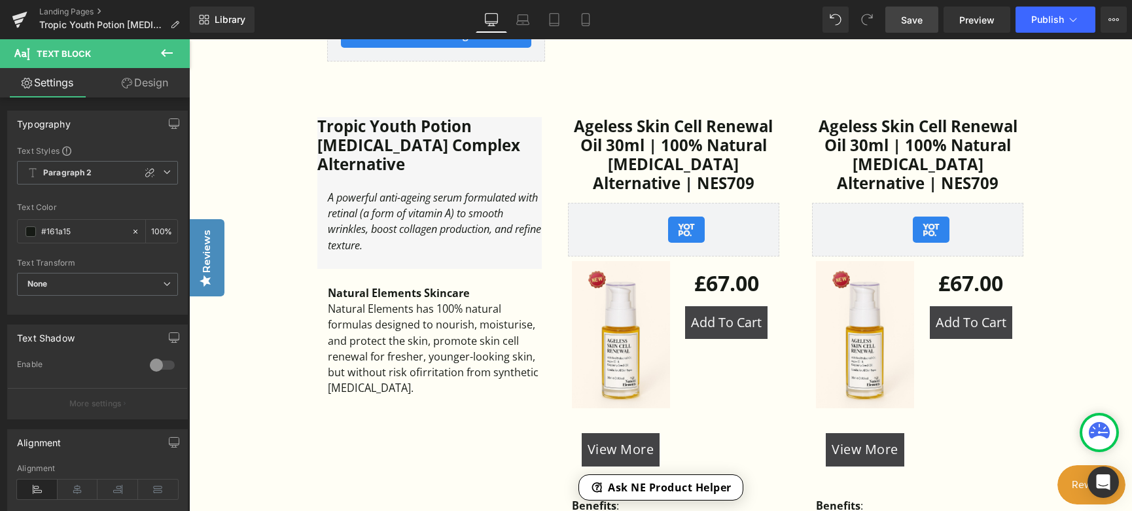
scroll to position [870, 0]
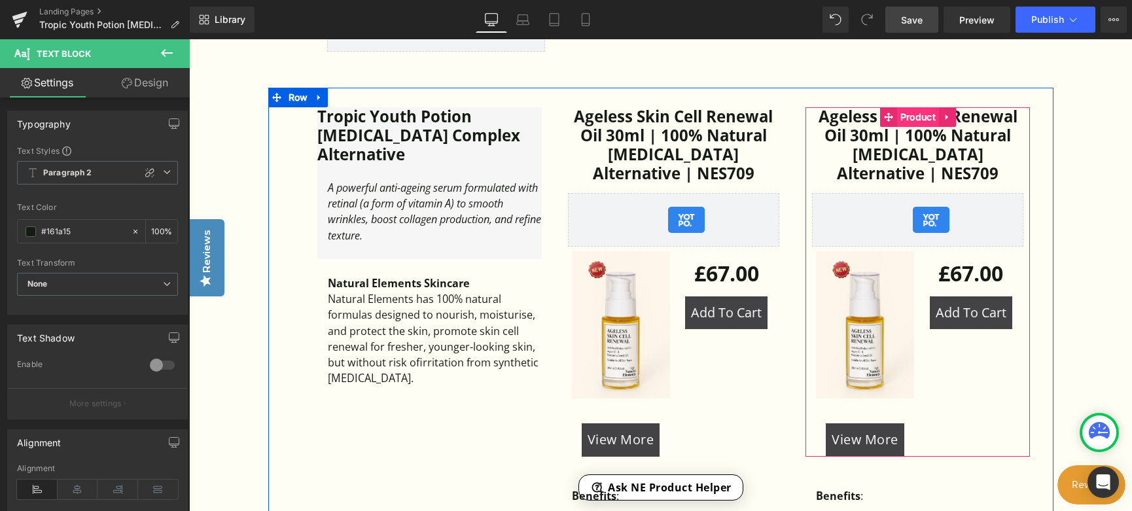
click at [911, 107] on span "Product" at bounding box center [918, 117] width 42 height 20
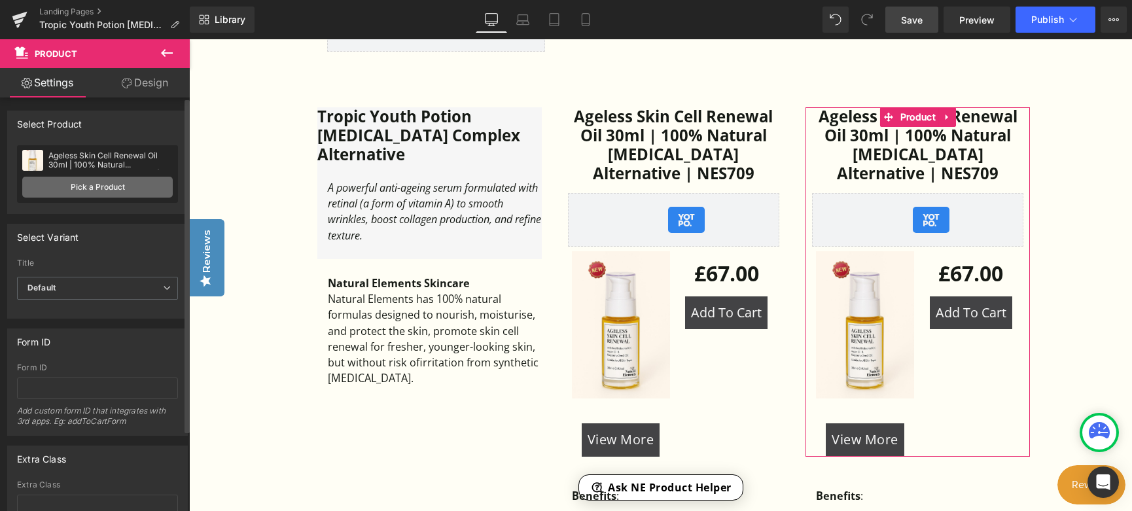
click at [57, 182] on link "Pick a Product" at bounding box center [97, 187] width 150 height 21
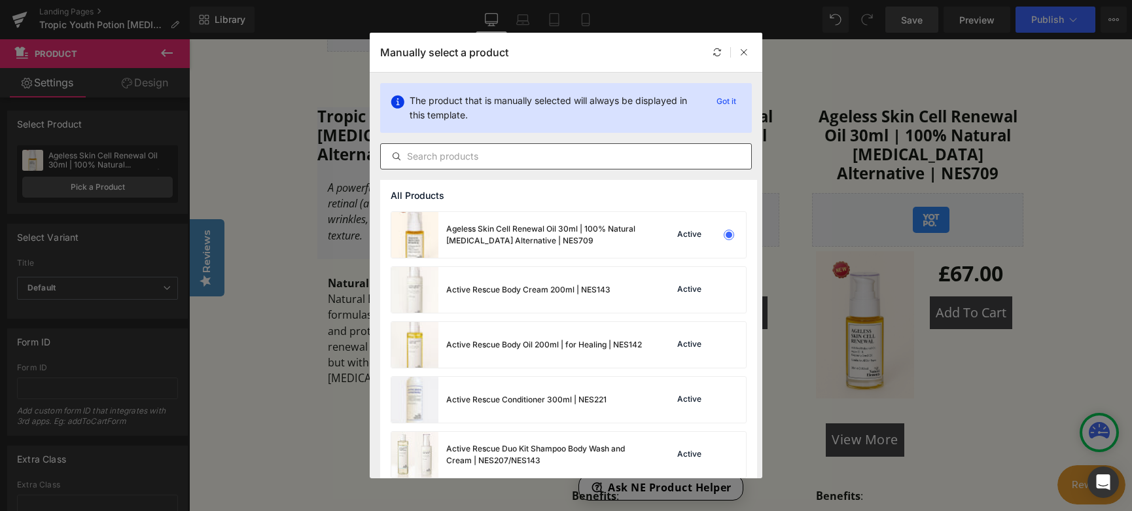
click at [428, 154] on input "text" at bounding box center [566, 156] width 370 height 16
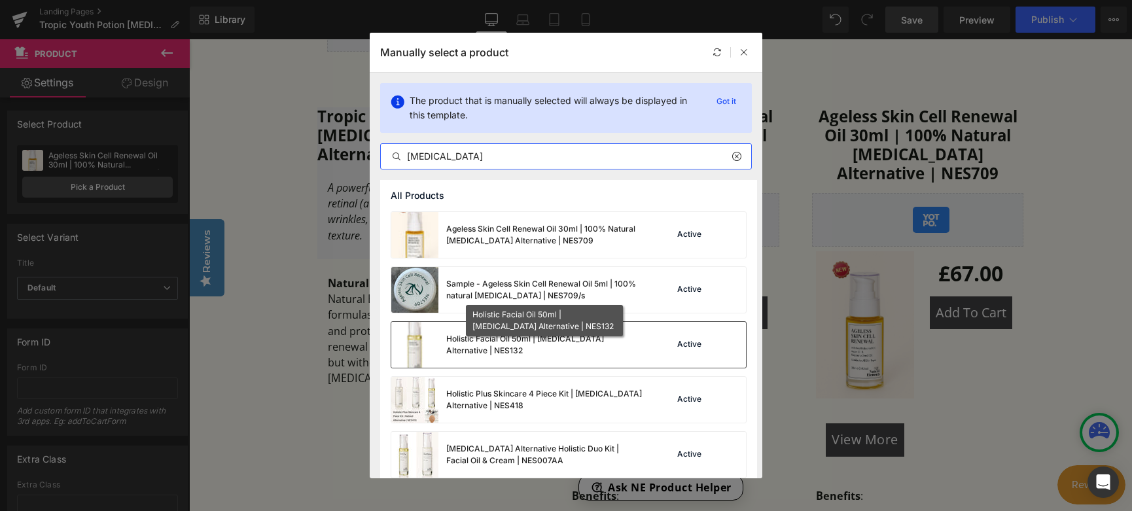
type input "retinol"
click at [565, 349] on div "Holistic Facial Oil 50ml | Retinol Alternative | NES132" at bounding box center [544, 345] width 196 height 24
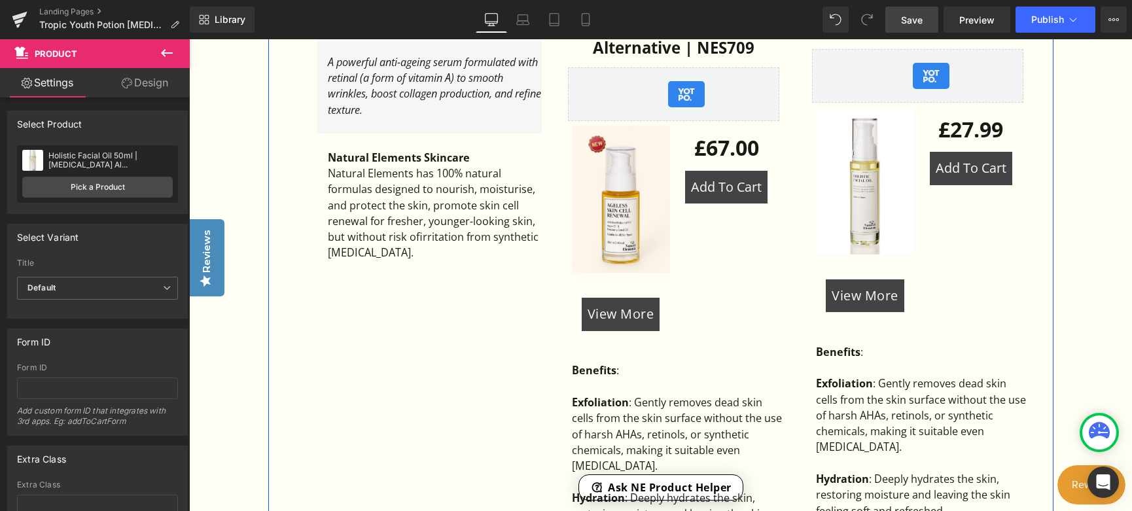
scroll to position [1001, 0]
